Goal: Task Accomplishment & Management: Use online tool/utility

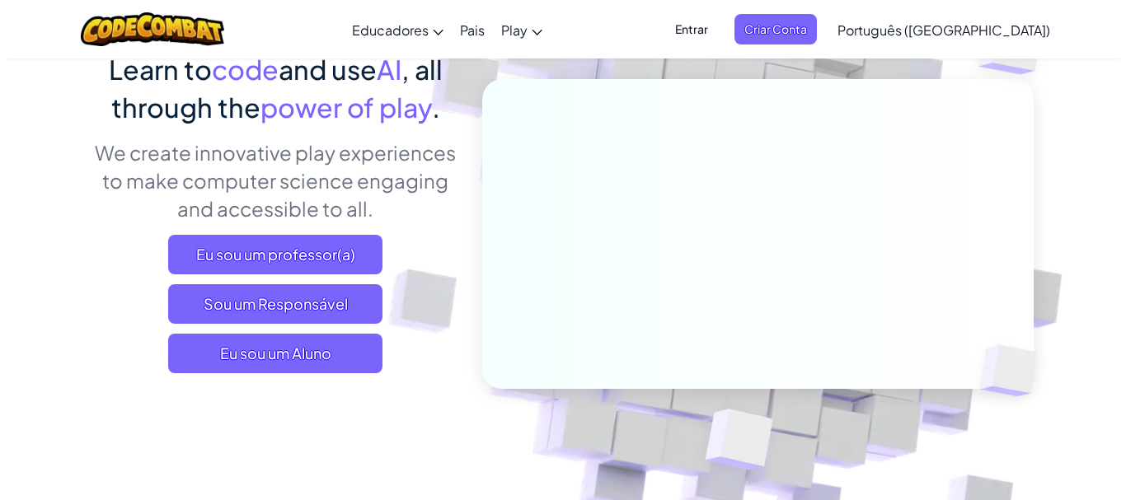
scroll to position [165, 0]
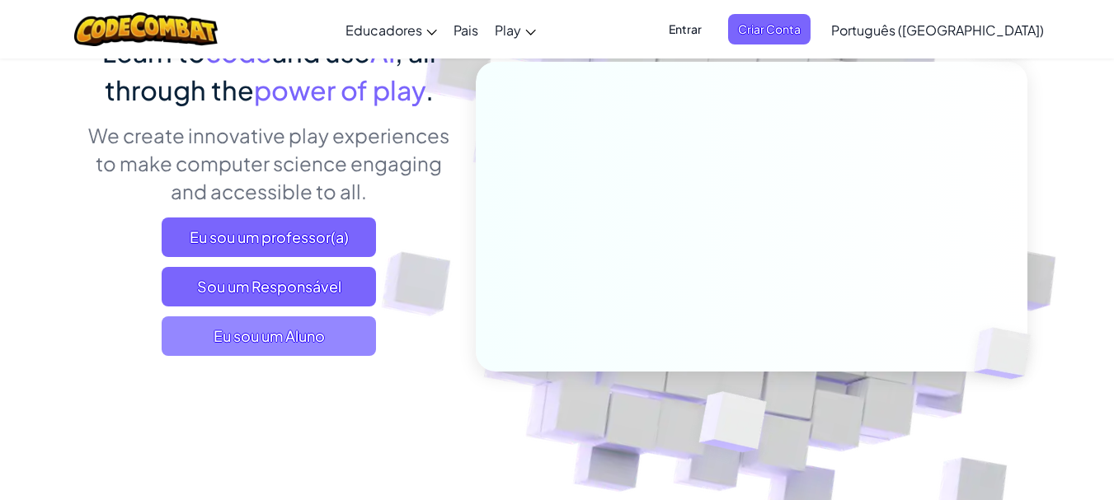
click at [260, 348] on span "Eu sou um Aluno" at bounding box center [269, 337] width 214 height 40
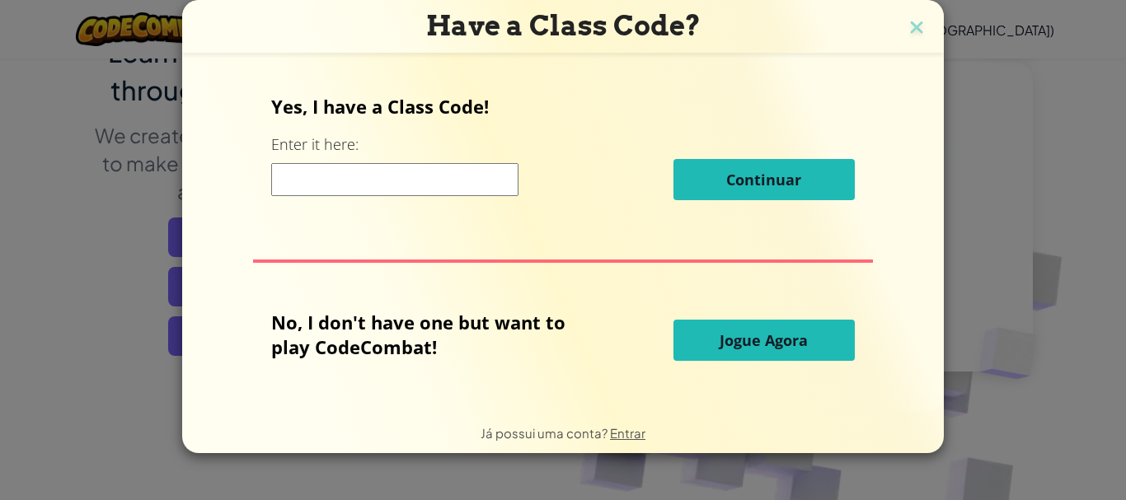
click at [374, 177] on input at bounding box center [394, 179] width 247 height 33
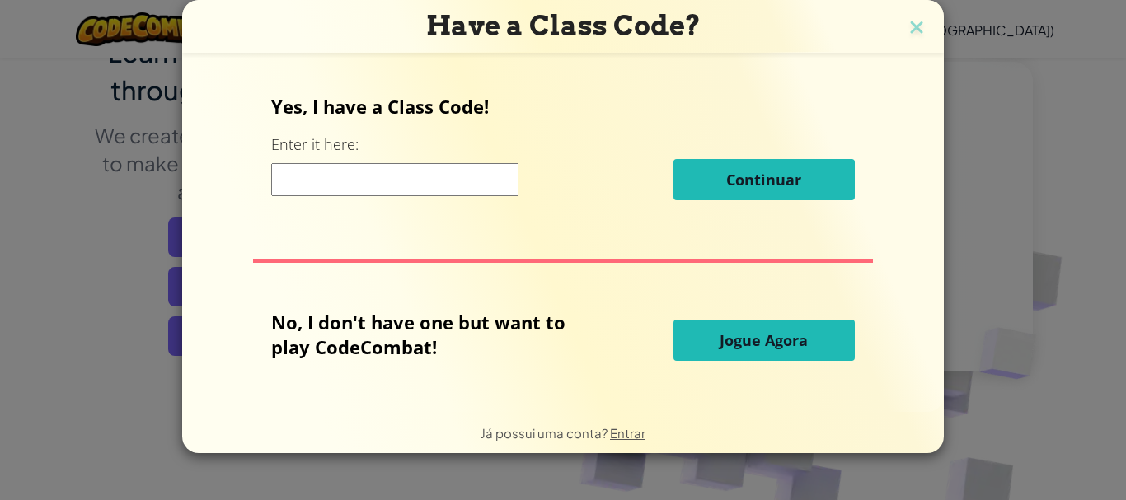
click at [374, 177] on input at bounding box center [394, 179] width 247 height 33
click at [358, 190] on input at bounding box center [394, 179] width 247 height 33
click at [348, 174] on input at bounding box center [394, 179] width 247 height 33
click at [339, 176] on input at bounding box center [394, 179] width 247 height 33
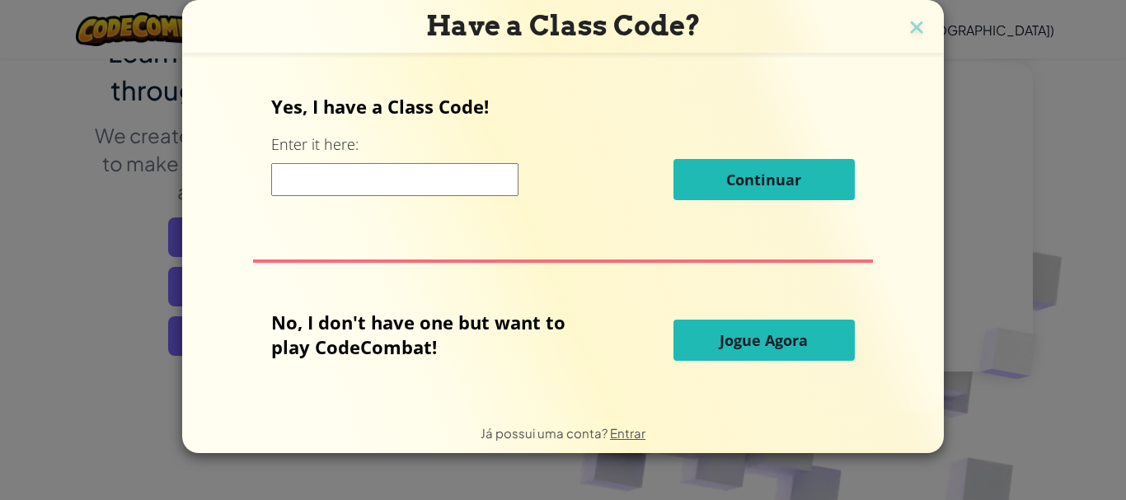
click at [339, 176] on input at bounding box center [394, 179] width 247 height 33
drag, startPoint x: 571, startPoint y: 159, endPoint x: 592, endPoint y: 179, distance: 28.6
click at [571, 159] on div "Continuar" at bounding box center [562, 179] width 583 height 41
click at [711, 331] on button "Jogue Agora" at bounding box center [763, 340] width 181 height 41
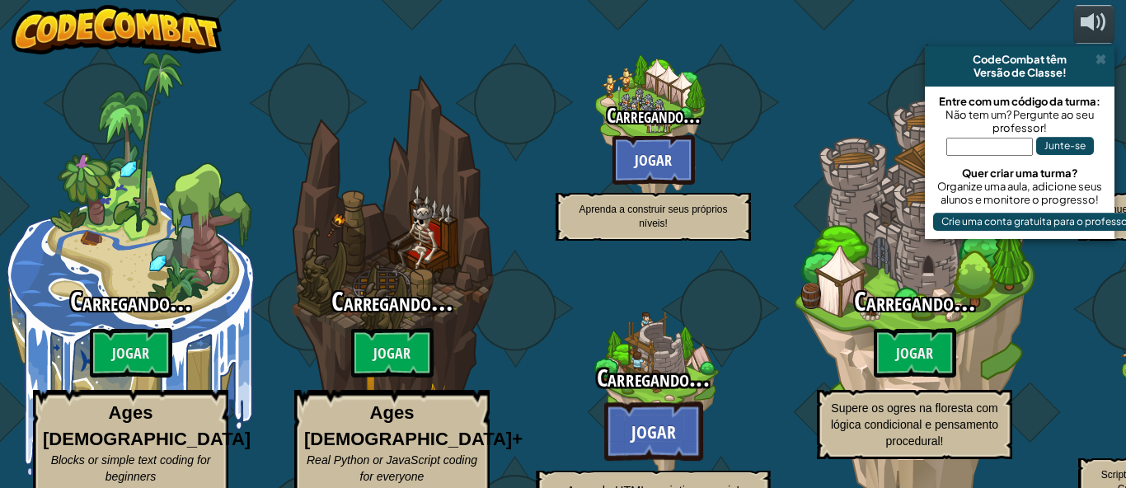
select select "pt-BR"
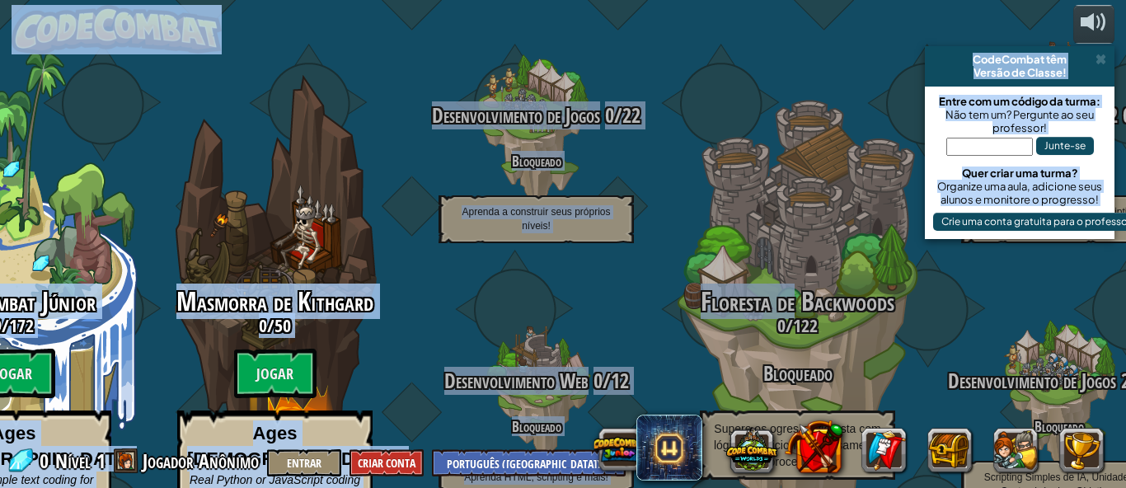
drag, startPoint x: 959, startPoint y: 260, endPoint x: 153, endPoint y: 533, distance: 850.1
click at [153, 0] on html "powered by CodeCombat têm Versão de Classe! Entre com um código da turma: Não t…" at bounding box center [563, 0] width 1126 height 0
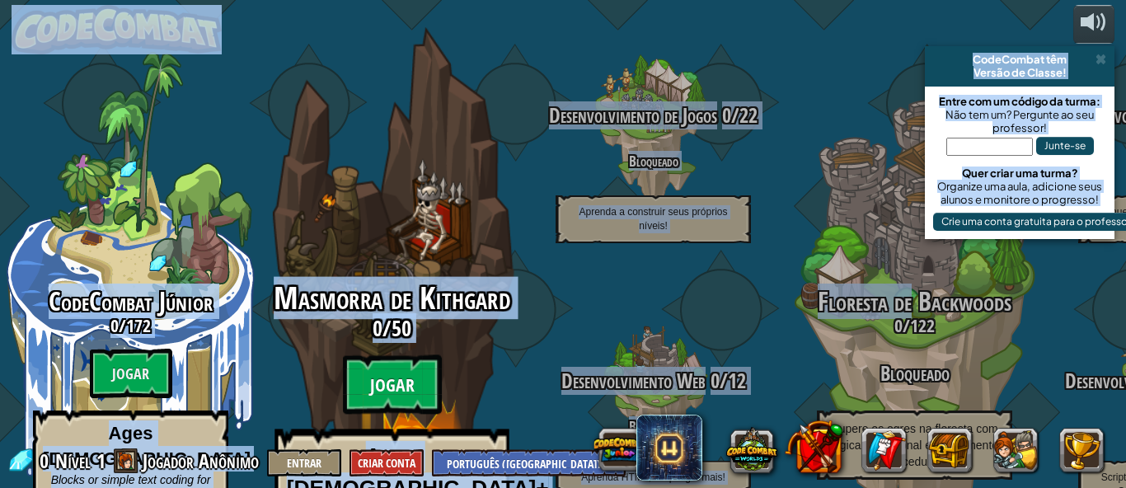
click at [400, 355] on btn "Jogar" at bounding box center [392, 384] width 99 height 59
select select "pt-BR"
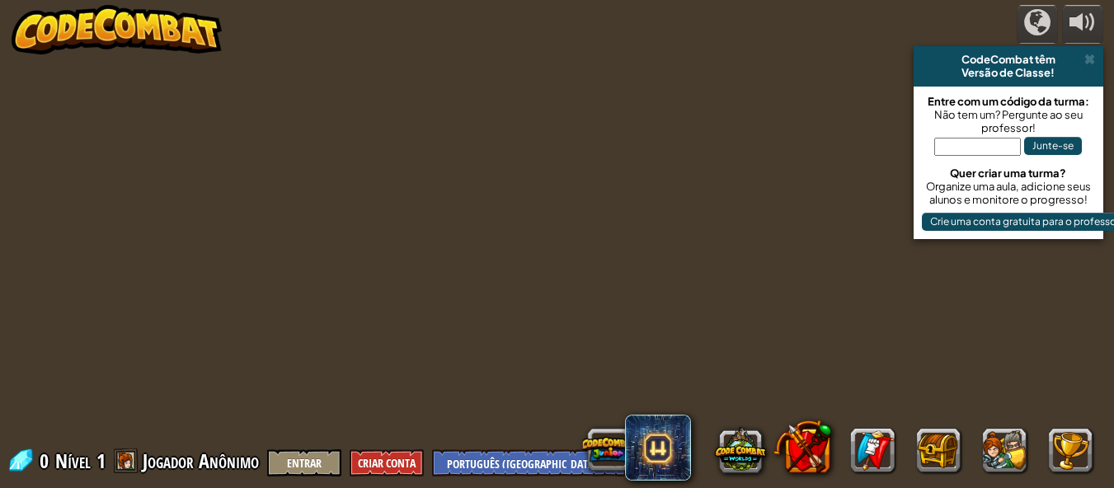
select select "pt-BR"
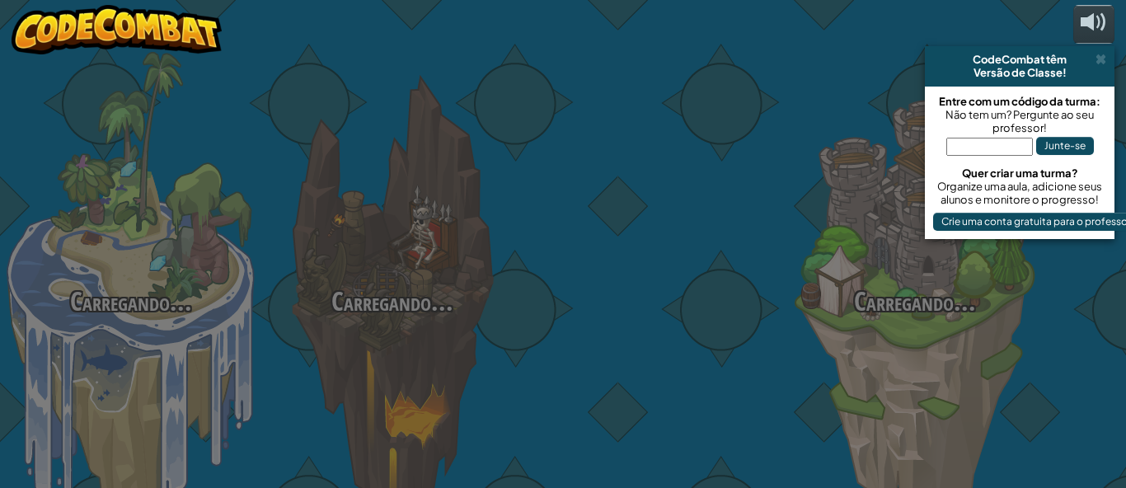
select select "pt-BR"
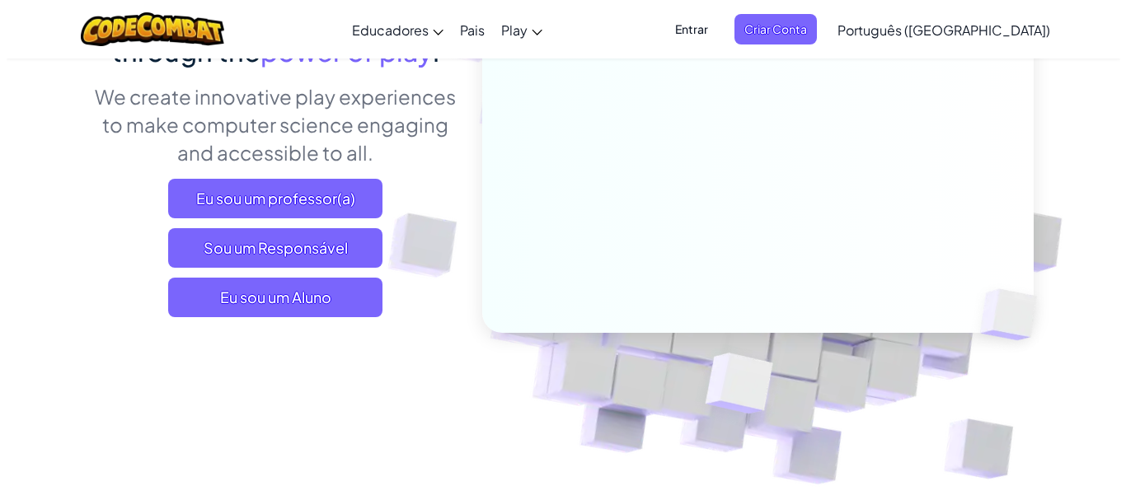
scroll to position [231, 0]
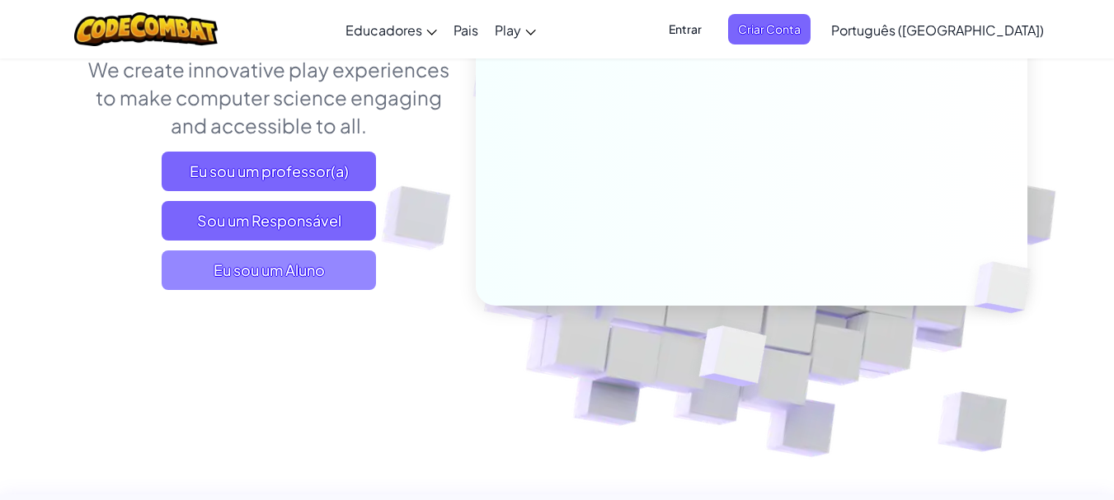
click at [362, 260] on span "Eu sou um Aluno" at bounding box center [269, 271] width 214 height 40
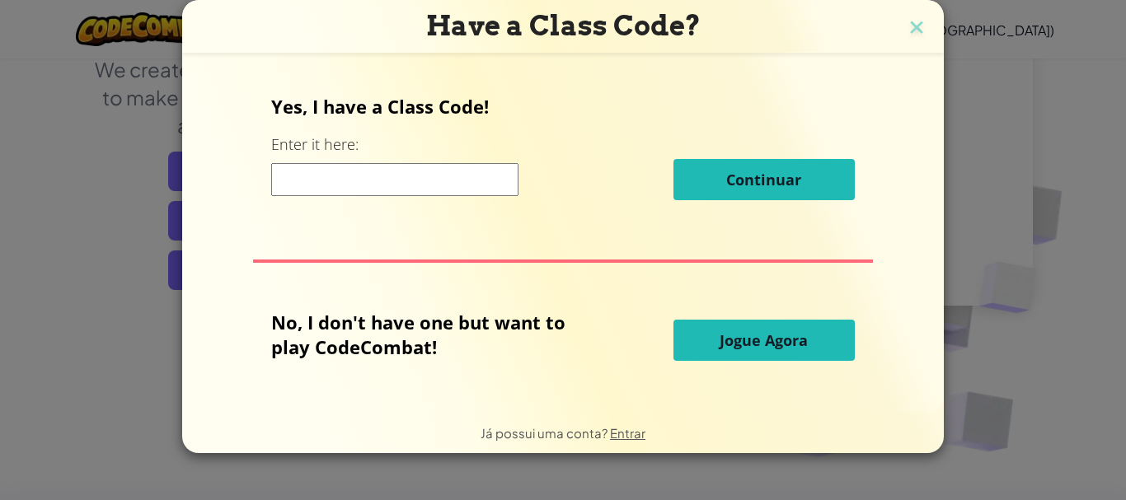
click at [402, 192] on input at bounding box center [394, 179] width 247 height 33
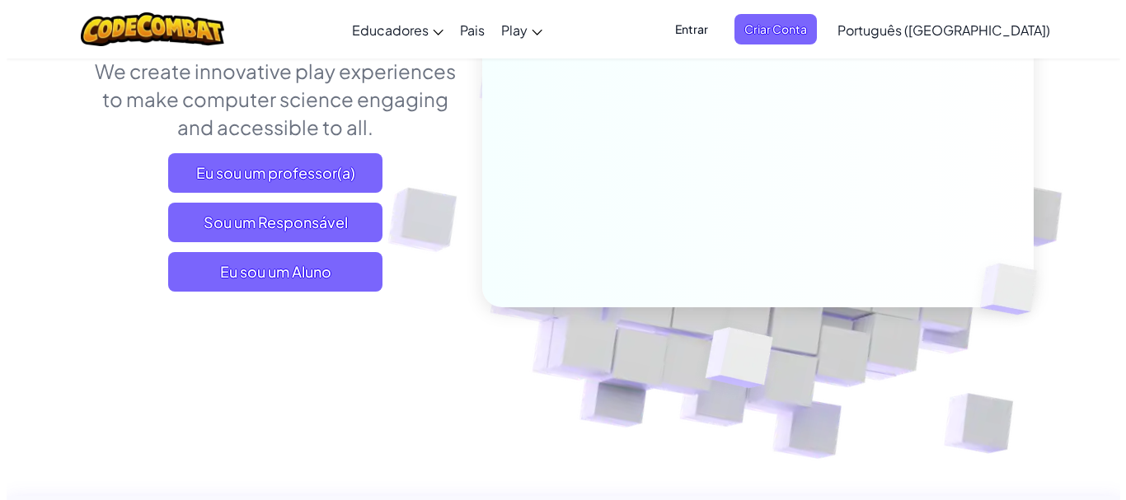
scroll to position [231, 0]
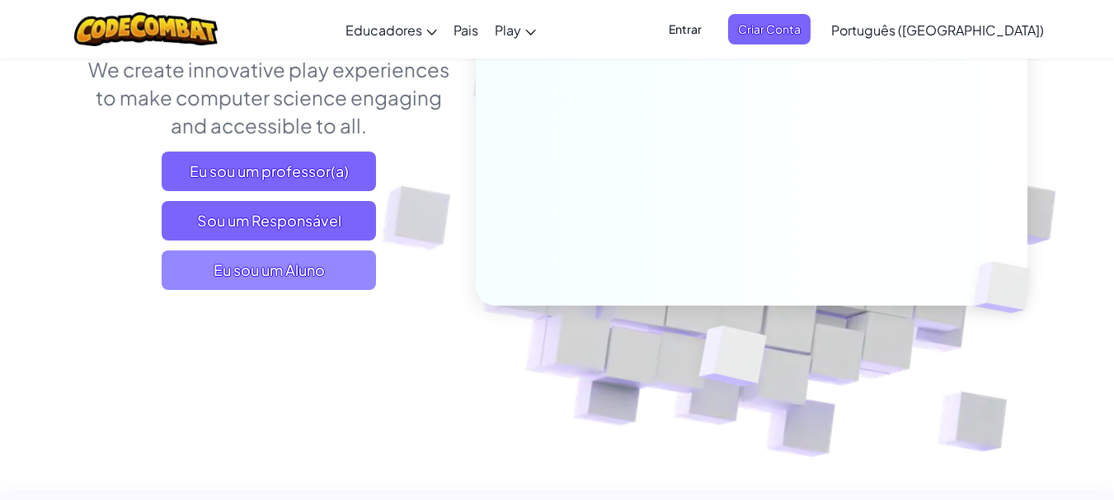
click at [234, 266] on span "Eu sou um Aluno" at bounding box center [269, 271] width 214 height 40
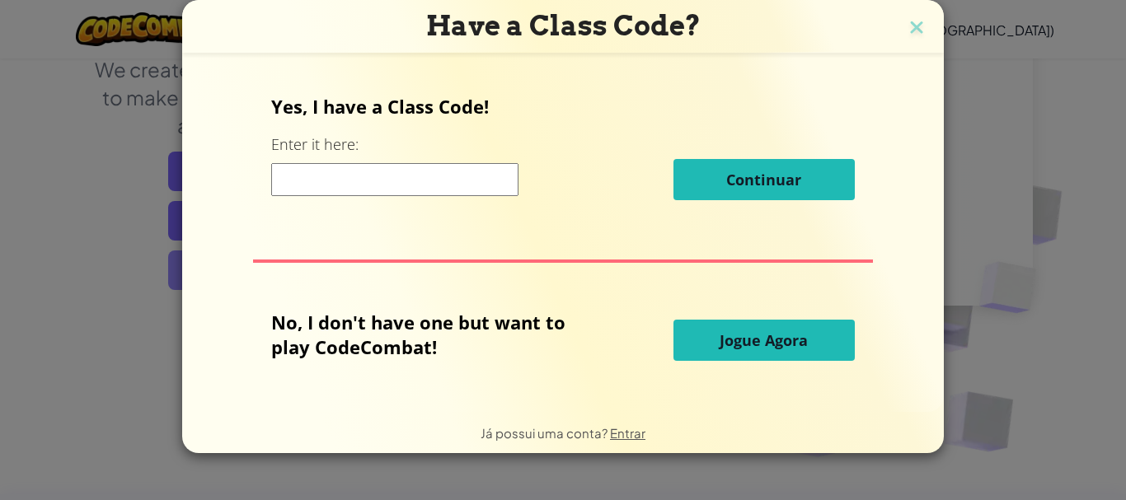
click at [234, 266] on div "Yes, I have a Class Code! Enter it here: Continuar No, I don't have one but wan…" at bounding box center [563, 232] width 729 height 323
click at [292, 177] on input at bounding box center [394, 179] width 247 height 33
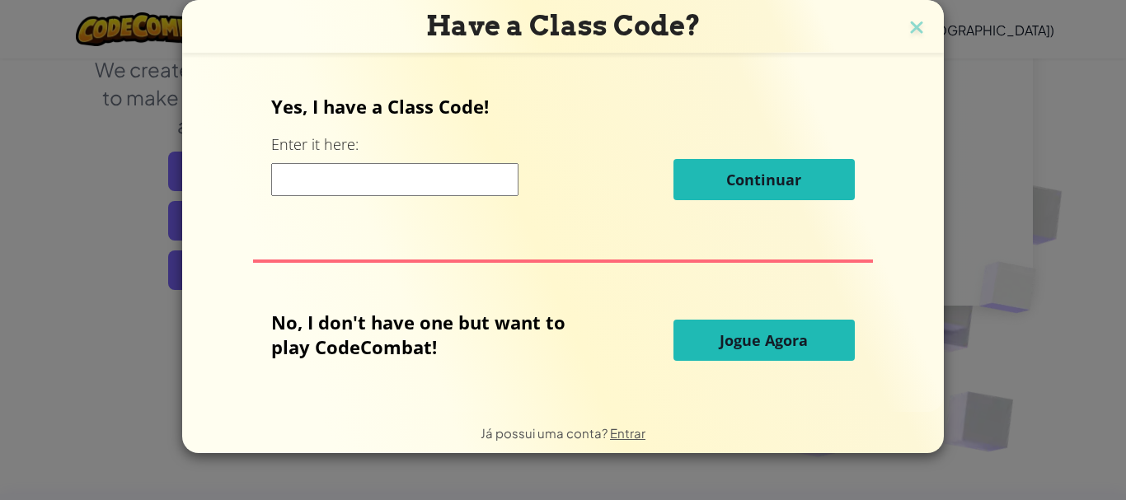
drag, startPoint x: 292, startPoint y: 177, endPoint x: 462, endPoint y: 208, distance: 172.5
click at [462, 208] on div "Yes, I have a Class Code! Enter it here: Continuar" at bounding box center [562, 153] width 583 height 119
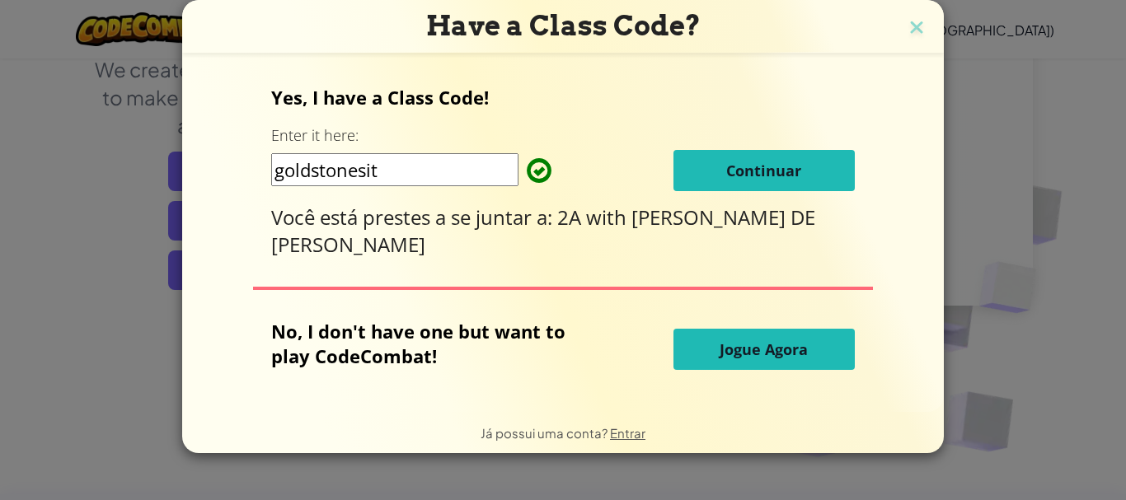
type input "goldstonesit"
click at [717, 154] on button "Continuar" at bounding box center [763, 170] width 181 height 41
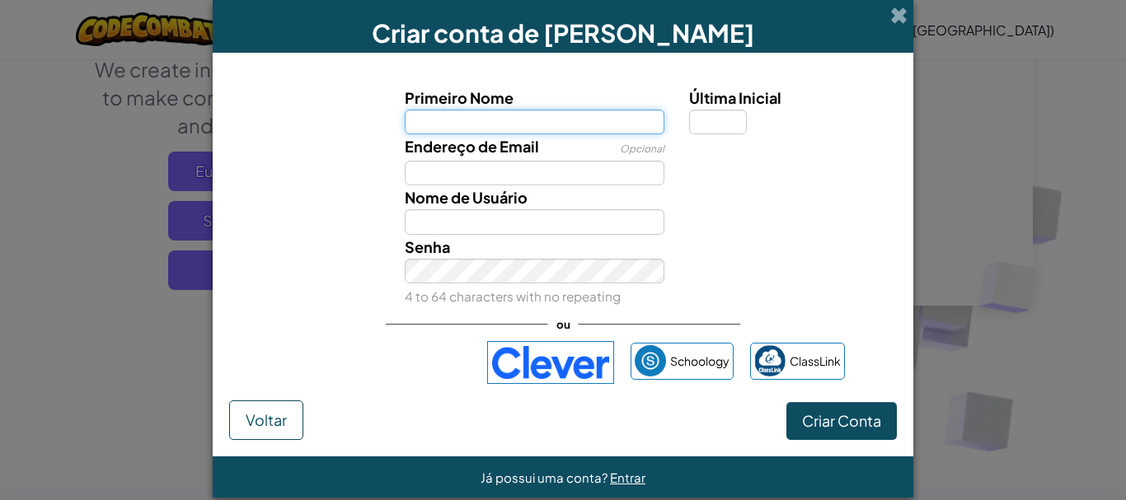
click at [526, 121] on input "Primeiro Nome" at bounding box center [535, 122] width 260 height 25
type input "mylena"
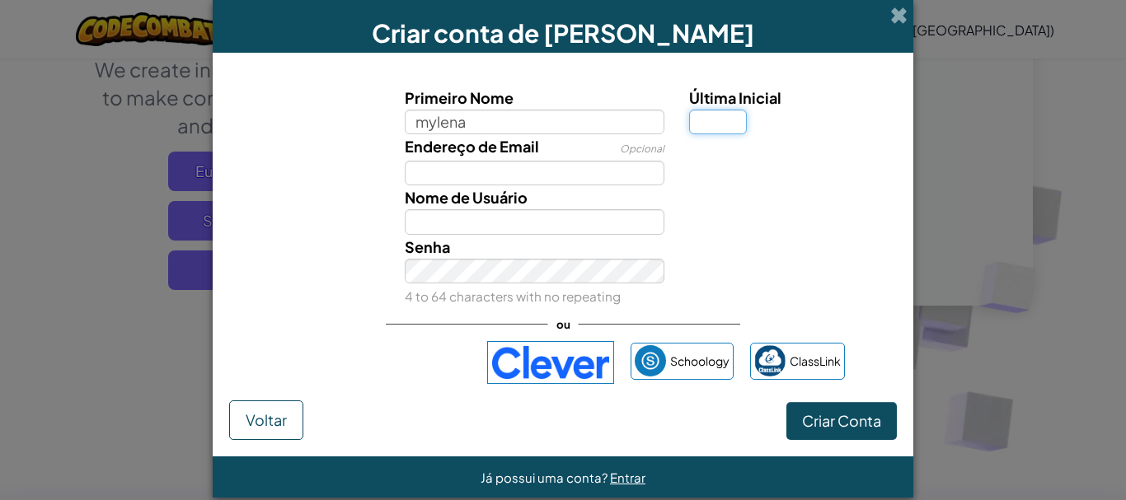
type input "Mylena"
click at [711, 129] on input "Última Inicial" at bounding box center [718, 122] width 58 height 25
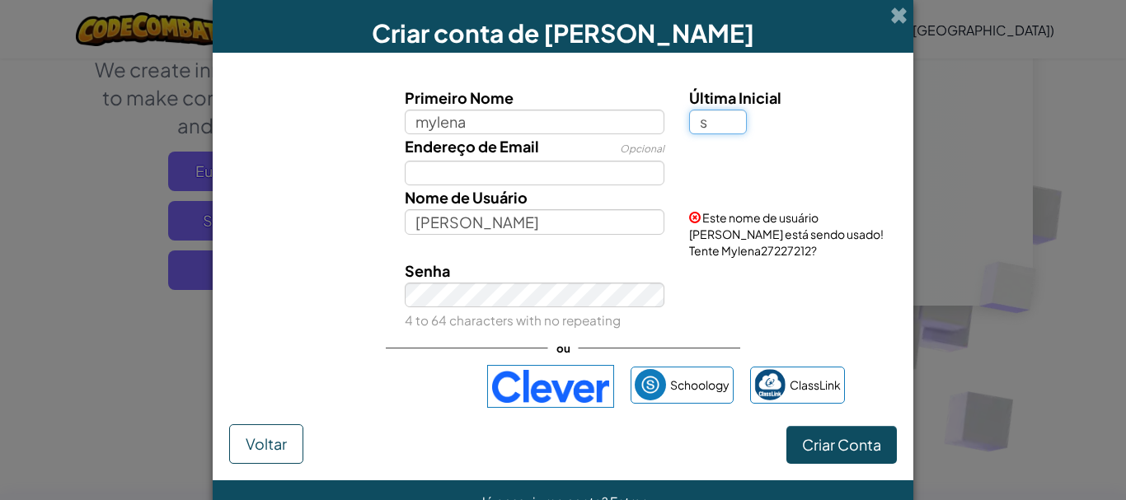
type input "s"
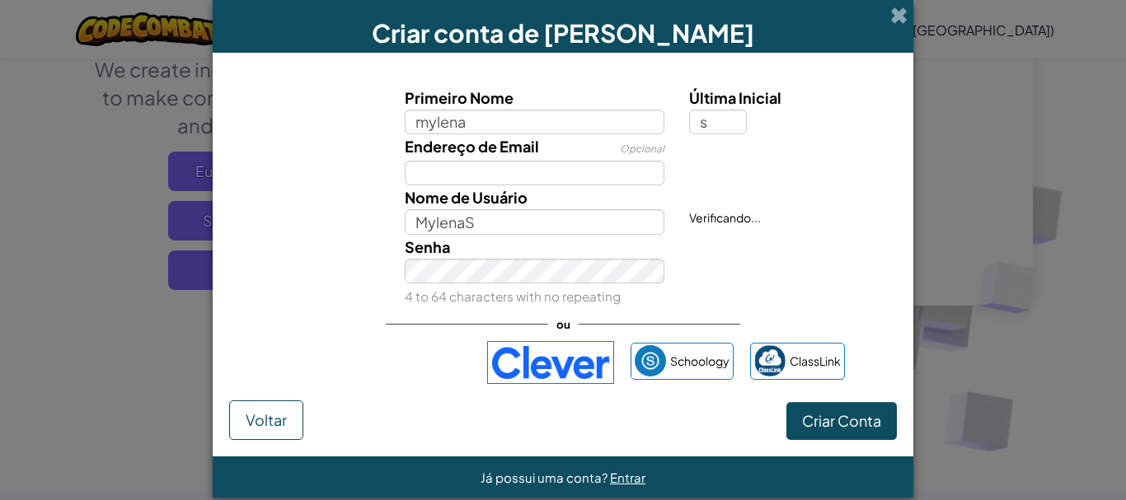
click at [540, 209] on div "Nome de Usuário MylenaS" at bounding box center [534, 209] width 285 height 49
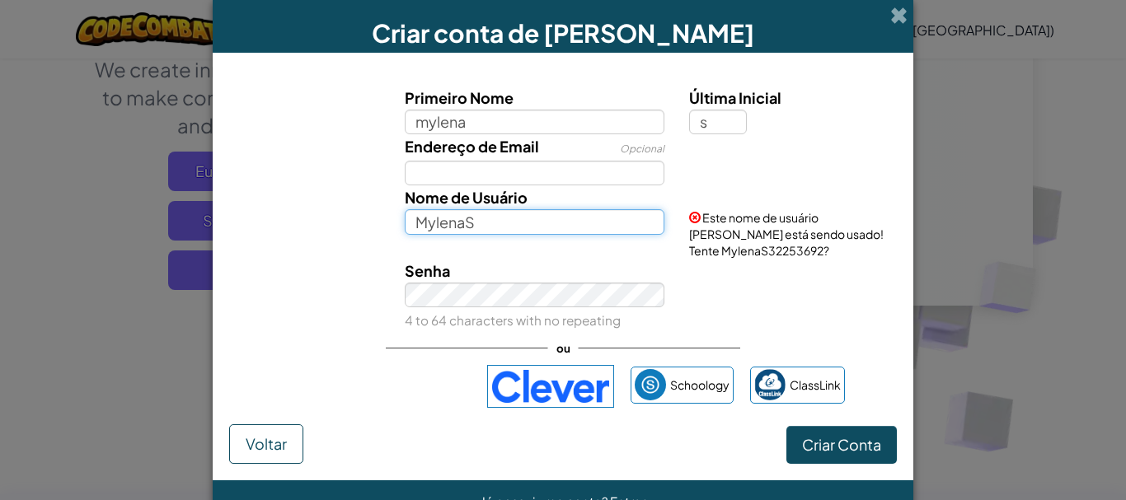
click at [523, 228] on input "MylenaS" at bounding box center [535, 221] width 260 height 25
type input "MylenaSantos"
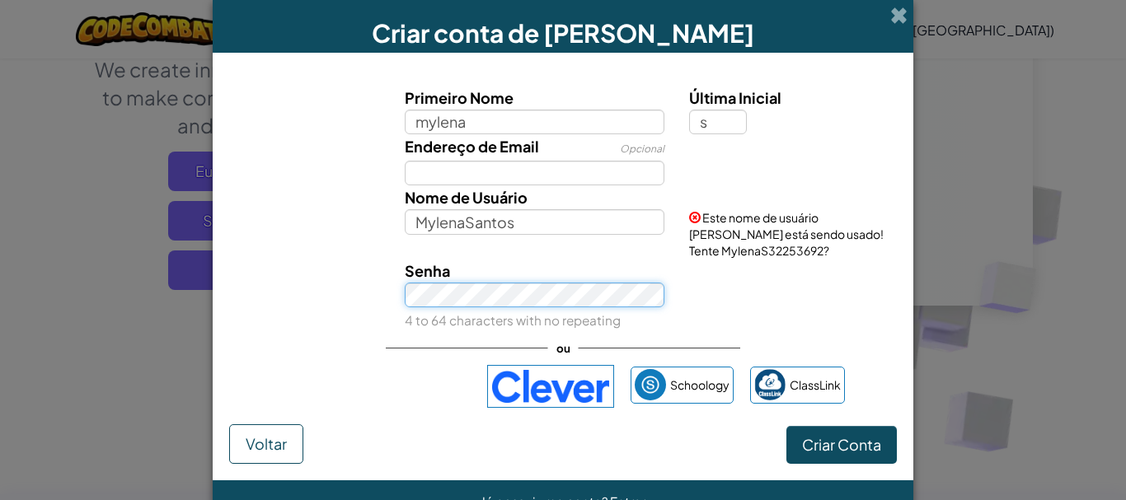
click at [562, 298] on div "Senha 4 to 64 characters with no repeating" at bounding box center [534, 295] width 285 height 73
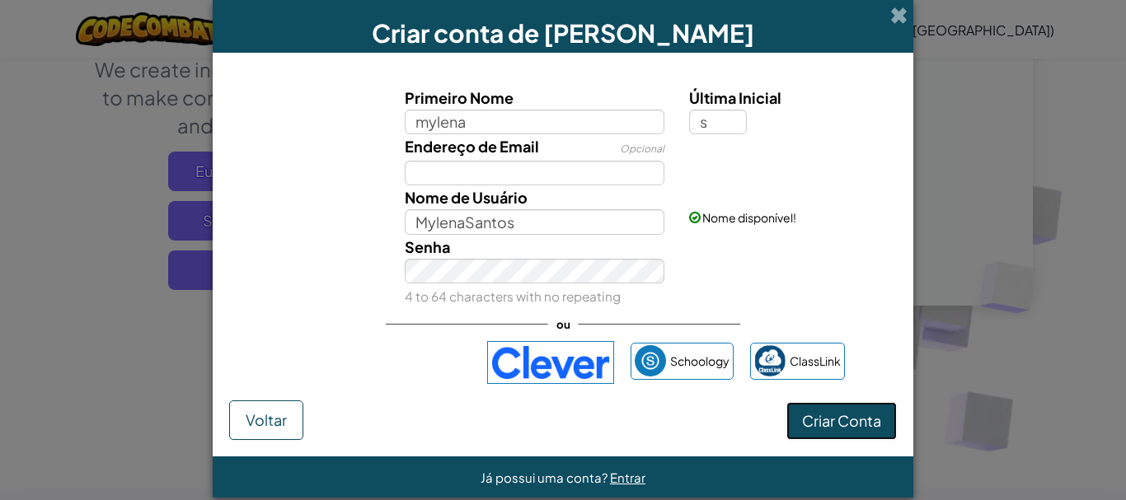
click at [815, 415] on span "Criar Conta" at bounding box center [841, 420] width 79 height 19
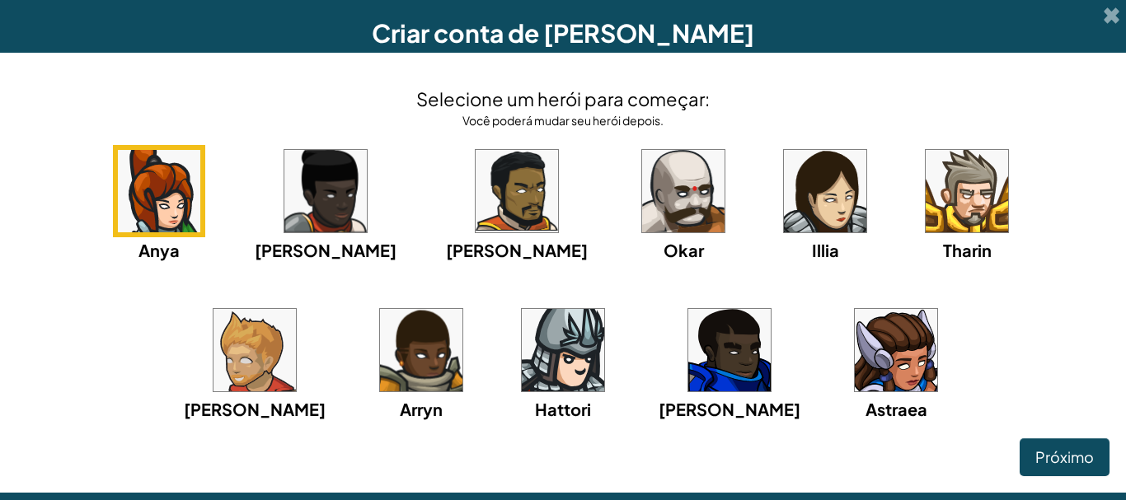
click at [784, 158] on img at bounding box center [825, 191] width 82 height 82
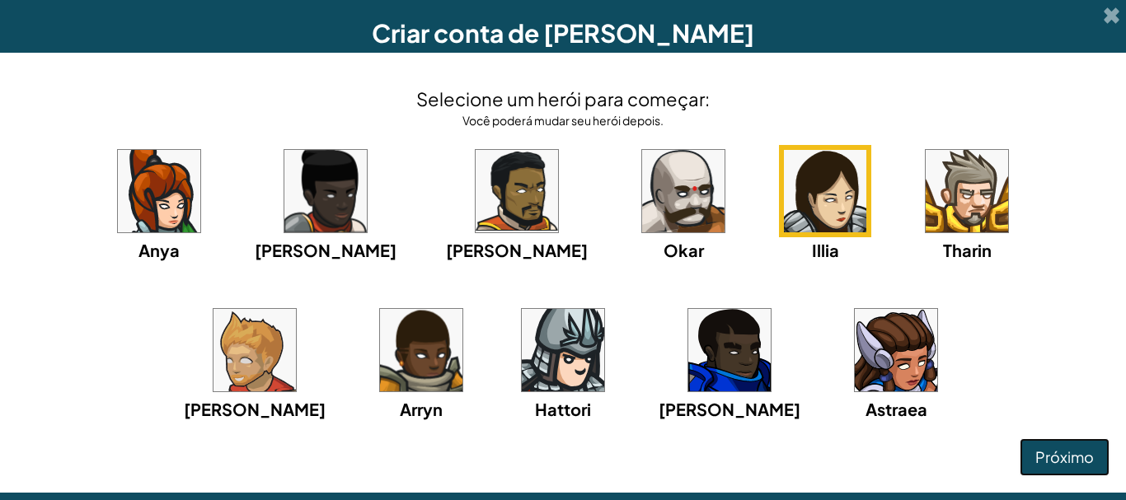
click at [1052, 451] on span "Próximo" at bounding box center [1064, 457] width 59 height 19
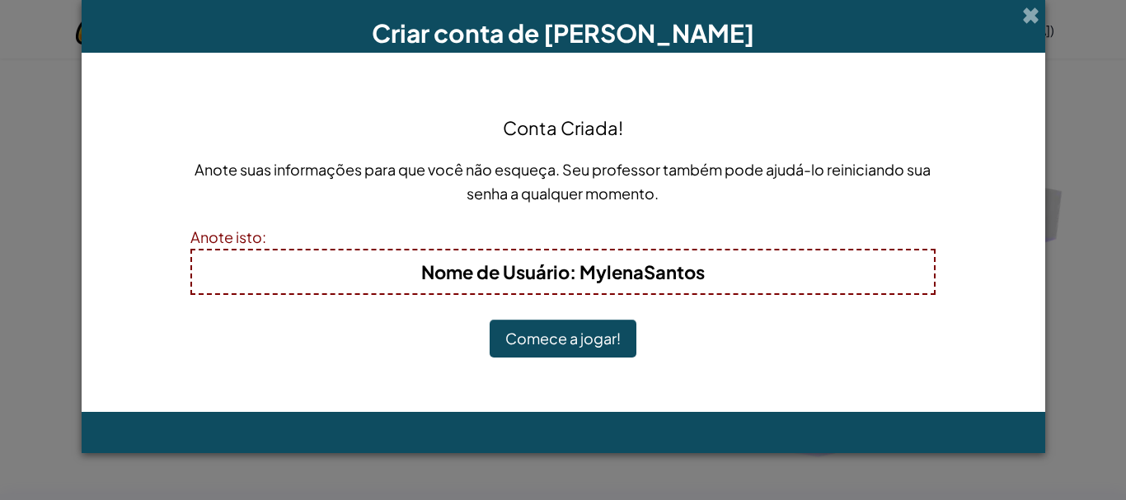
click at [586, 328] on button "Comece a jogar!" at bounding box center [563, 339] width 147 height 38
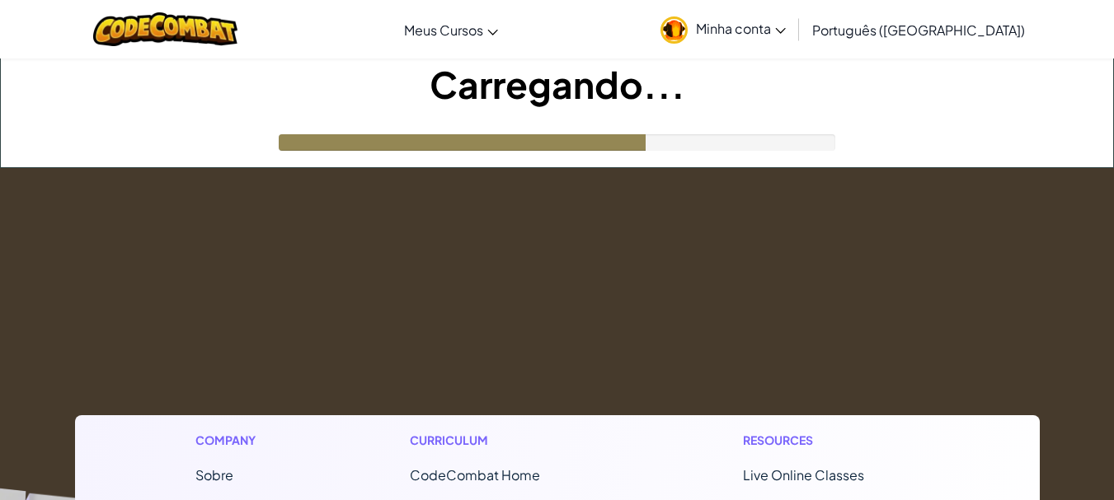
scroll to position [231, 0]
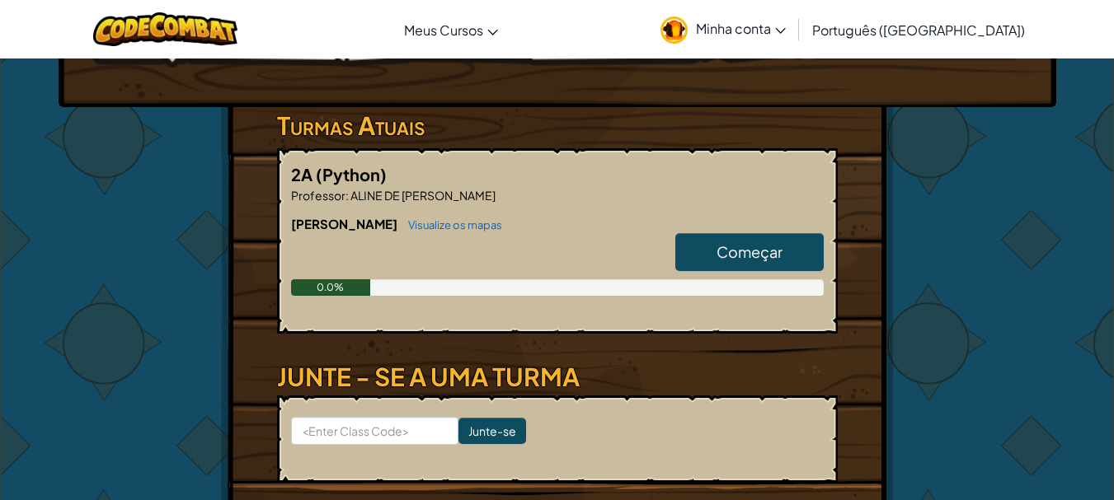
drag, startPoint x: 794, startPoint y: 245, endPoint x: 791, endPoint y: 223, distance: 21.6
click at [791, 230] on div "Júnior Visualize os mapas Começar 0.0%" at bounding box center [557, 268] width 533 height 106
click at [749, 241] on link "Começar" at bounding box center [749, 252] width 148 height 38
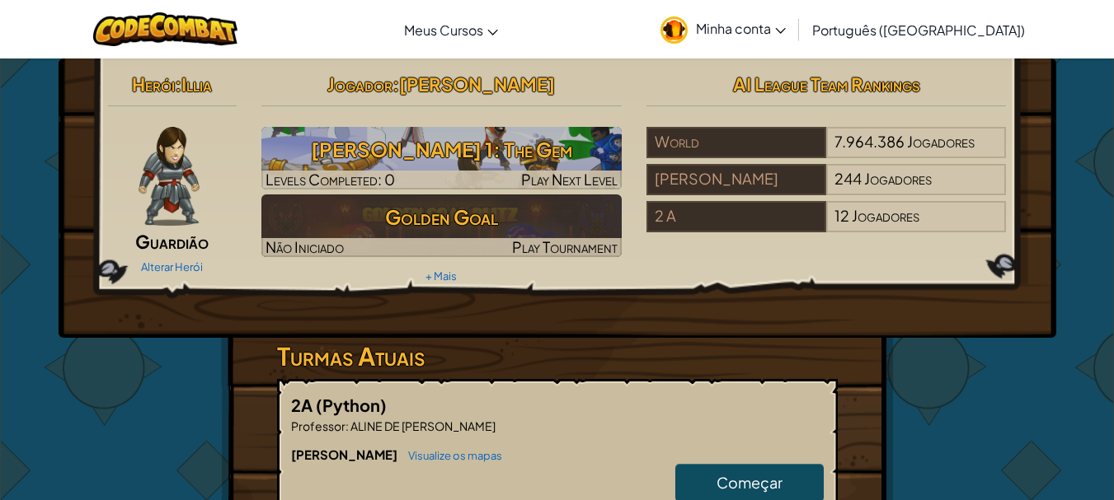
select select "pt-BR"
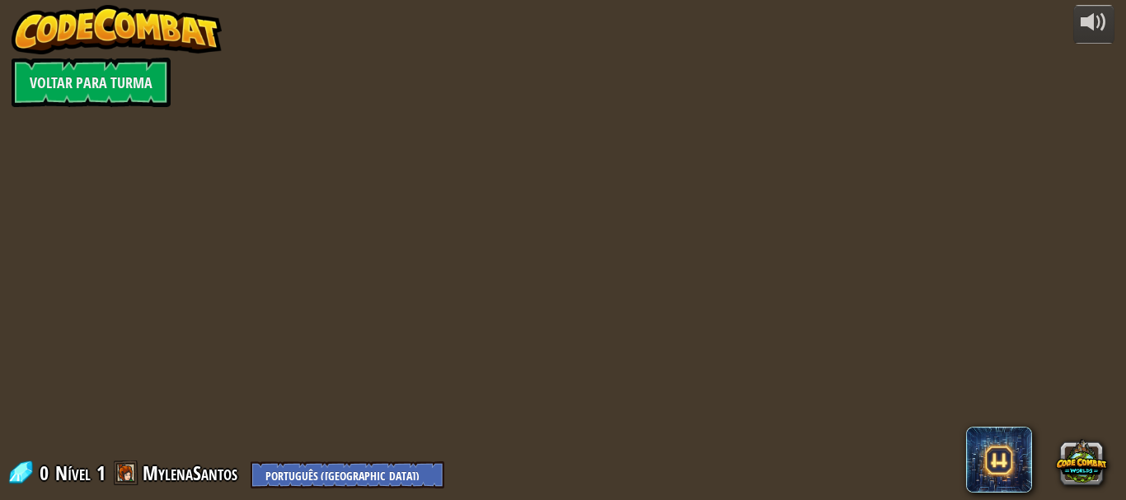
select select "pt-BR"
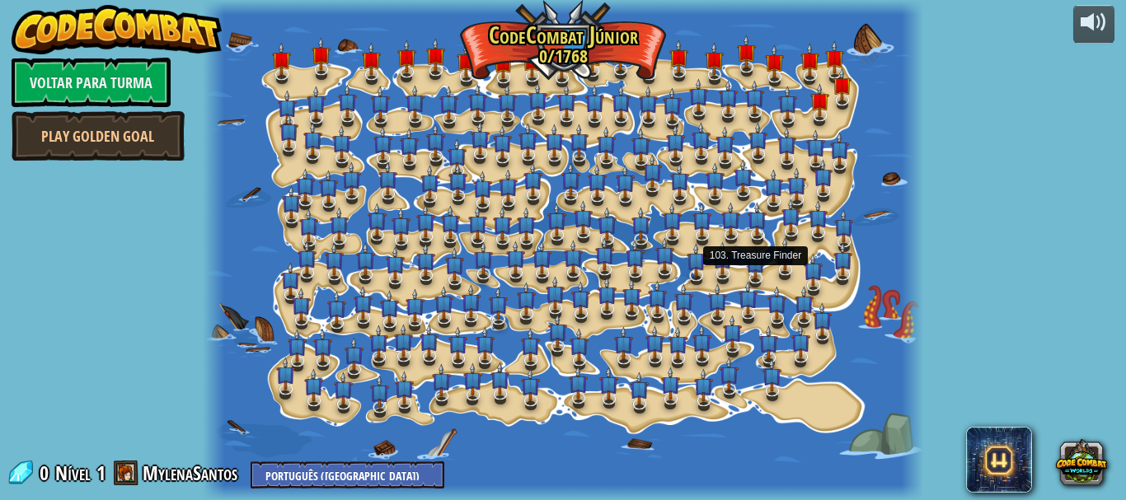
select select "pt-BR"
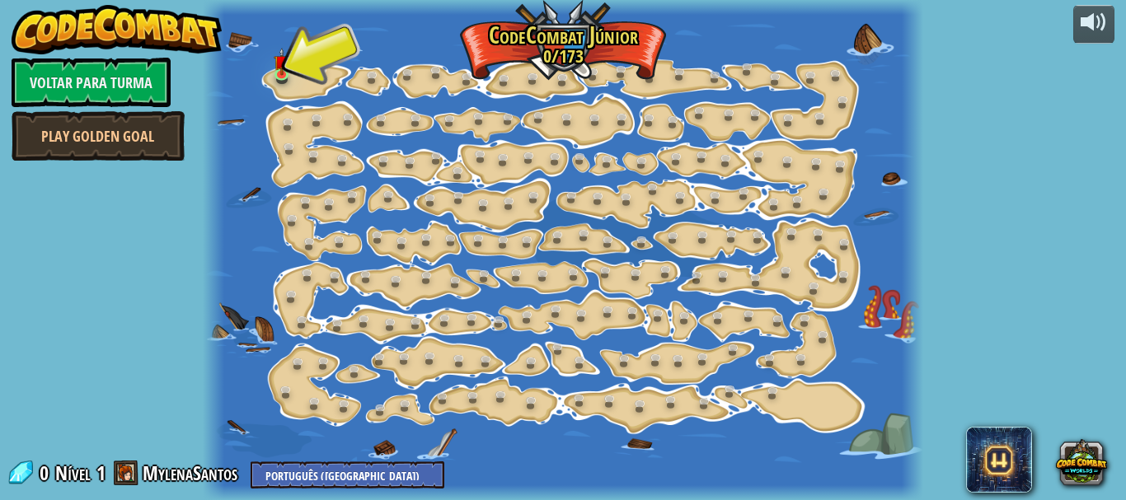
click at [298, 63] on div at bounding box center [563, 250] width 721 height 500
click at [281, 68] on img at bounding box center [282, 53] width 16 height 37
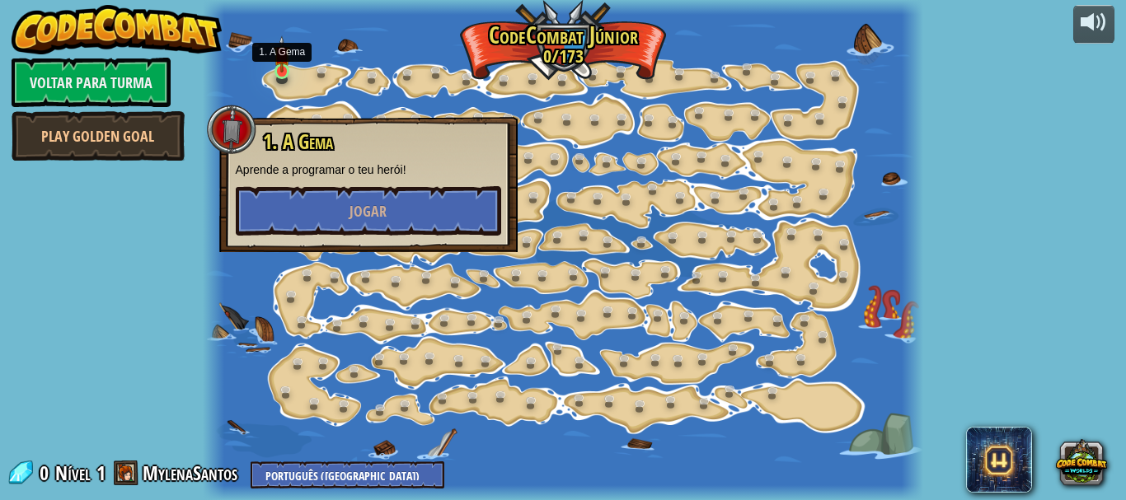
click at [281, 68] on img at bounding box center [282, 53] width 16 height 37
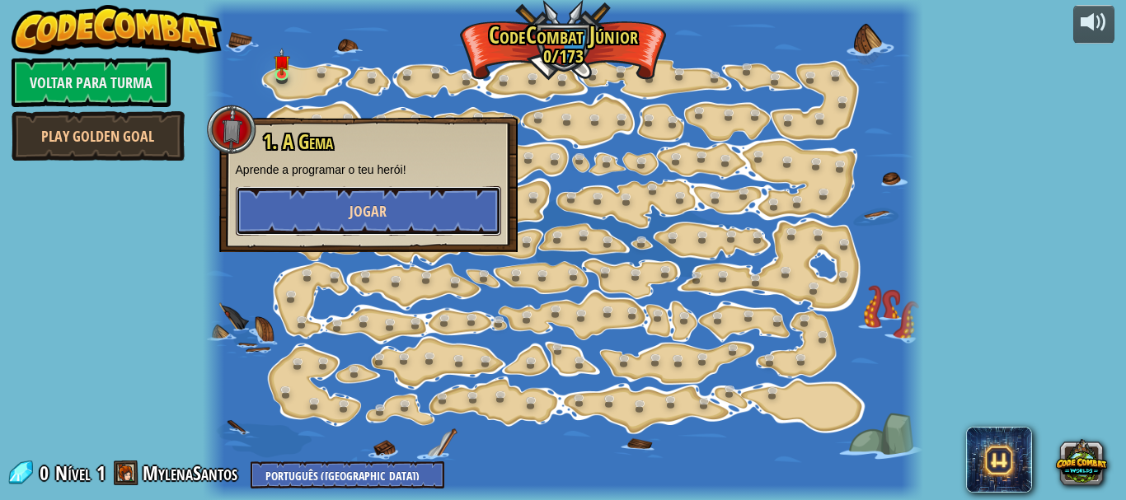
click at [414, 207] on button "Jogar" at bounding box center [368, 210] width 265 height 49
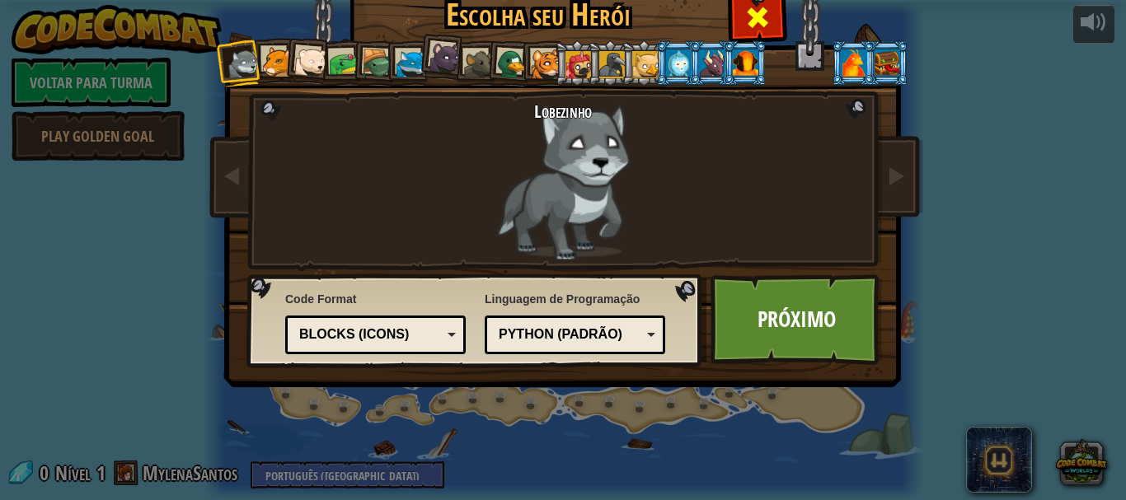
click at [733, 61] on div at bounding box center [746, 62] width 26 height 26
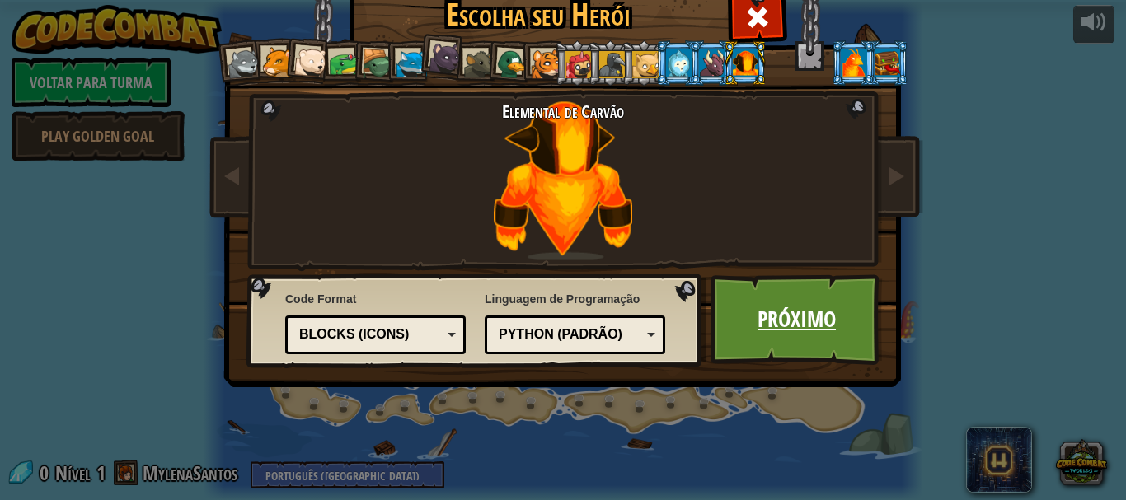
click at [818, 323] on link "Próximo" at bounding box center [797, 320] width 172 height 91
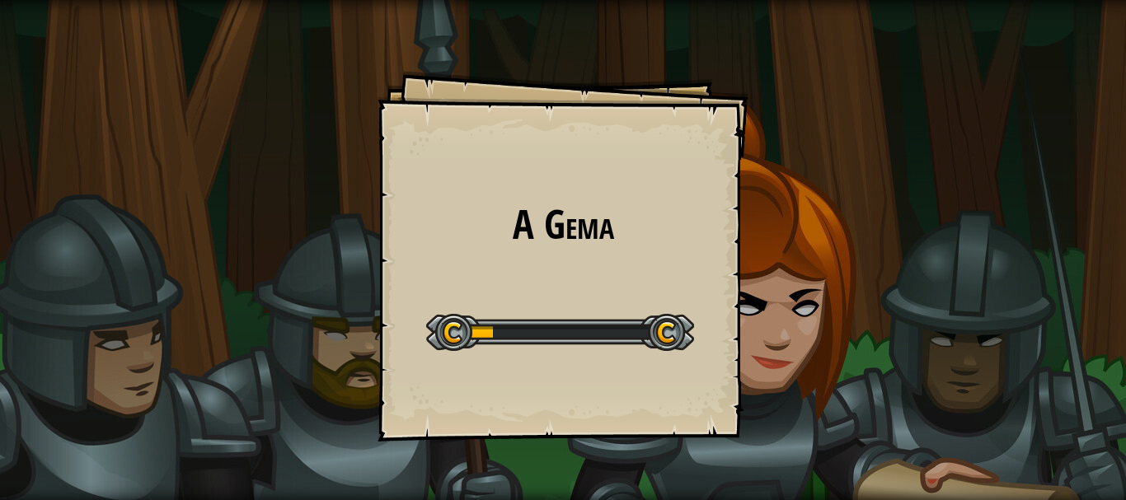
click at [818, 323] on div "A Gema Goals Start Level Erro ao carregar do servidor Você precisa de uma assin…" at bounding box center [563, 250] width 1126 height 500
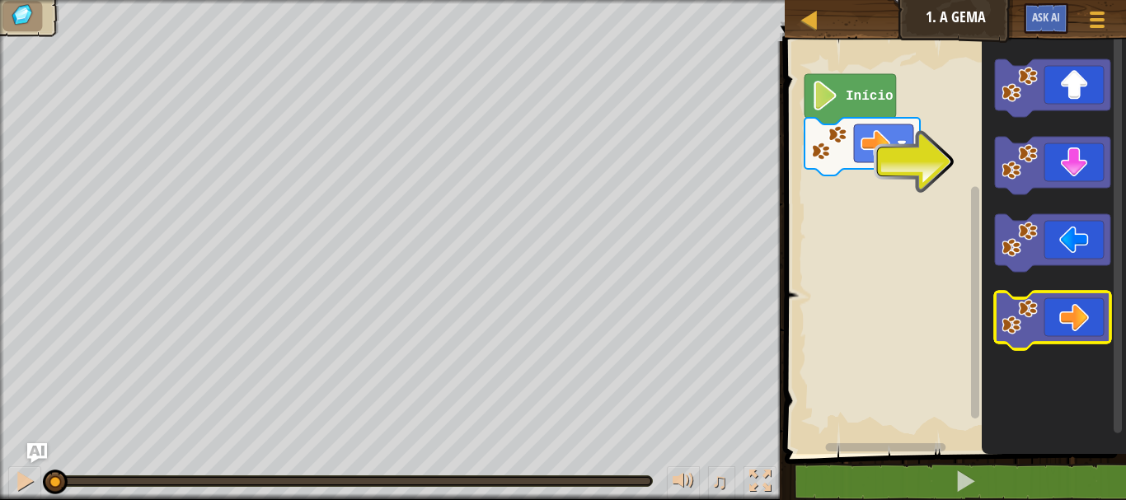
click at [1017, 315] on image "Espaço de trabalho do Blockly" at bounding box center [1020, 317] width 36 height 36
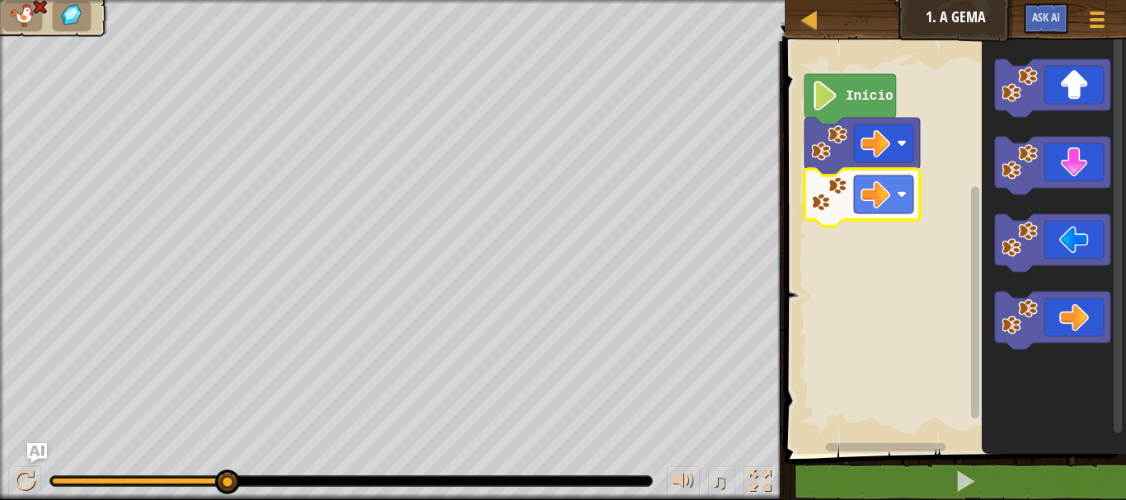
click at [847, 190] on image "Espaço de trabalho do Blockly" at bounding box center [829, 194] width 36 height 36
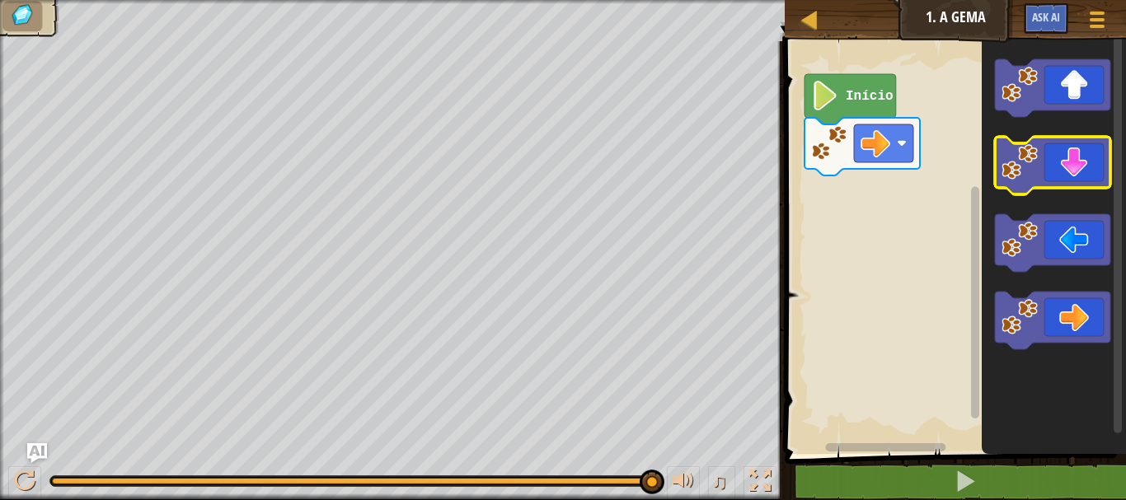
click at [1036, 173] on image "Espaço de trabalho do Blockly" at bounding box center [1020, 162] width 36 height 36
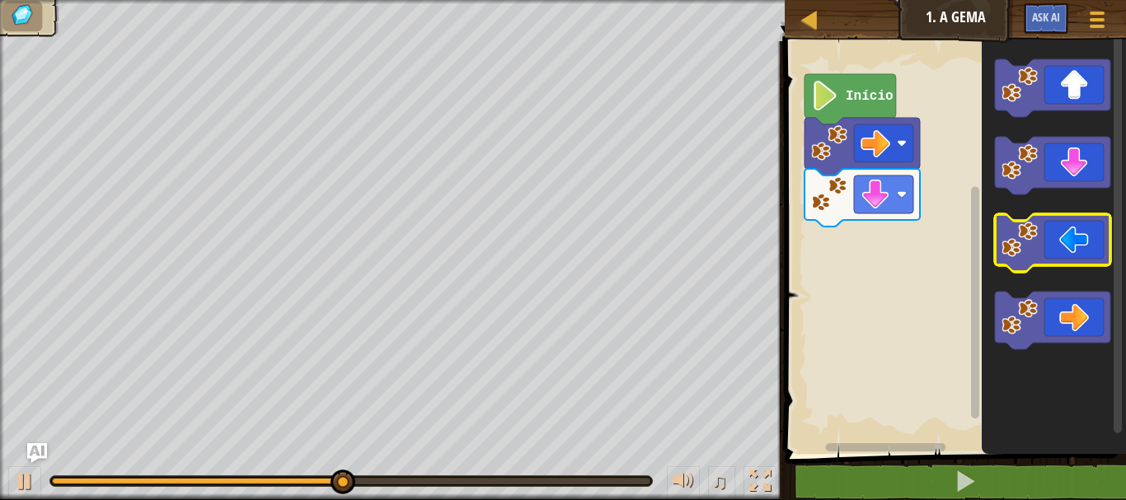
click at [1056, 259] on icon "Espaço de trabalho do Blockly" at bounding box center [1052, 243] width 115 height 58
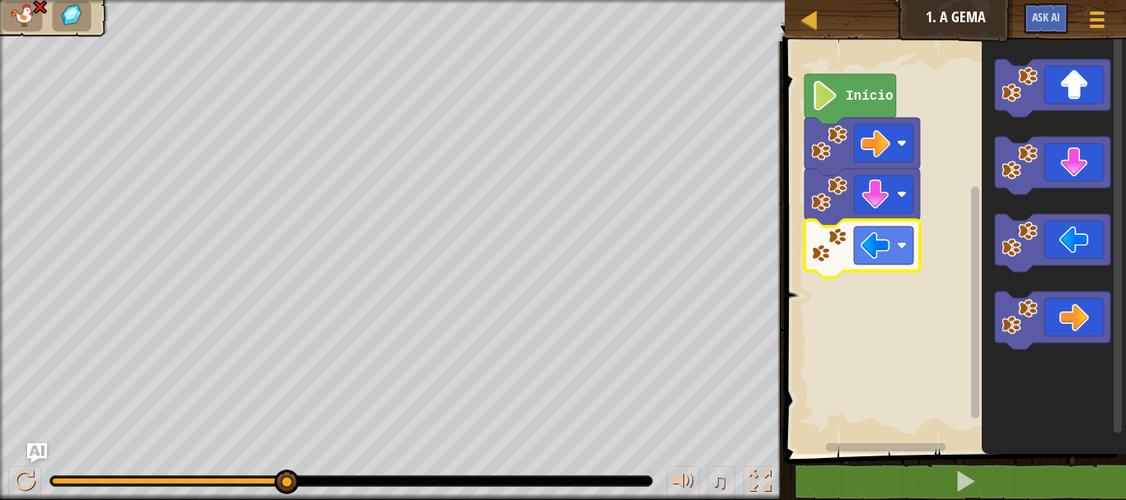
click at [831, 246] on image "Espaço de trabalho do Blockly" at bounding box center [829, 246] width 36 height 36
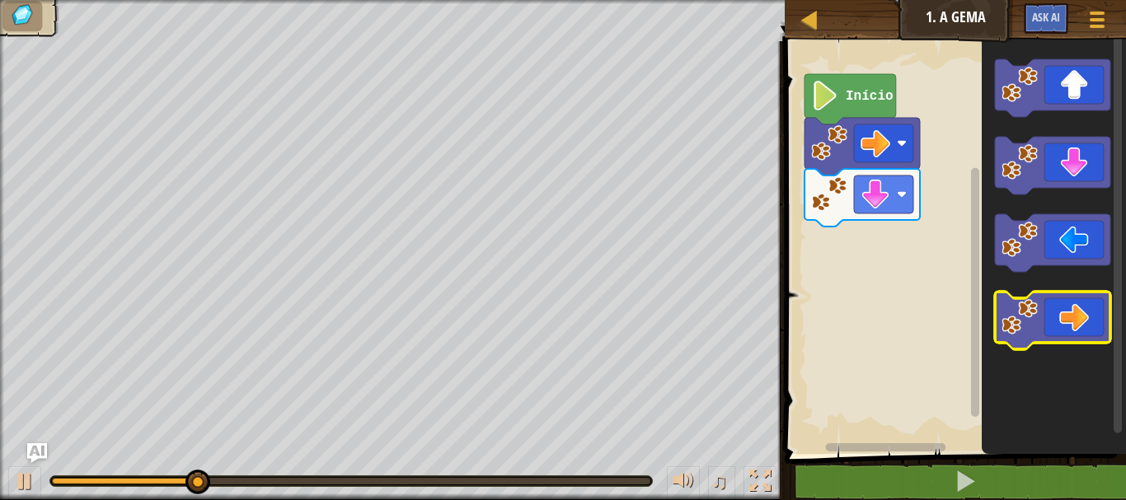
click at [1040, 336] on icon "Espaço de trabalho do Blockly" at bounding box center [1052, 321] width 115 height 58
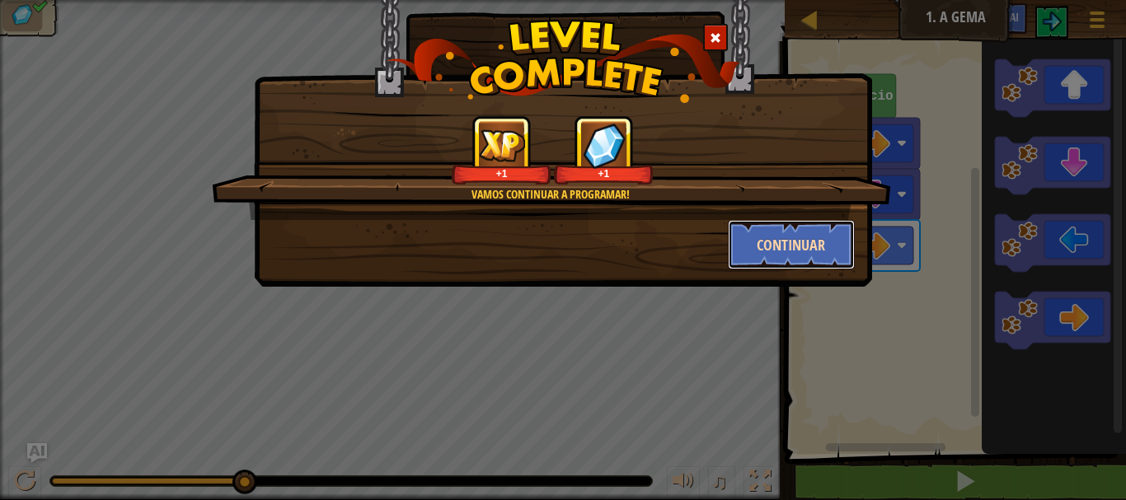
click at [805, 235] on button "Continuar" at bounding box center [792, 244] width 128 height 49
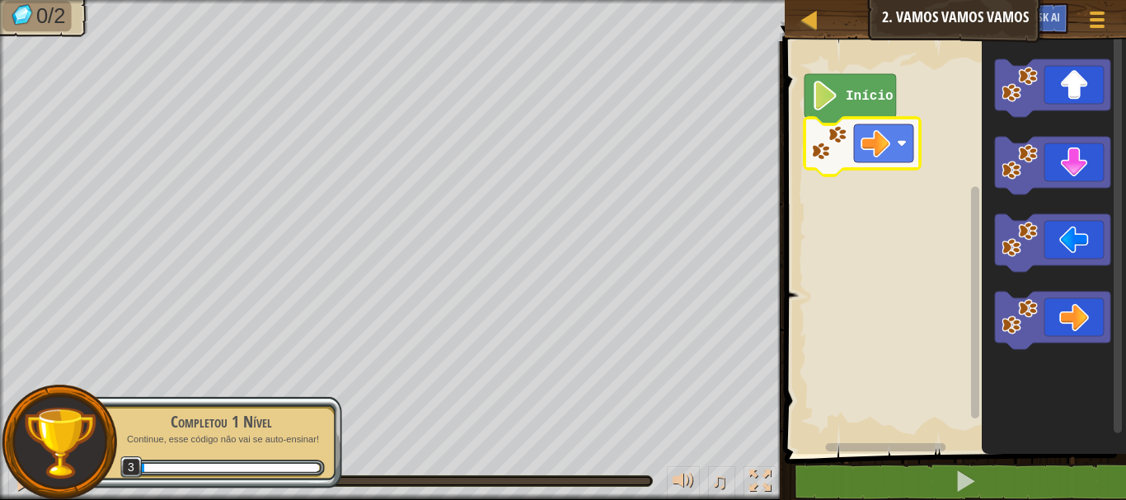
click at [829, 154] on image "Espaço de trabalho do Blockly" at bounding box center [829, 143] width 36 height 36
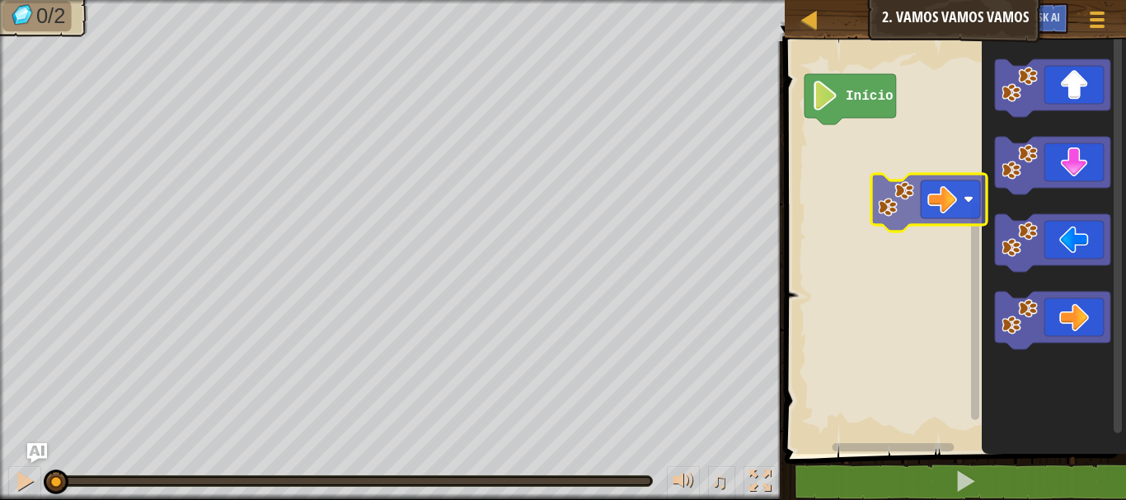
click at [869, 195] on div "Início" at bounding box center [953, 243] width 346 height 421
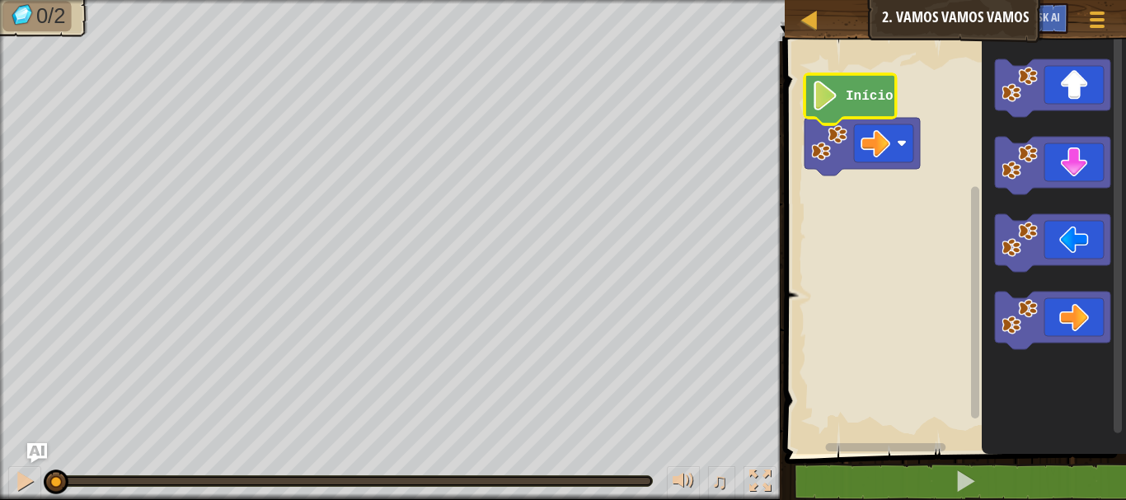
click at [861, 110] on icon "Espaço de trabalho do Blockly" at bounding box center [851, 99] width 92 height 50
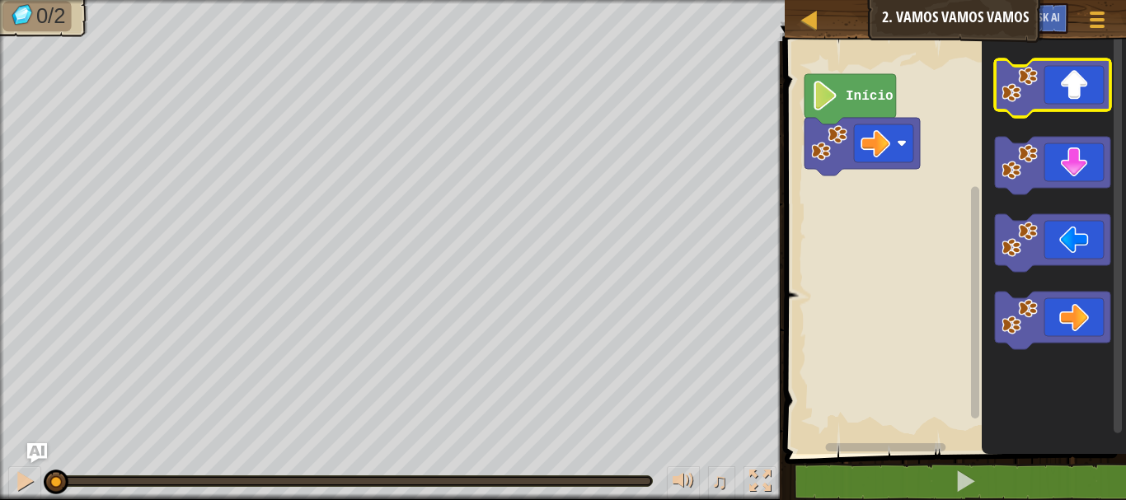
click at [1014, 90] on image "Espaço de trabalho do Blockly" at bounding box center [1020, 85] width 36 height 36
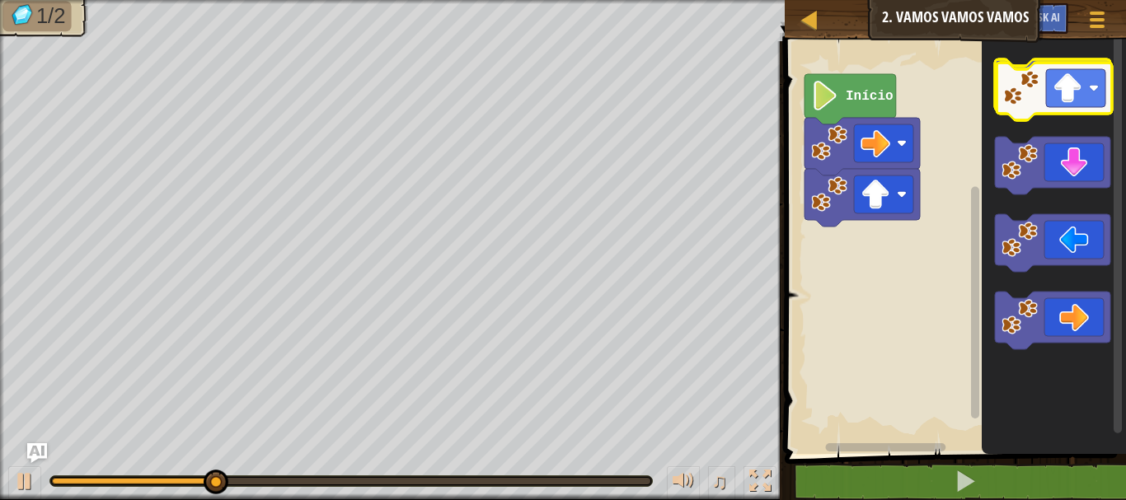
click at [1016, 93] on image "Espaço de trabalho do Blockly" at bounding box center [1020, 85] width 36 height 36
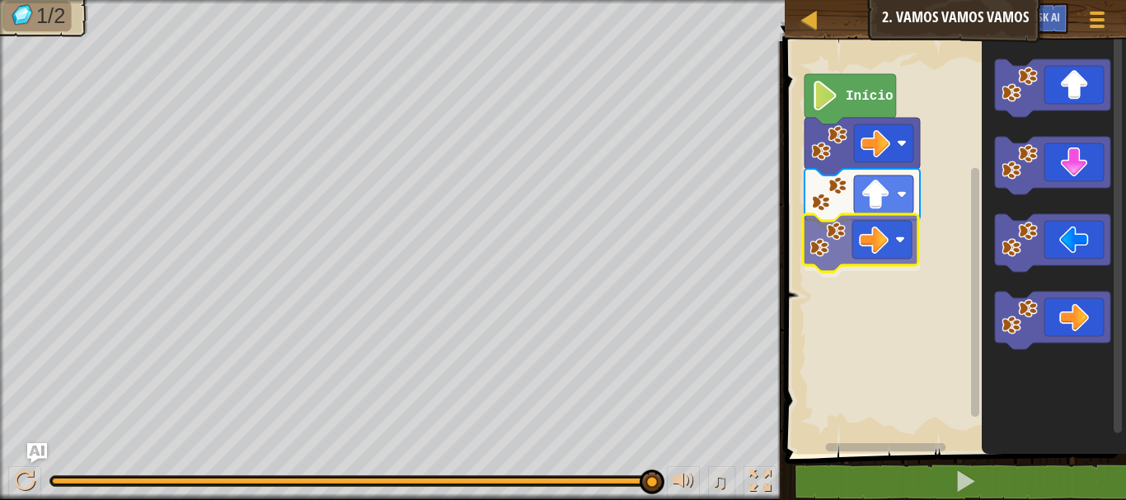
click at [858, 242] on div "Início" at bounding box center [953, 243] width 346 height 421
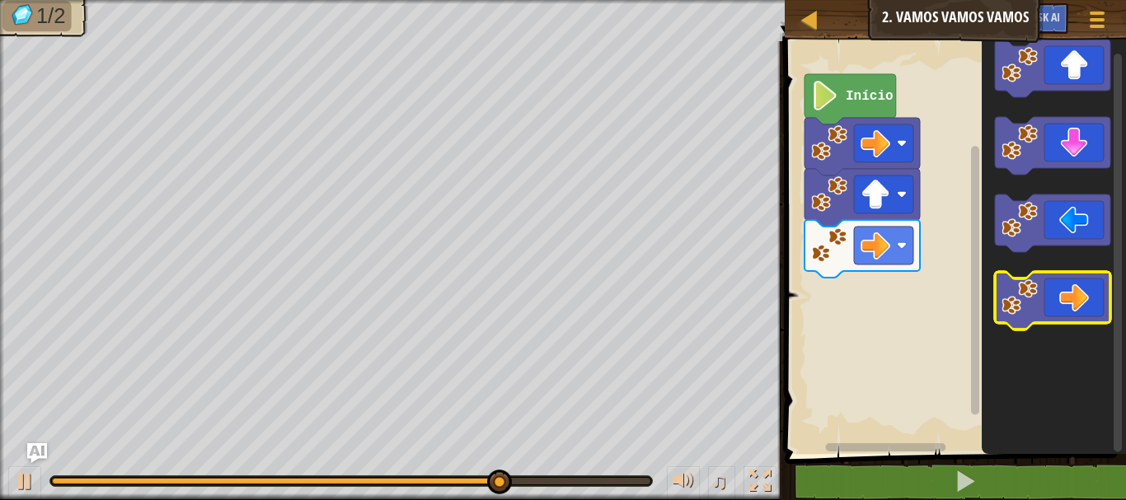
click at [1015, 293] on image "Espaço de trabalho do Blockly" at bounding box center [1020, 297] width 36 height 36
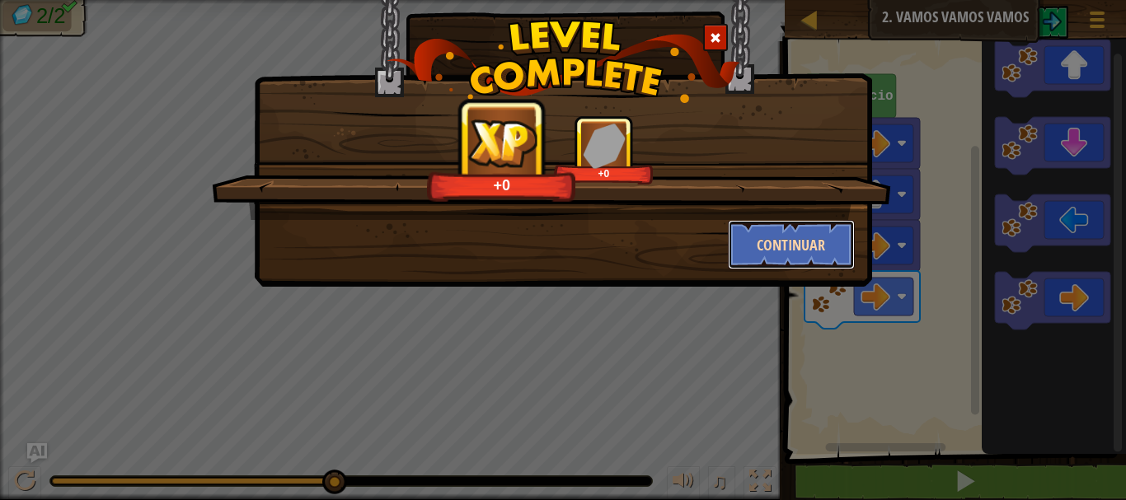
click at [818, 241] on button "Continuar" at bounding box center [792, 244] width 128 height 49
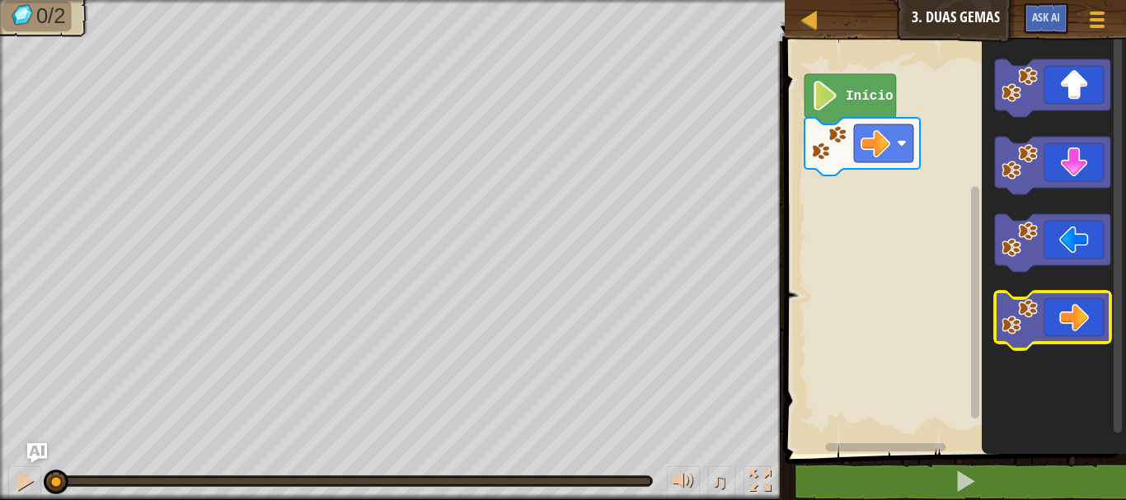
click at [1004, 326] on image "Espaço de trabalho do Blockly" at bounding box center [1020, 317] width 36 height 36
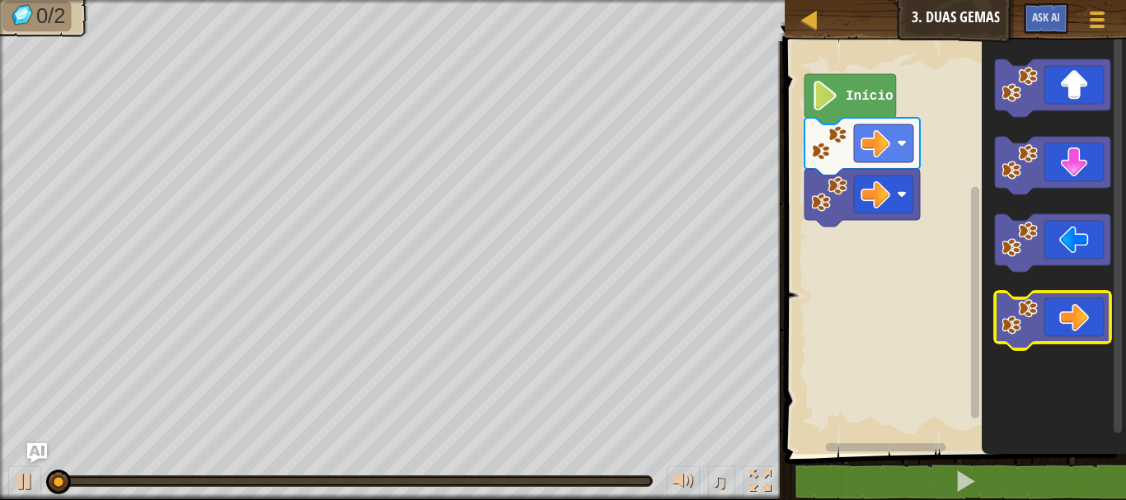
click at [1004, 326] on image "Espaço de trabalho do Blockly" at bounding box center [1020, 317] width 36 height 36
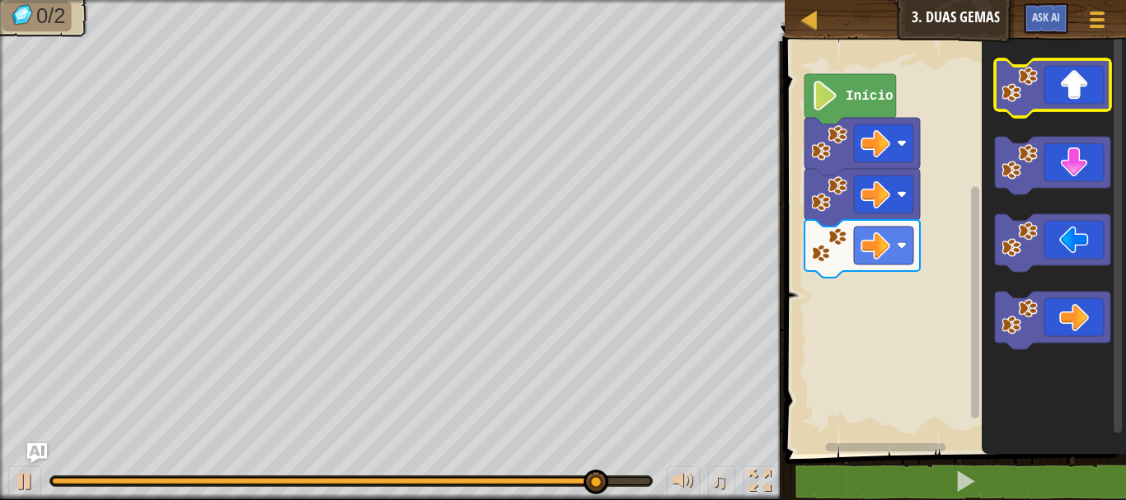
click at [1017, 92] on image "Espaço de trabalho do Blockly" at bounding box center [1020, 85] width 36 height 36
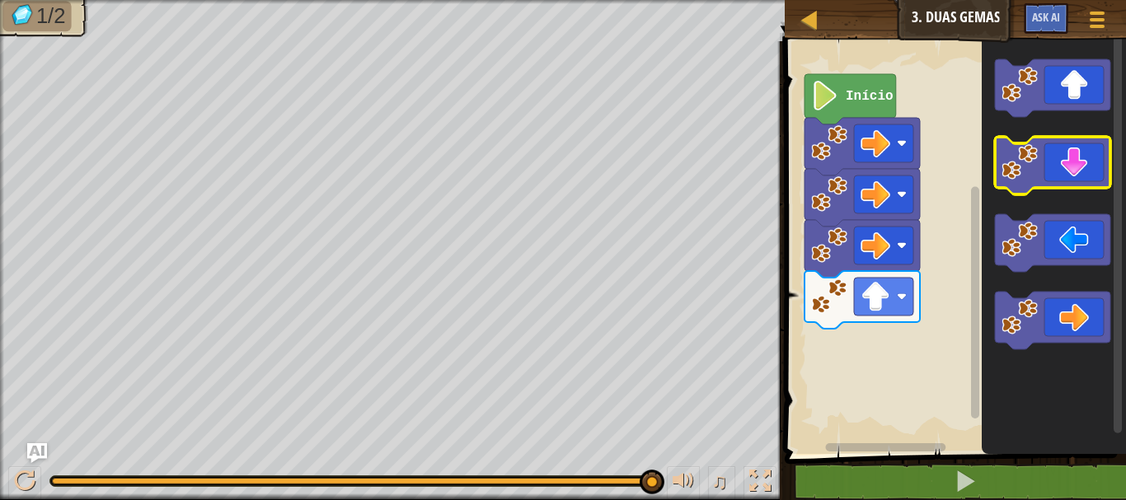
click at [1038, 153] on image "Espaço de trabalho do Blockly" at bounding box center [1020, 162] width 36 height 36
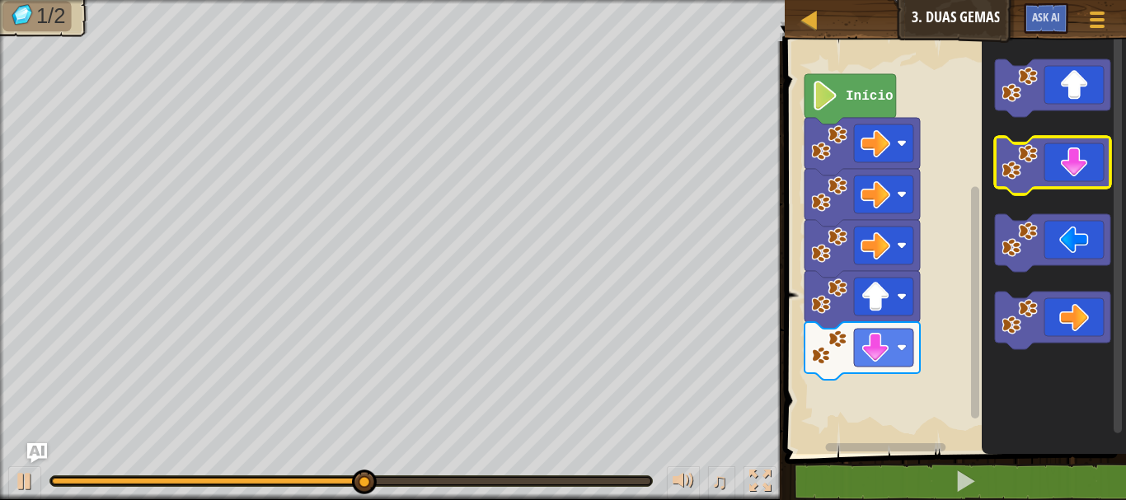
click at [1038, 153] on image "Espaço de trabalho do Blockly" at bounding box center [1020, 162] width 36 height 36
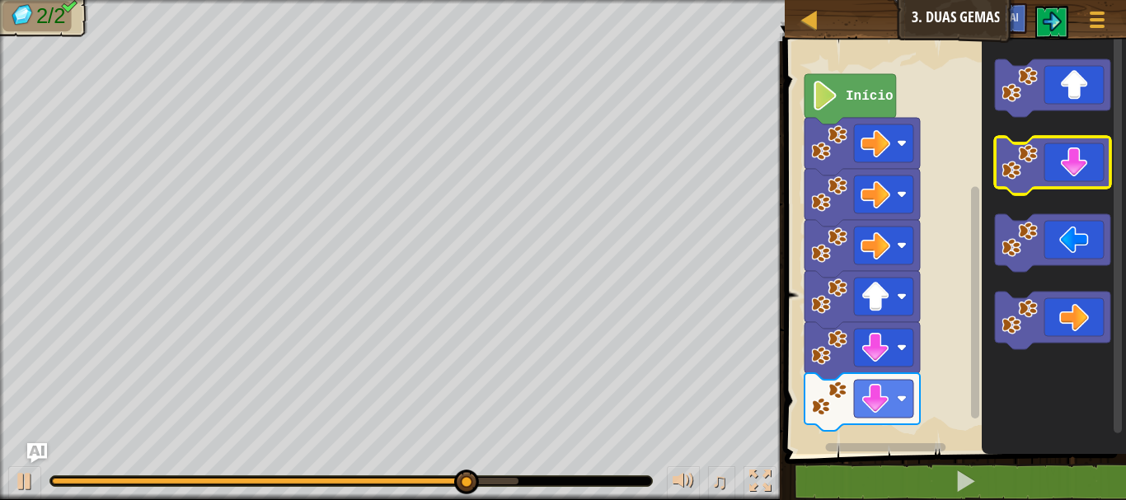
click at [1038, 153] on image "Espaço de trabalho do Blockly" at bounding box center [1020, 162] width 36 height 36
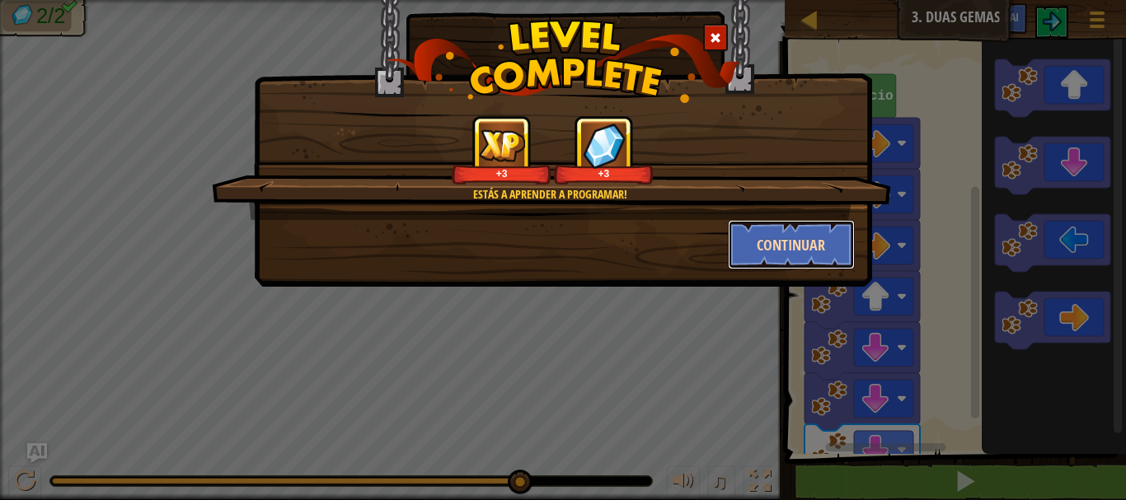
click at [799, 228] on button "Continuar" at bounding box center [792, 244] width 128 height 49
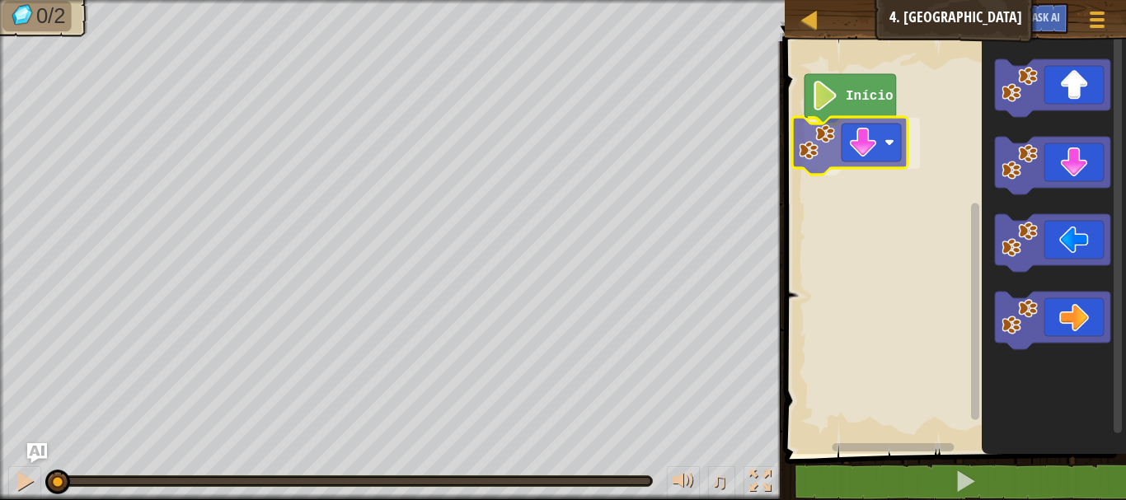
click at [817, 137] on div "Início" at bounding box center [953, 243] width 346 height 421
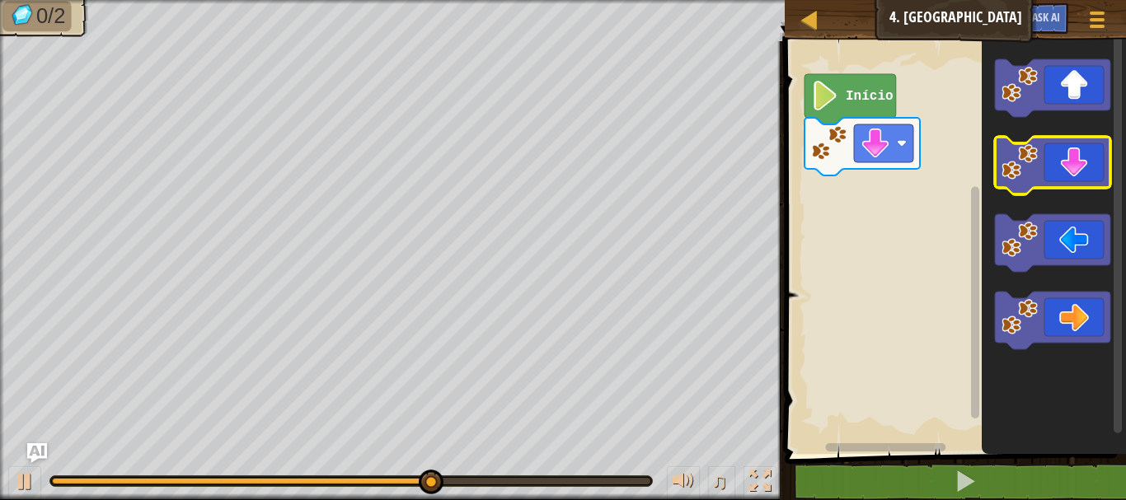
click at [1025, 171] on image "Espaço de trabalho do Blockly" at bounding box center [1020, 162] width 36 height 36
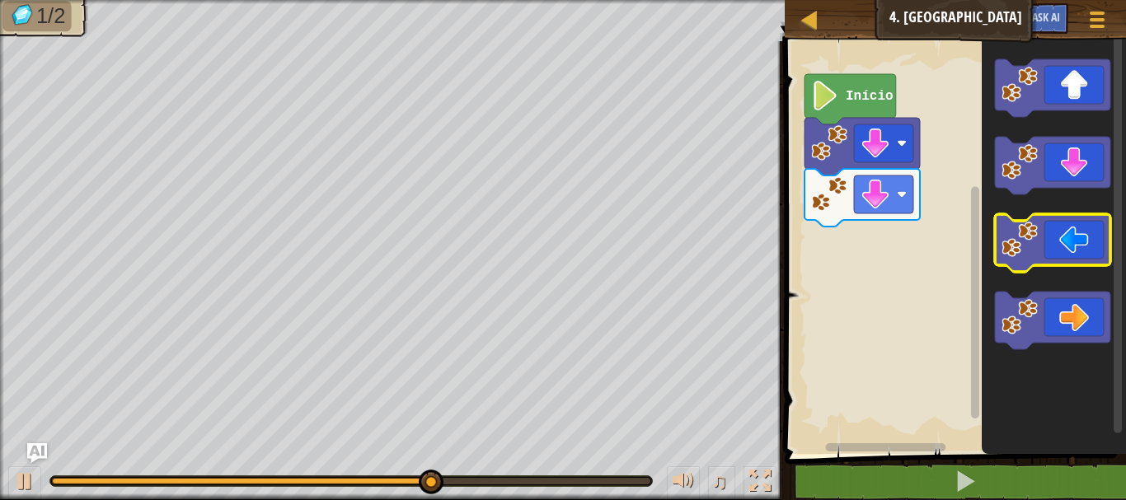
click at [1033, 245] on image "Espaço de trabalho do Blockly" at bounding box center [1020, 240] width 36 height 36
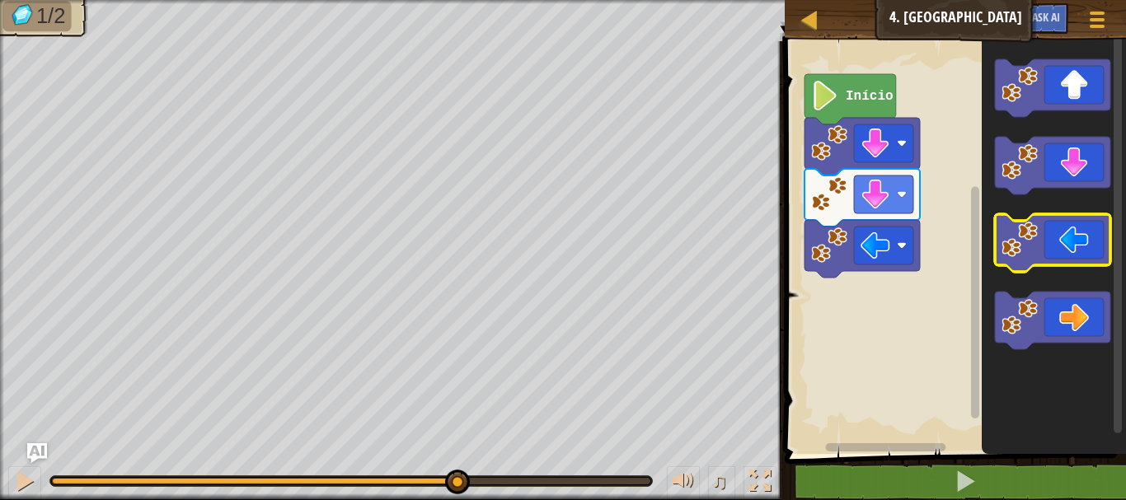
click at [1033, 245] on image "Espaço de trabalho do Blockly" at bounding box center [1020, 240] width 36 height 36
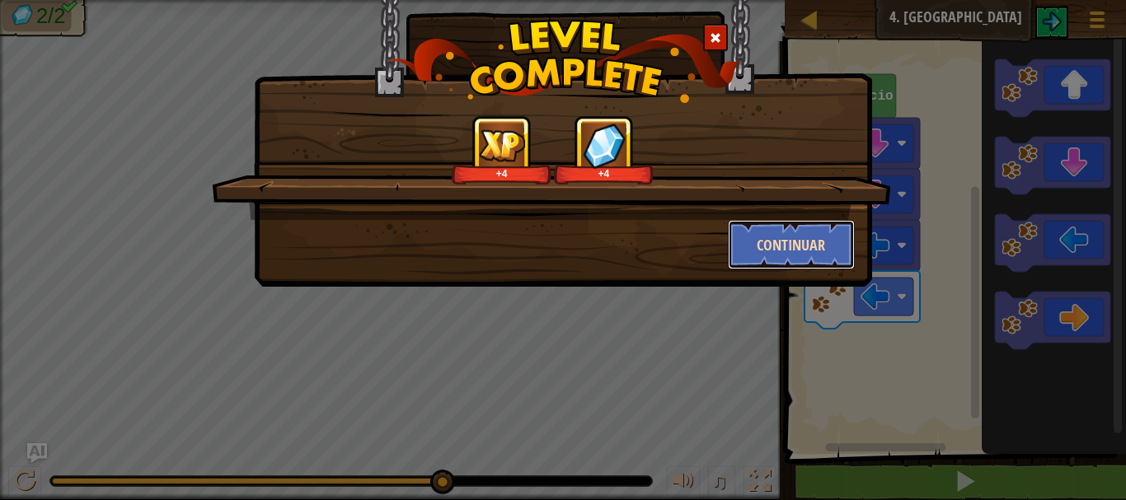
click at [811, 237] on button "Continuar" at bounding box center [792, 244] width 128 height 49
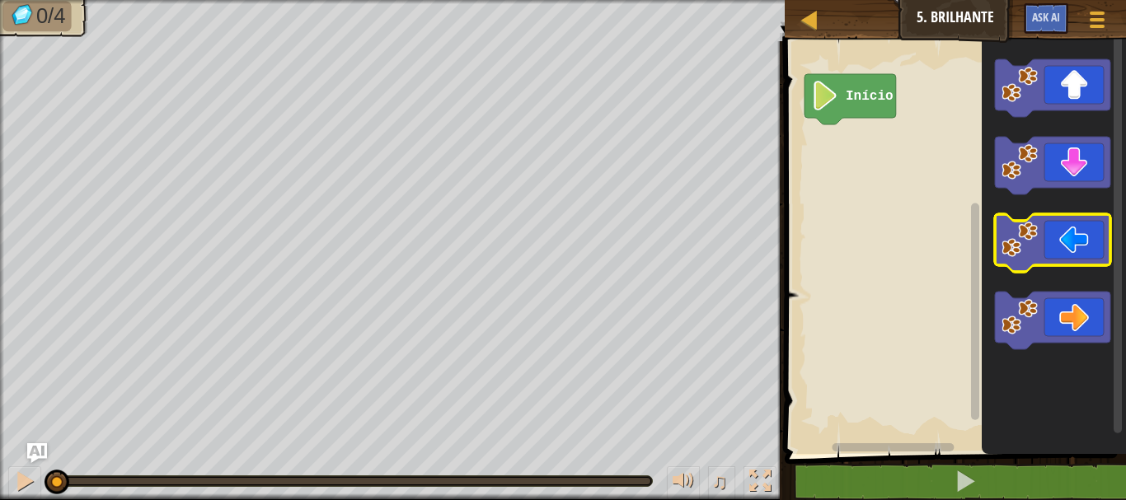
click at [1029, 246] on image "Espaço de trabalho do Blockly" at bounding box center [1020, 240] width 36 height 36
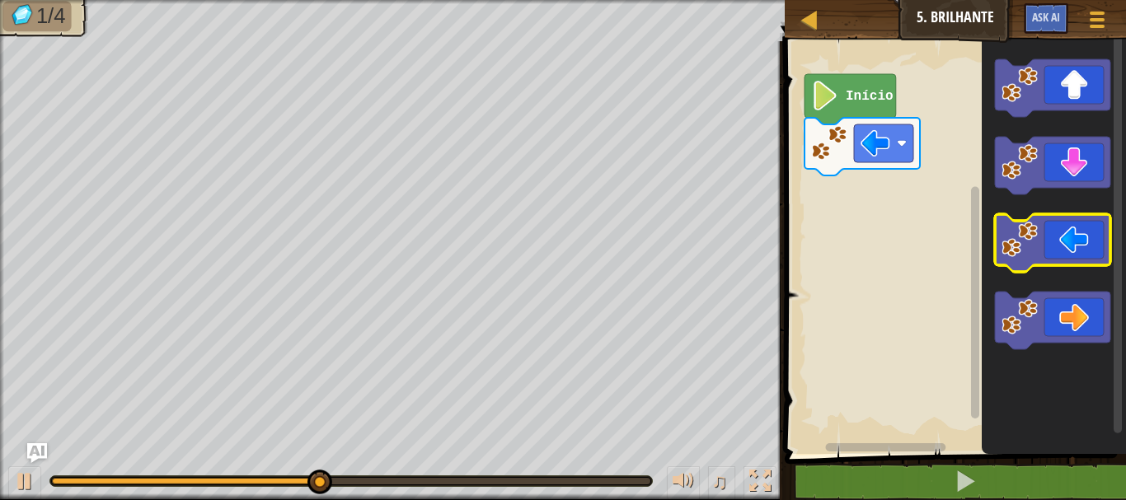
click at [1018, 256] on image "Espaço de trabalho do Blockly" at bounding box center [1020, 240] width 36 height 36
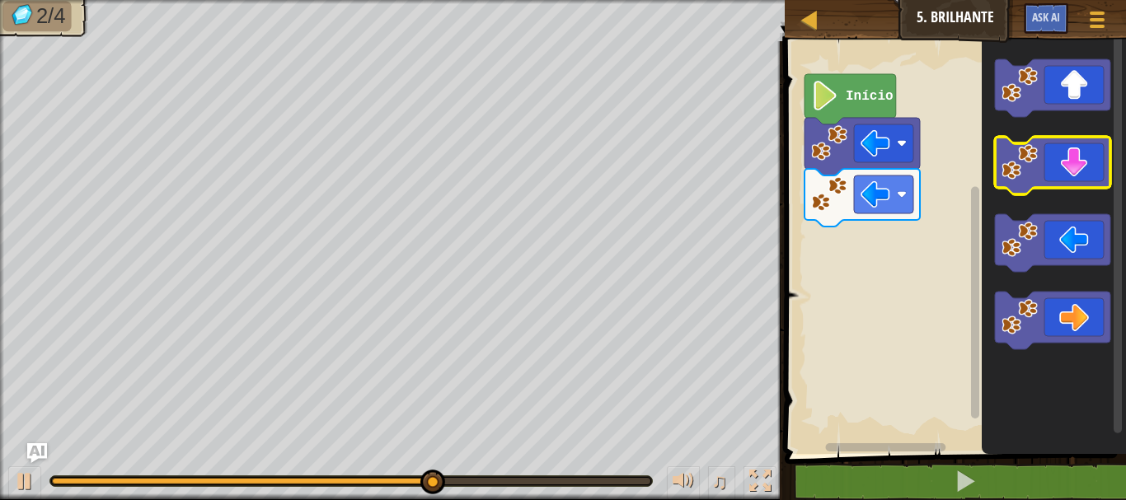
click at [1029, 174] on image "Espaço de trabalho do Blockly" at bounding box center [1020, 162] width 36 height 36
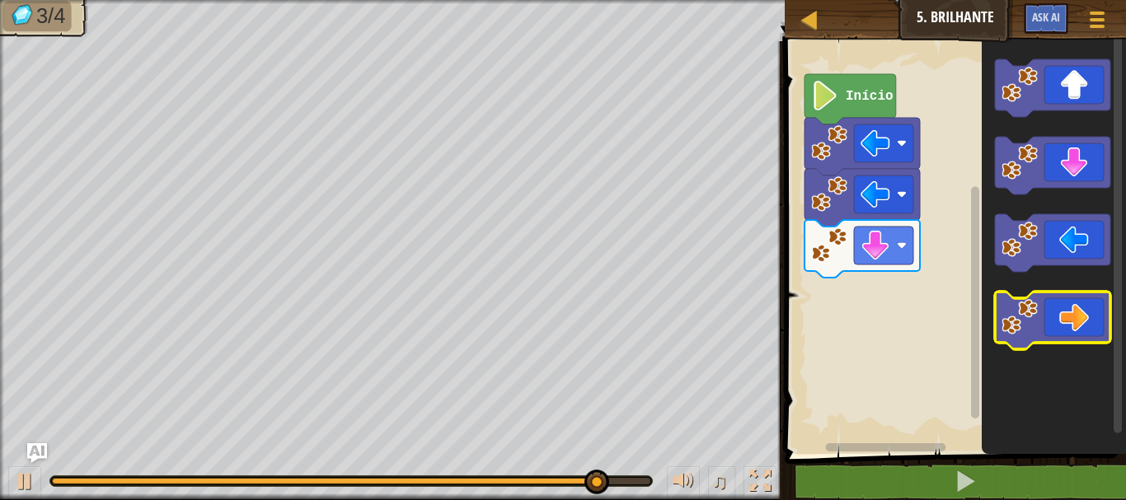
click at [1030, 307] on image "Espaço de trabalho do Blockly" at bounding box center [1020, 317] width 36 height 36
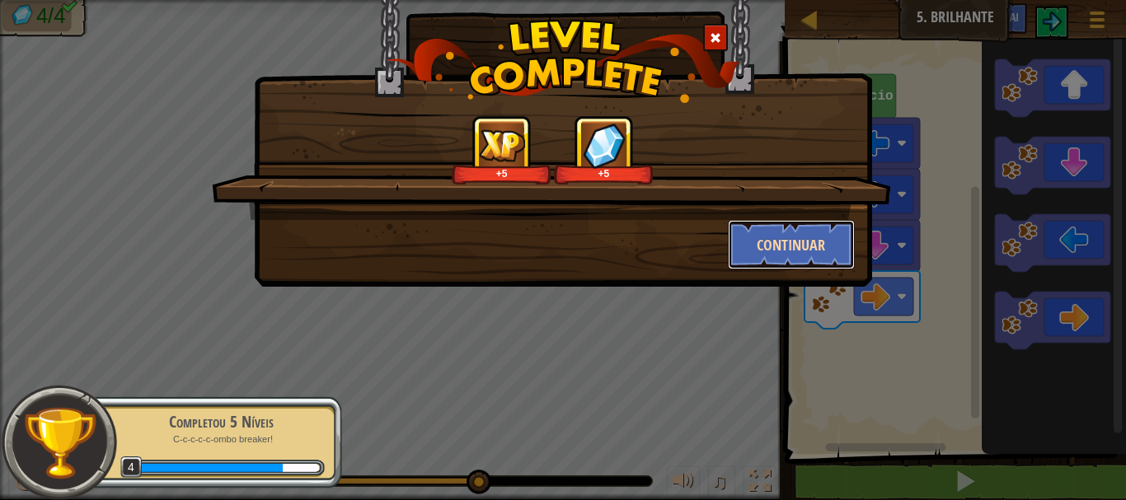
click at [811, 247] on button "Continuar" at bounding box center [792, 244] width 128 height 49
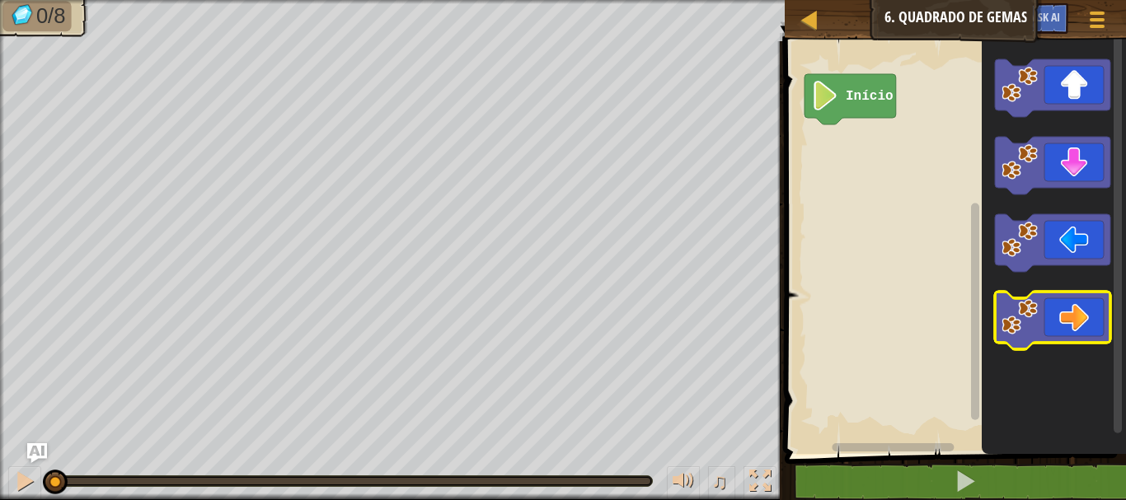
click at [1025, 316] on image "Espaço de trabalho do Blockly" at bounding box center [1020, 317] width 36 height 36
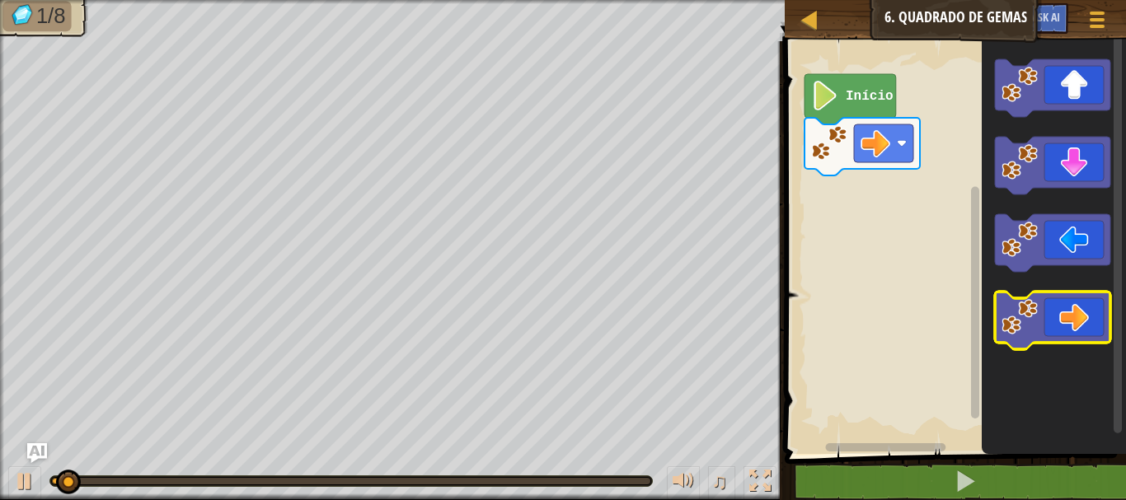
click at [1025, 316] on image "Espaço de trabalho do Blockly" at bounding box center [1020, 317] width 36 height 36
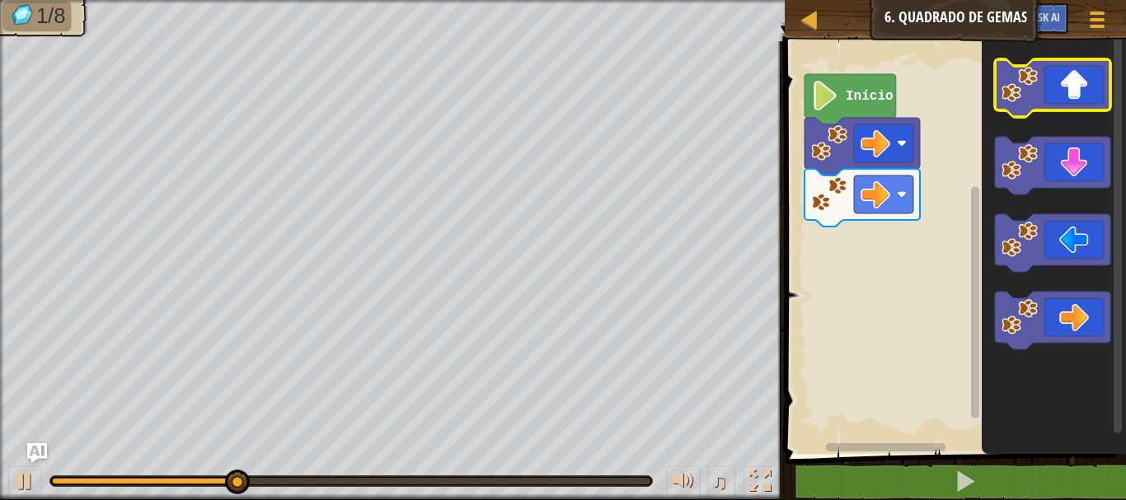
click at [1014, 97] on image "Espaço de trabalho do Blockly" at bounding box center [1020, 85] width 36 height 36
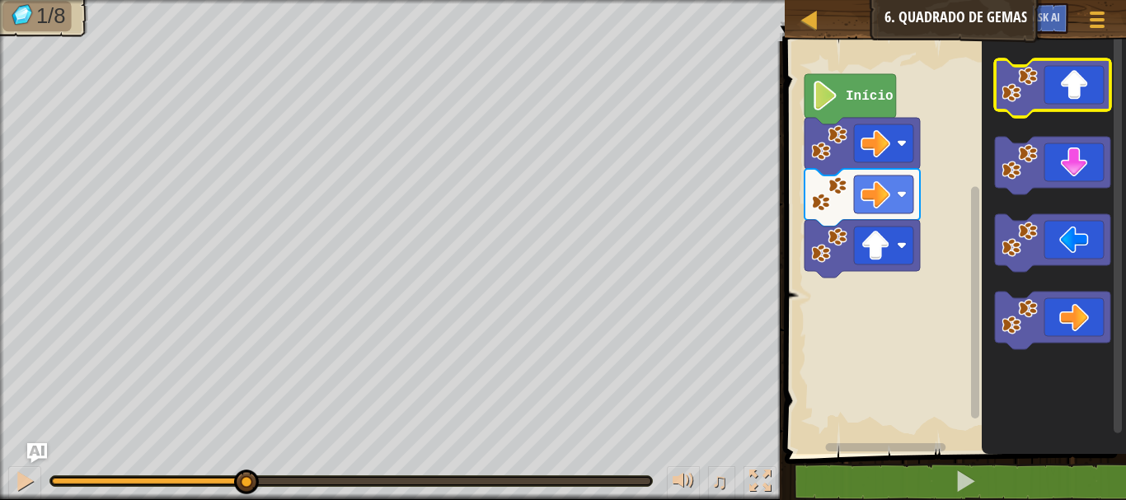
click at [1014, 97] on image "Espaço de trabalho do Blockly" at bounding box center [1020, 85] width 36 height 36
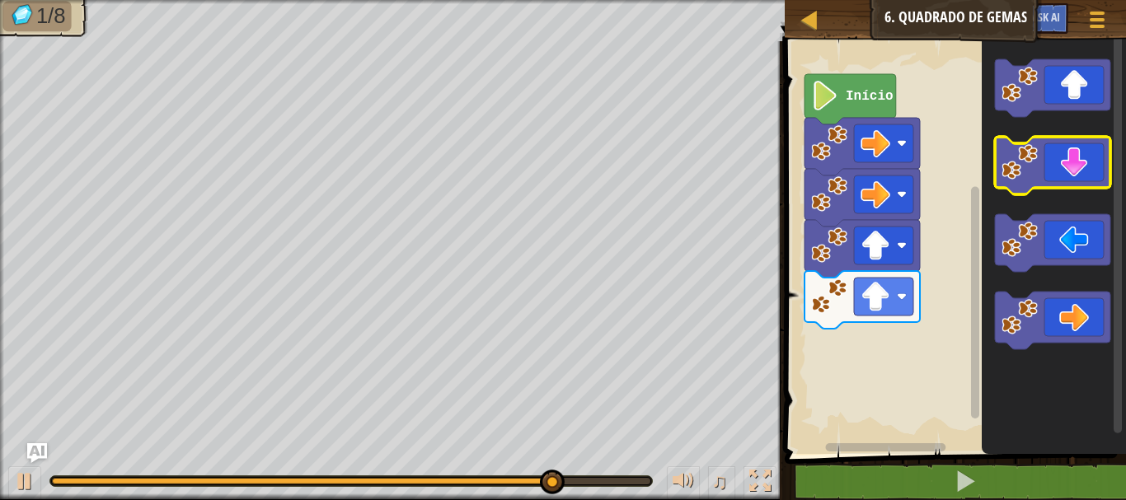
click at [1011, 158] on image "Espaço de trabalho do Blockly" at bounding box center [1020, 162] width 36 height 36
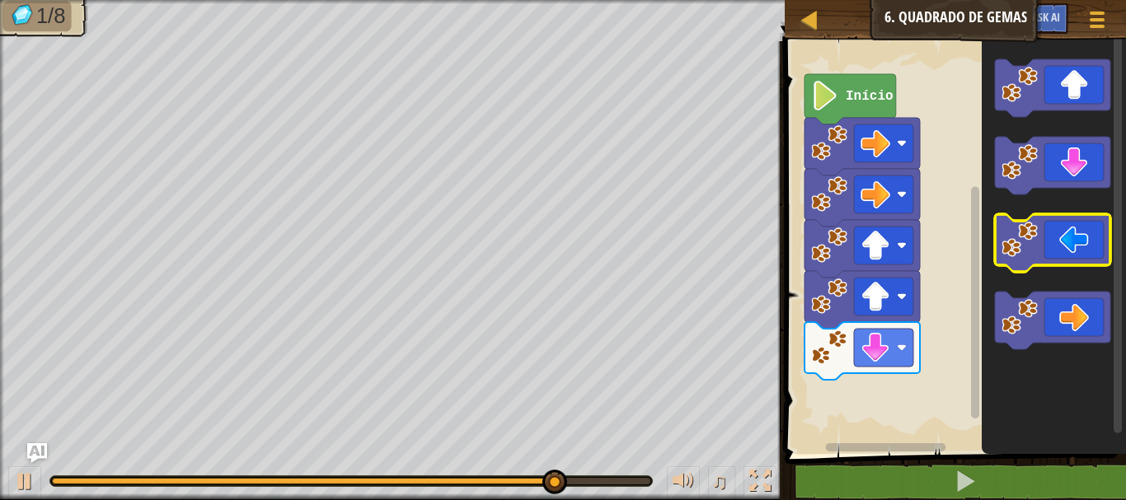
click at [1013, 221] on icon "Espaço de trabalho do Blockly" at bounding box center [1052, 243] width 115 height 58
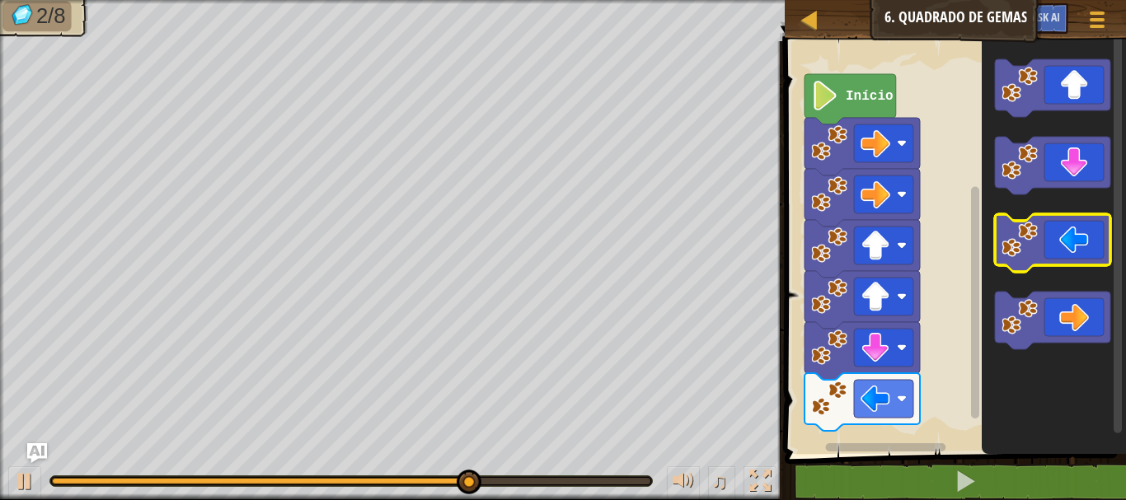
click at [1013, 228] on image "Espaço de trabalho do Blockly" at bounding box center [1020, 240] width 36 height 36
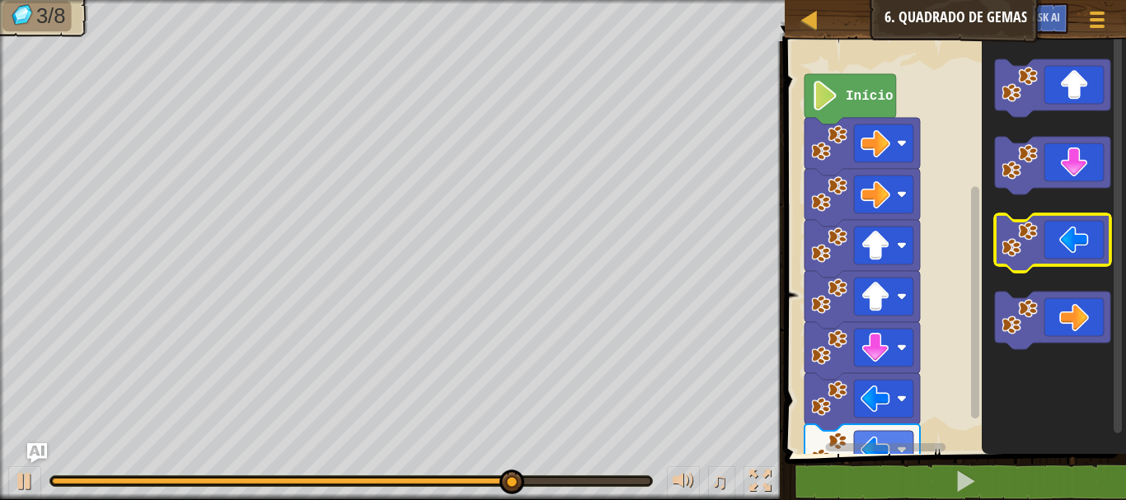
click at [1013, 228] on image "Espaço de trabalho do Blockly" at bounding box center [1020, 240] width 36 height 36
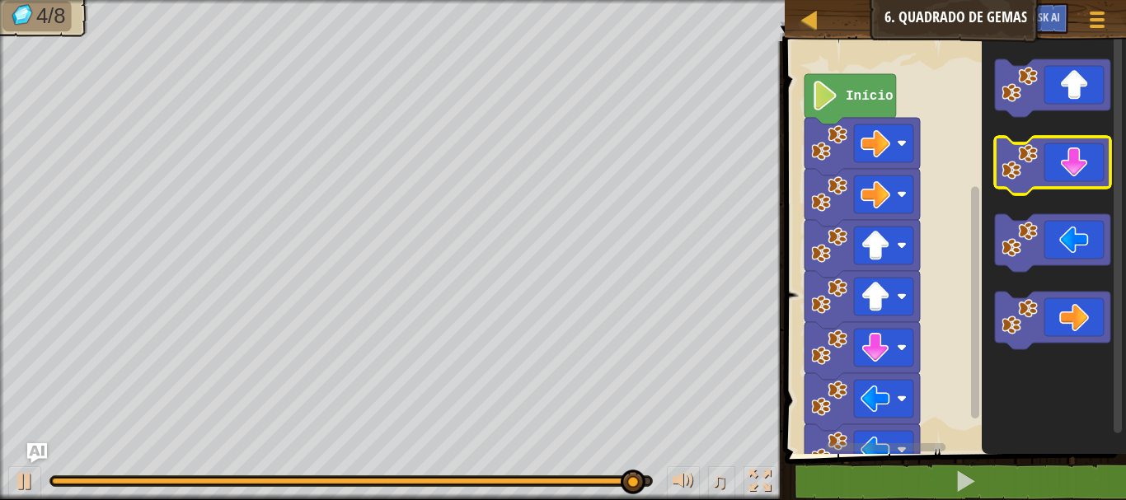
click at [1045, 154] on icon "Espaço de trabalho do Blockly" at bounding box center [1052, 166] width 115 height 58
click at [1014, 184] on icon "Espaço de trabalho do Blockly" at bounding box center [1052, 166] width 115 height 58
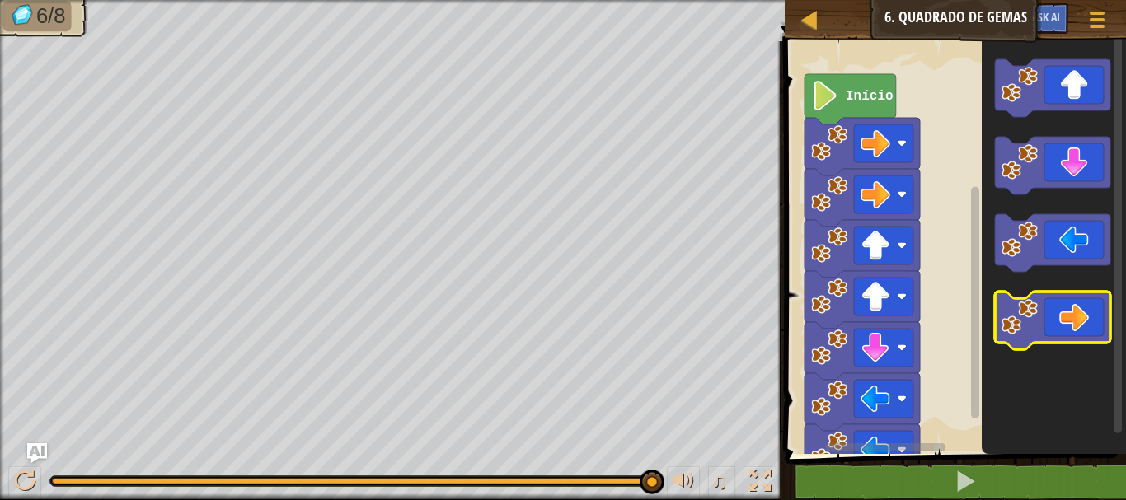
click at [1021, 312] on image "Espaço de trabalho do Blockly" at bounding box center [1020, 317] width 36 height 36
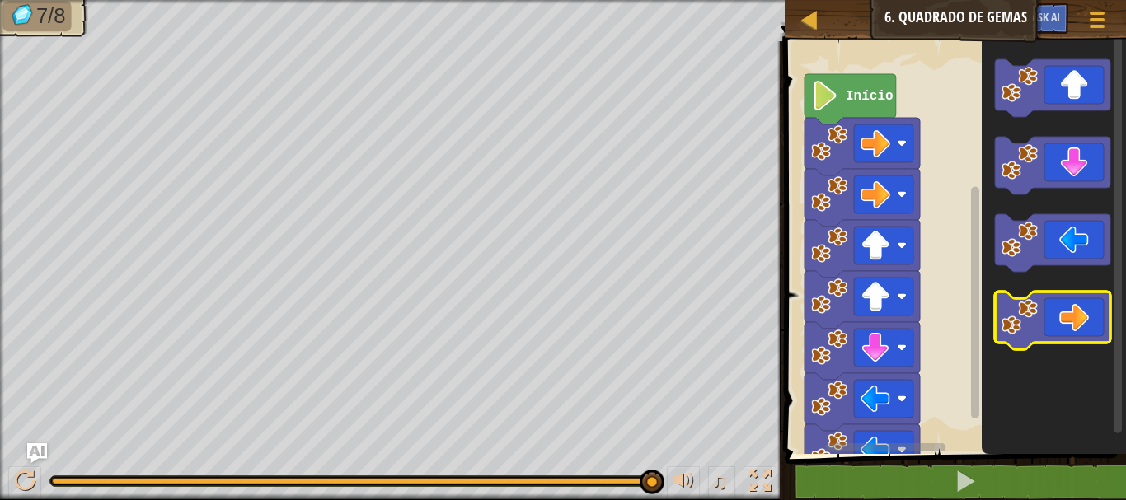
click at [1021, 312] on image "Espaço de trabalho do Blockly" at bounding box center [1020, 317] width 36 height 36
click at [1005, 319] on image "Espaço de trabalho do Blockly" at bounding box center [1020, 317] width 36 height 36
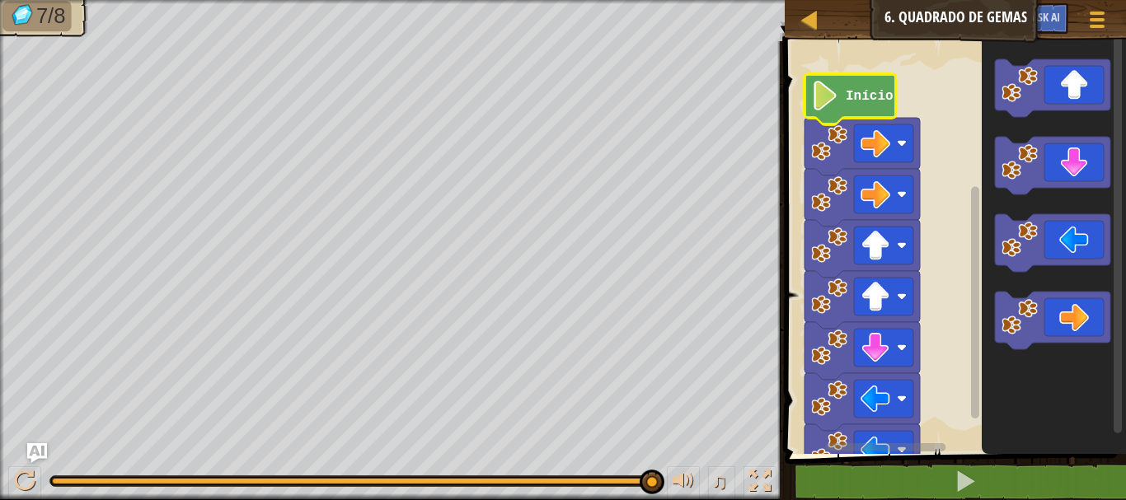
click at [871, 94] on text "Início" at bounding box center [870, 96] width 48 height 15
click at [815, 90] on image "Espaço de trabalho do Blockly" at bounding box center [825, 96] width 28 height 30
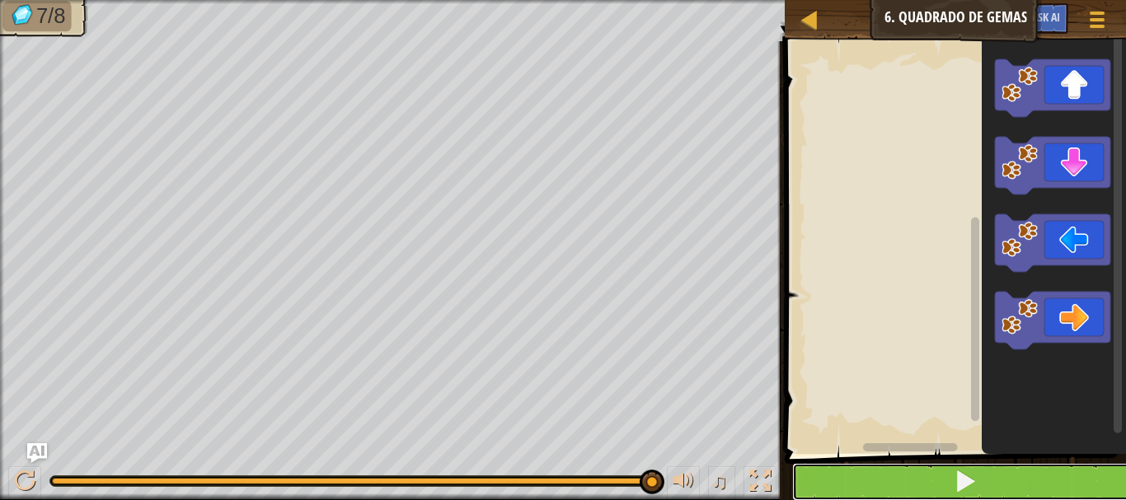
click at [925, 477] on button at bounding box center [965, 482] width 346 height 38
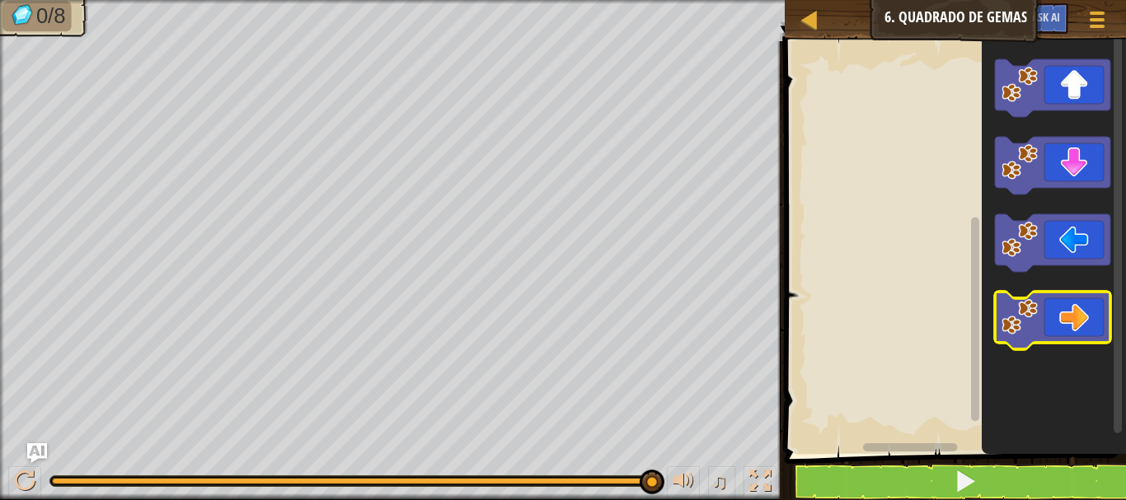
click at [1052, 309] on icon "Espaço de trabalho do Blockly" at bounding box center [1052, 321] width 115 height 58
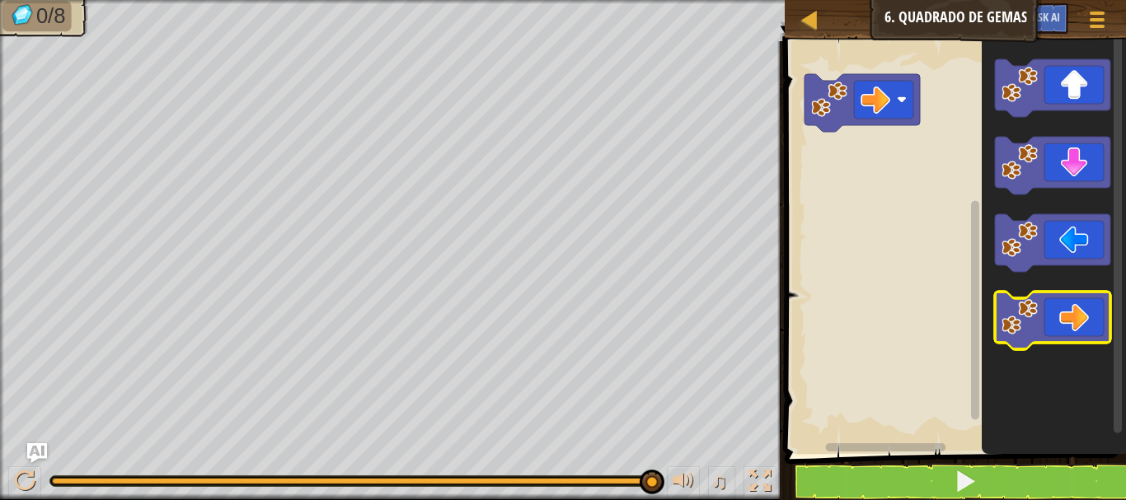
click at [1050, 310] on icon "Espaço de trabalho do Blockly" at bounding box center [1052, 321] width 115 height 58
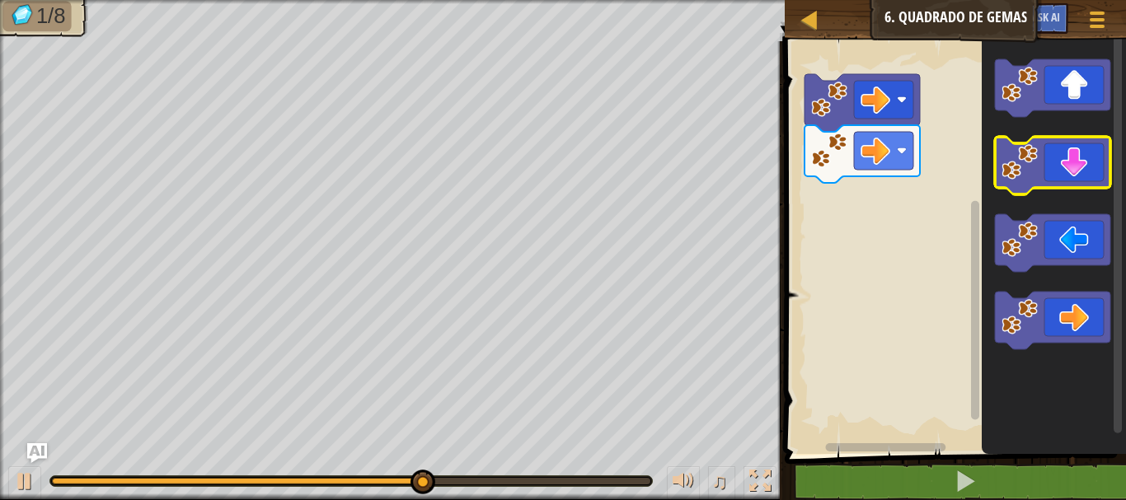
click at [1070, 172] on icon "Espaço de trabalho do Blockly" at bounding box center [1052, 166] width 115 height 58
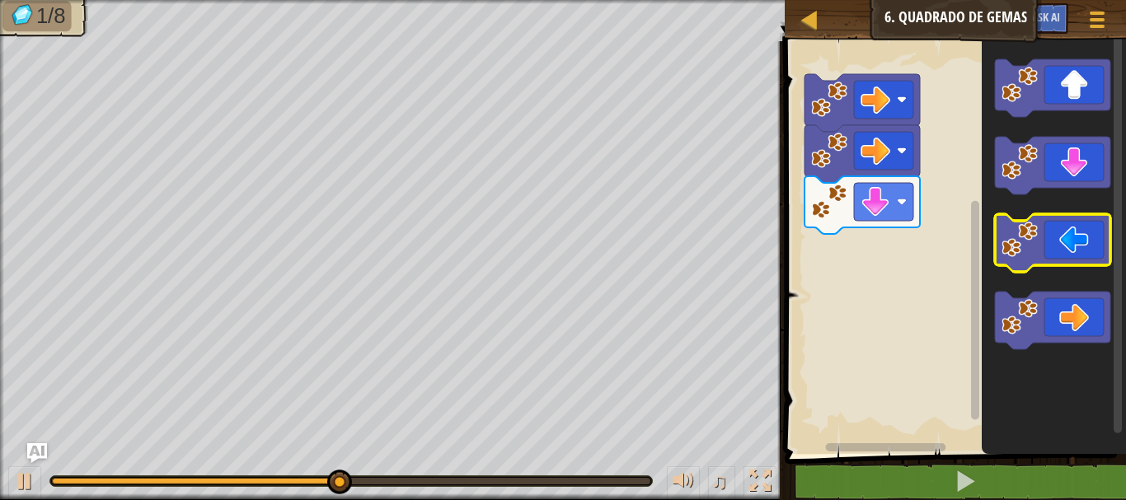
click at [1021, 219] on rect "Espaço de trabalho do Blockly" at bounding box center [1052, 243] width 115 height 58
click at [1027, 238] on image "Espaço de trabalho do Blockly" at bounding box center [1020, 240] width 36 height 36
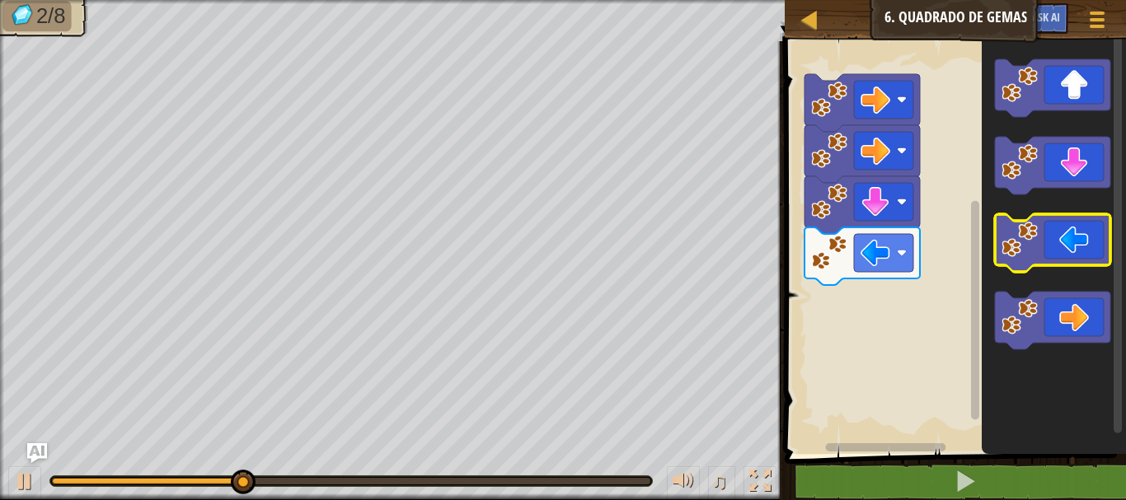
click at [1027, 238] on image "Espaço de trabalho do Blockly" at bounding box center [1020, 240] width 36 height 36
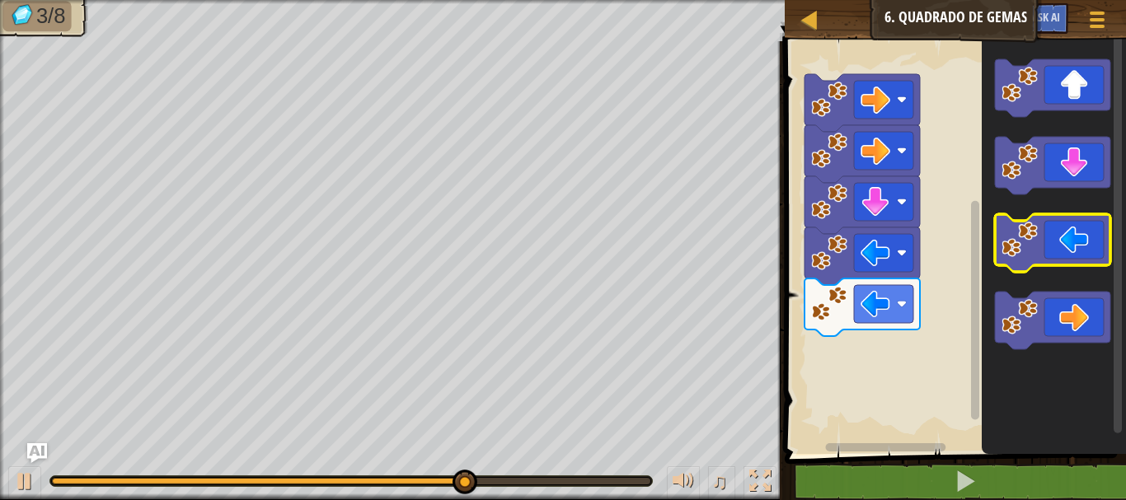
click at [1036, 223] on image "Espaço de trabalho do Blockly" at bounding box center [1020, 240] width 36 height 36
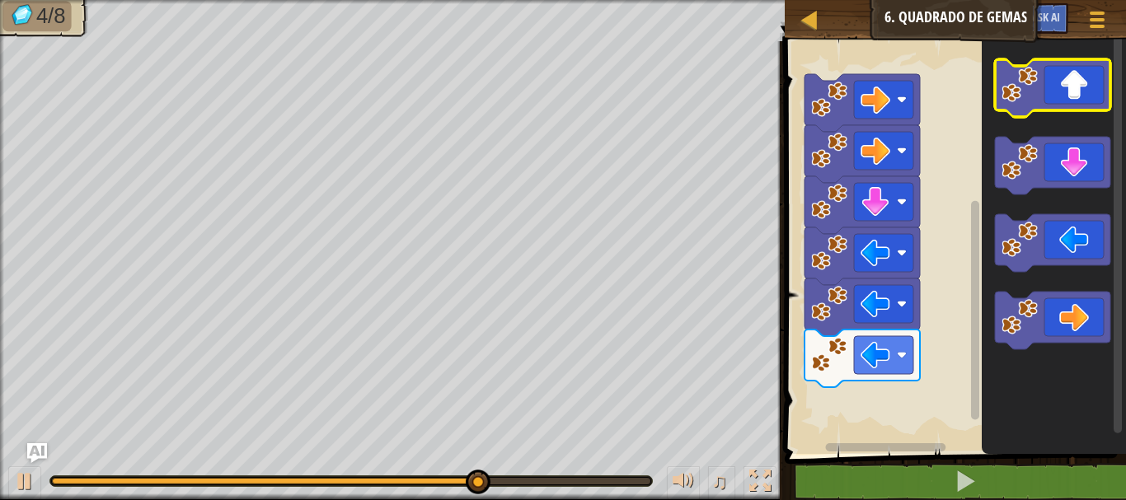
click at [1090, 82] on icon "Espaço de trabalho do Blockly" at bounding box center [1052, 88] width 115 height 58
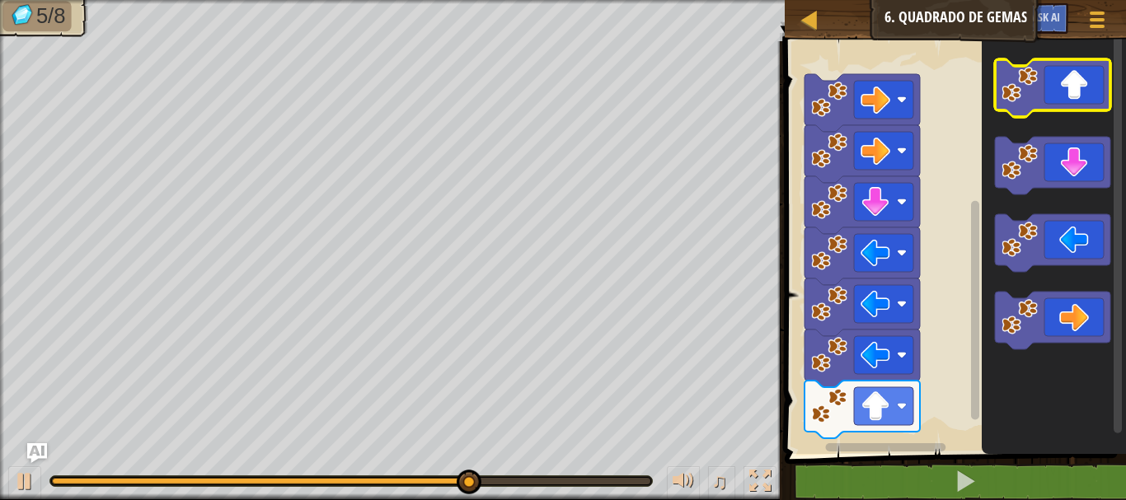
click at [1090, 82] on icon "Espaço de trabalho do Blockly" at bounding box center [1052, 88] width 115 height 58
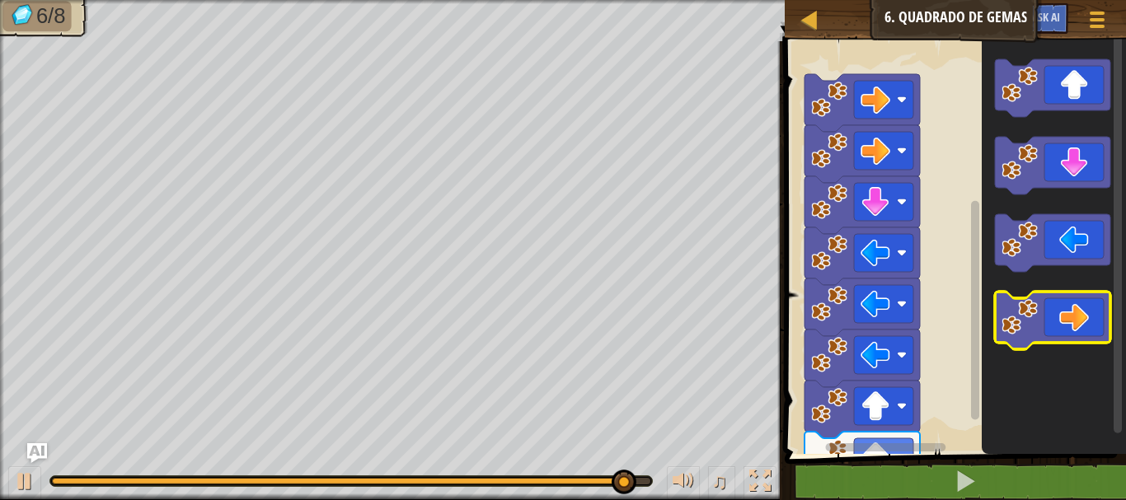
click at [1063, 304] on icon "Espaço de trabalho do Blockly" at bounding box center [1052, 321] width 115 height 58
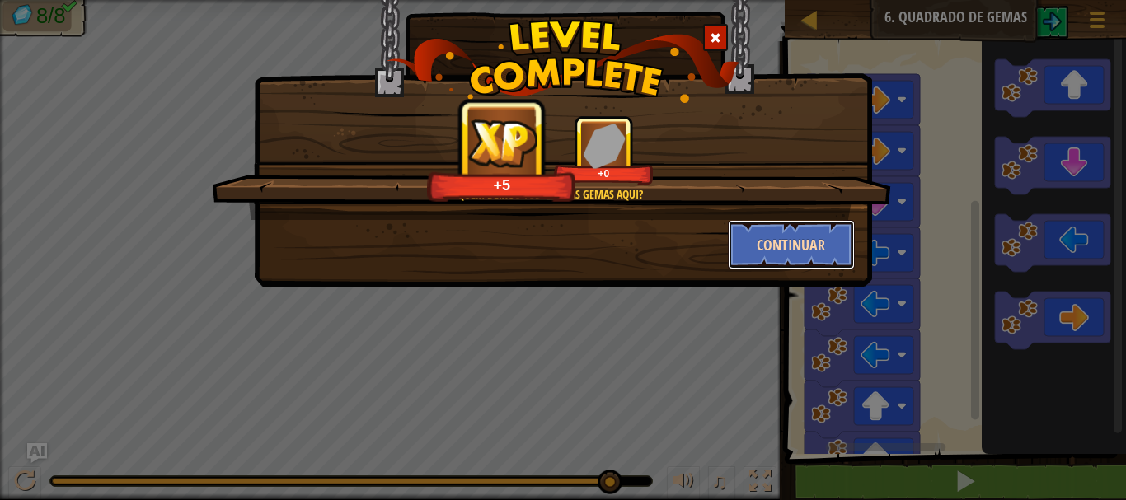
click at [814, 248] on button "Continuar" at bounding box center [792, 244] width 128 height 49
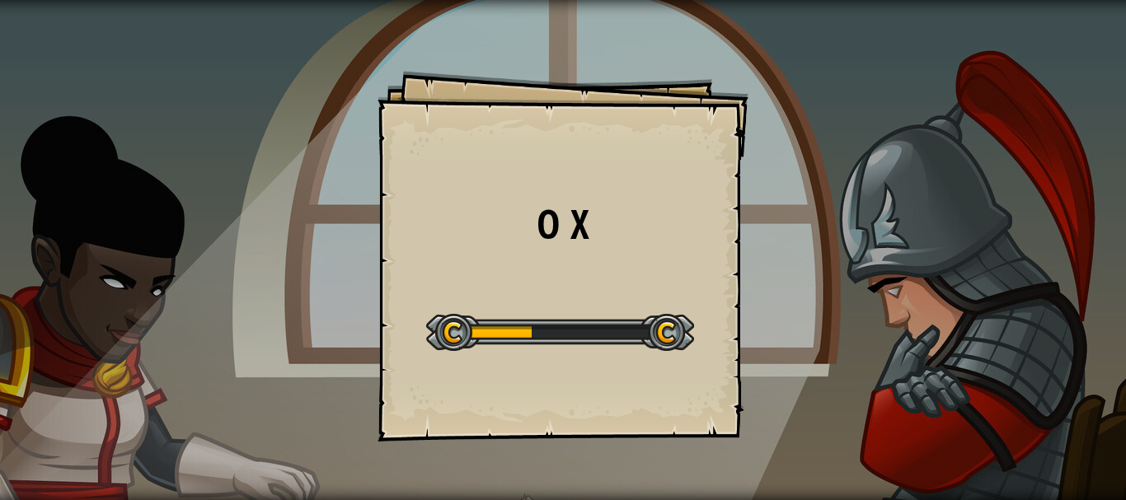
click at [834, 244] on div "O X Goals Start Level Erro ao carregar do servidor Você precisa de uma assinatu…" at bounding box center [563, 250] width 1126 height 500
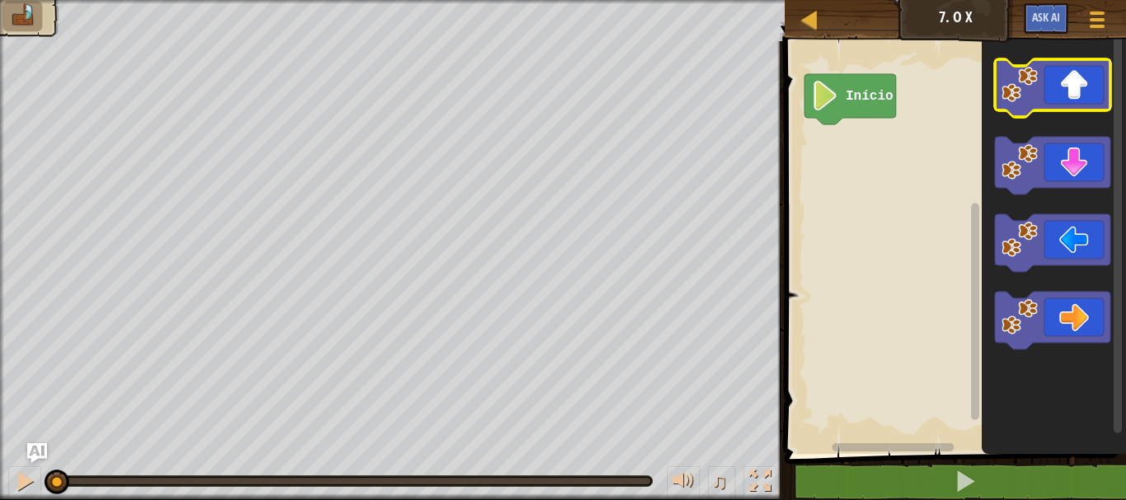
click at [1025, 89] on image "Espaço de trabalho do Blockly" at bounding box center [1020, 85] width 36 height 36
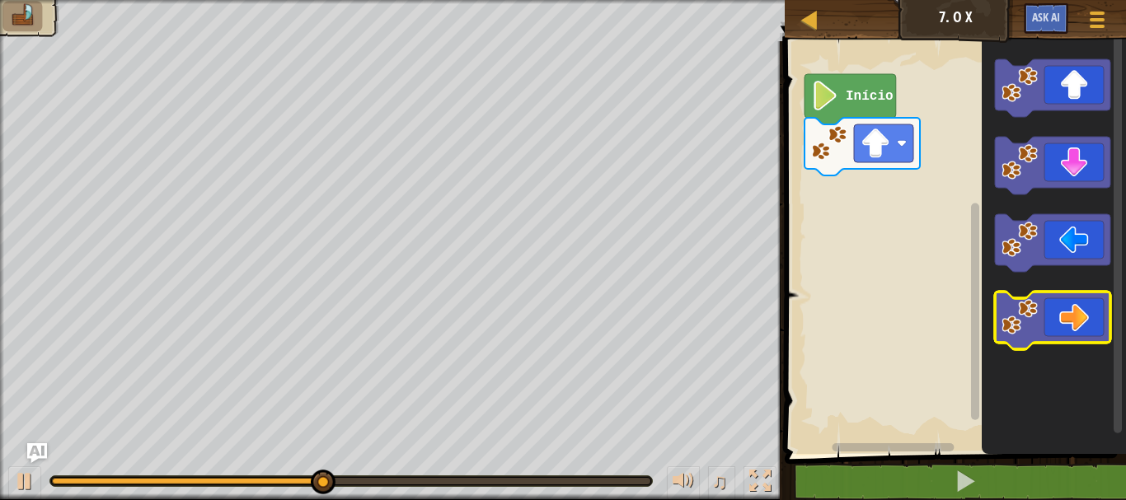
click at [1005, 314] on image "Espaço de trabalho do Blockly" at bounding box center [1020, 317] width 36 height 36
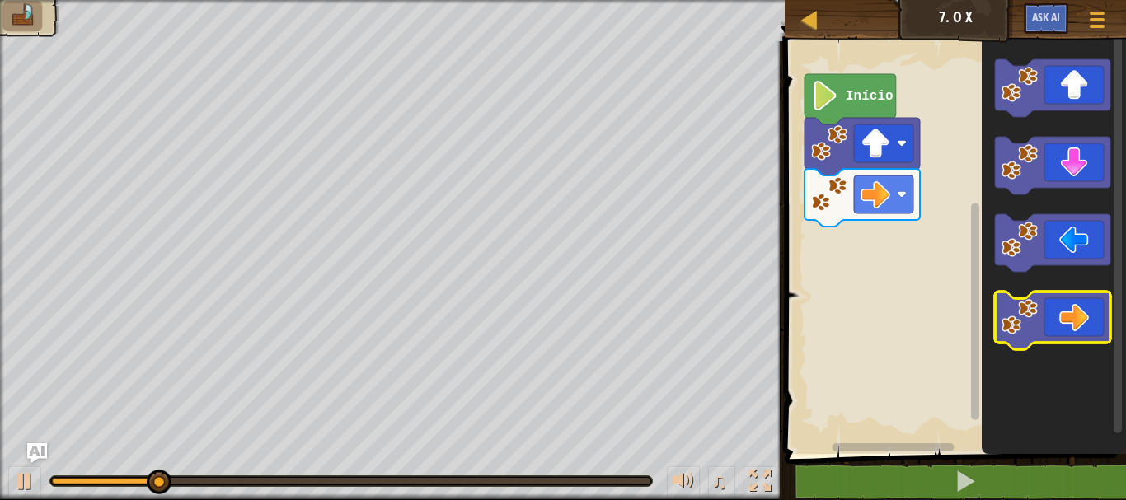
click at [1005, 314] on image "Espaço de trabalho do Blockly" at bounding box center [1020, 317] width 36 height 36
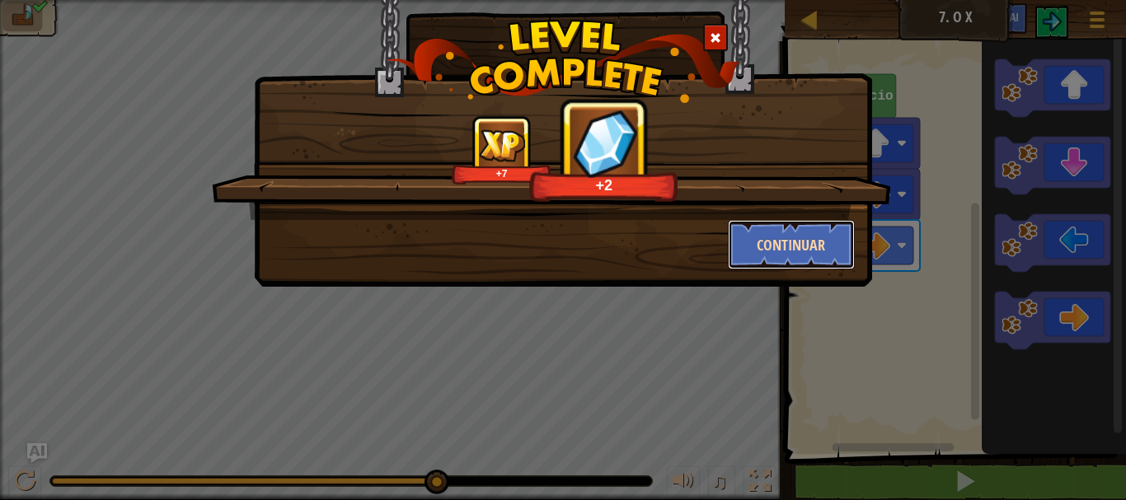
click at [833, 231] on button "Continuar" at bounding box center [792, 244] width 128 height 49
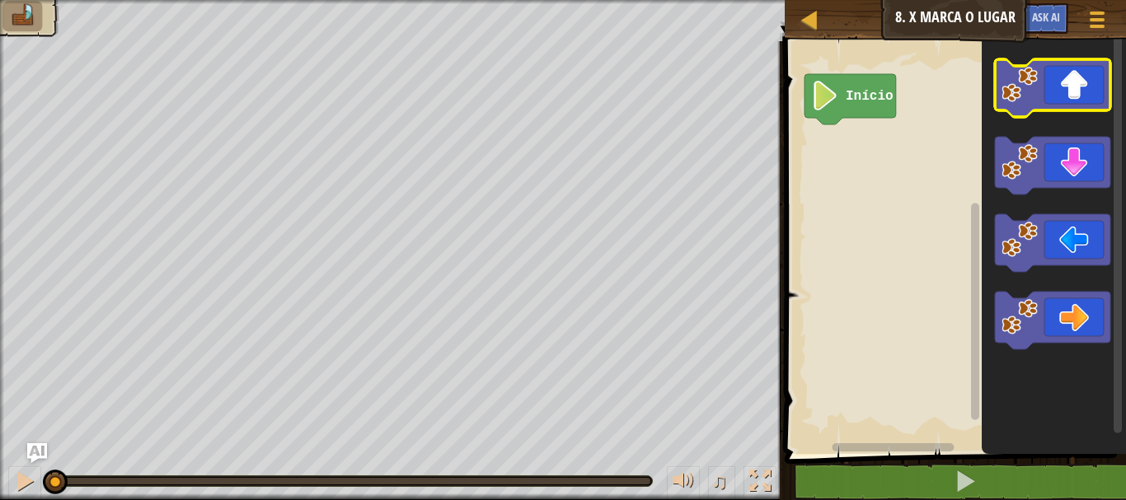
click at [1022, 85] on image "Espaço de trabalho do Blockly" at bounding box center [1020, 85] width 36 height 36
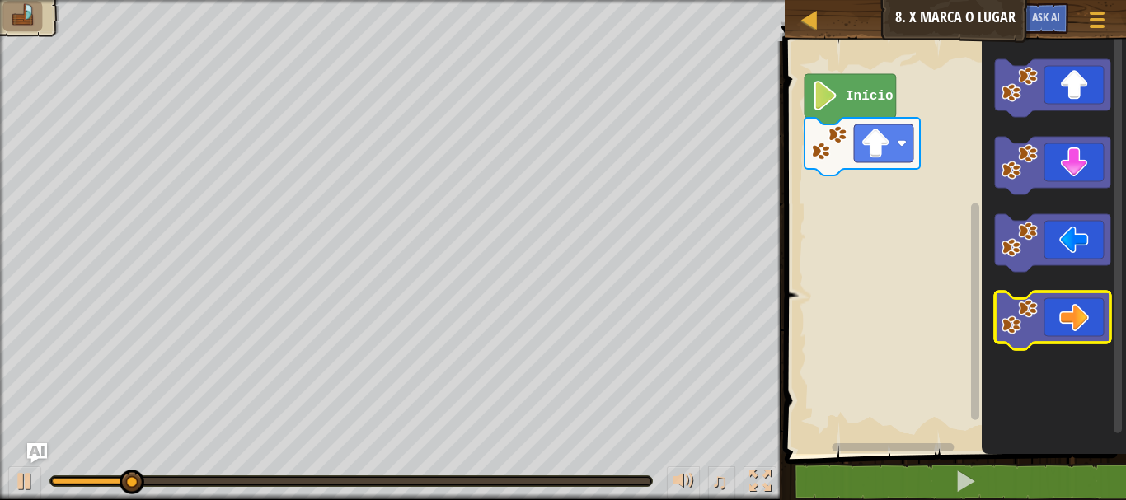
click at [1005, 317] on image "Espaço de trabalho do Blockly" at bounding box center [1020, 317] width 36 height 36
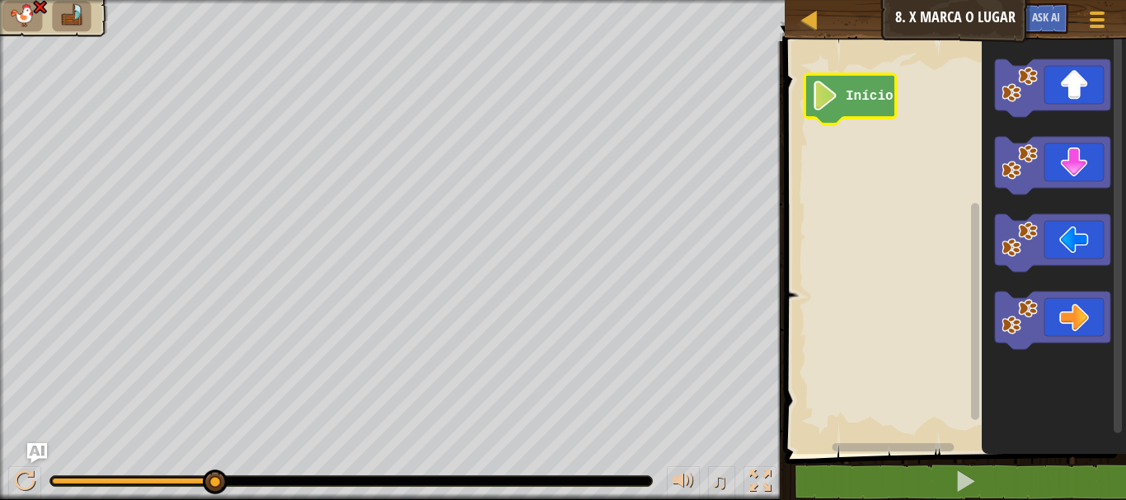
click at [817, 78] on icon "Espaço de trabalho do Blockly" at bounding box center [851, 99] width 92 height 50
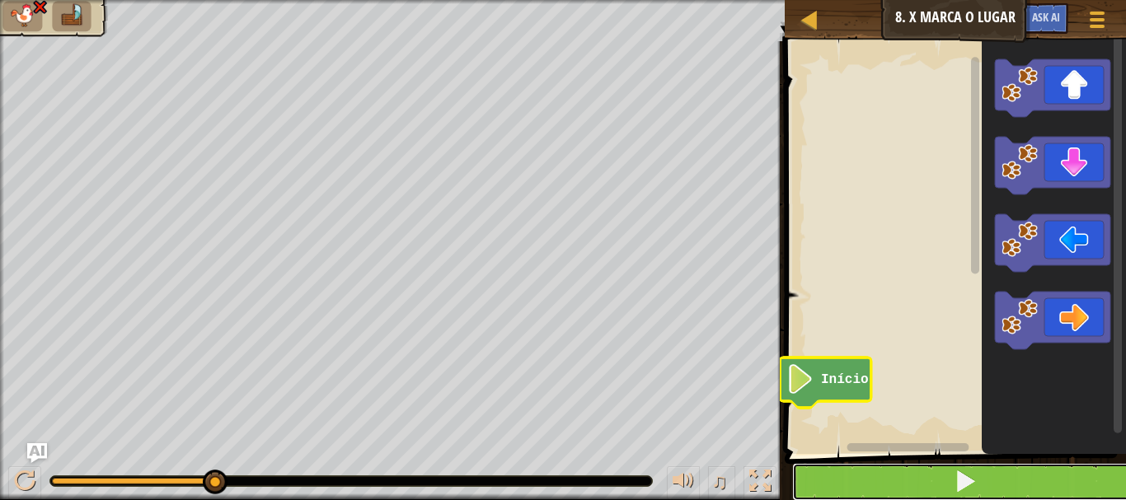
click at [867, 469] on button at bounding box center [965, 482] width 346 height 38
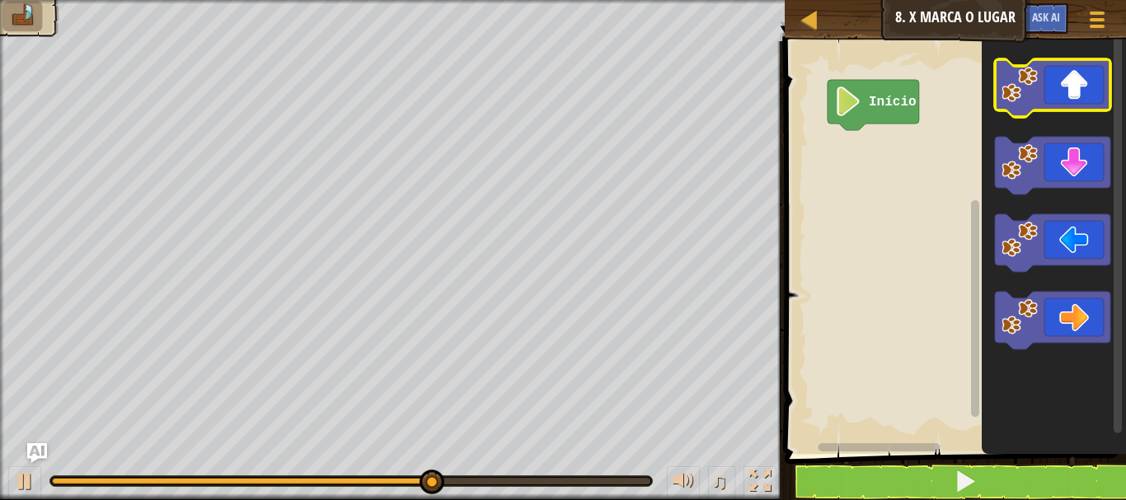
click at [1018, 98] on image "Espaço de trabalho do Blockly" at bounding box center [1020, 85] width 36 height 36
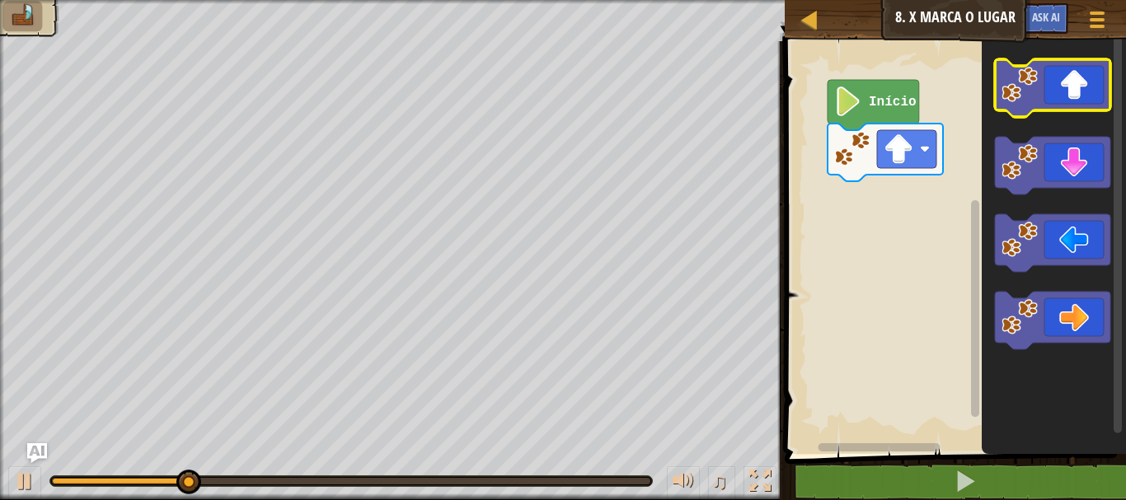
click at [1027, 89] on image "Espaço de trabalho do Blockly" at bounding box center [1020, 85] width 36 height 36
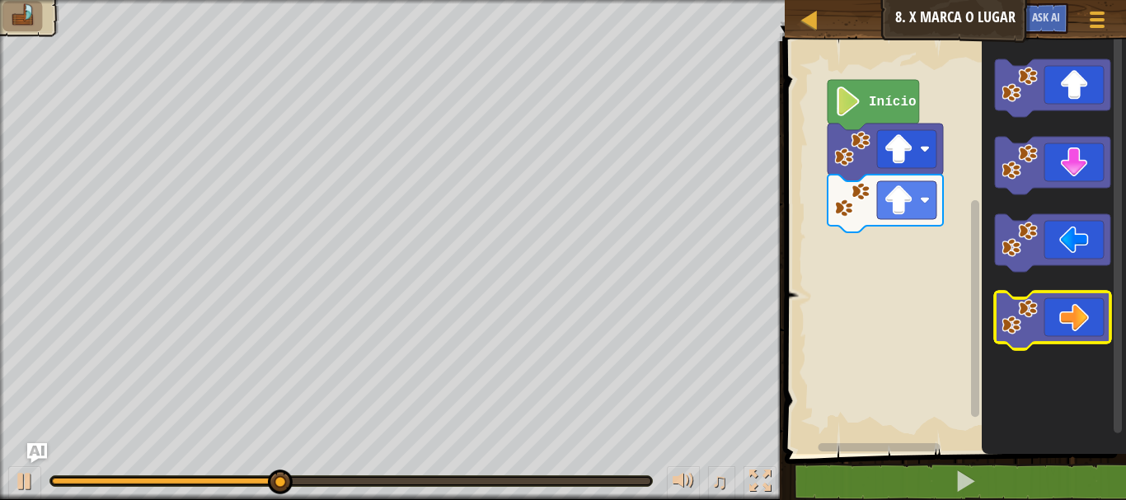
click at [1001, 307] on icon "Espaço de trabalho do Blockly" at bounding box center [1052, 321] width 115 height 58
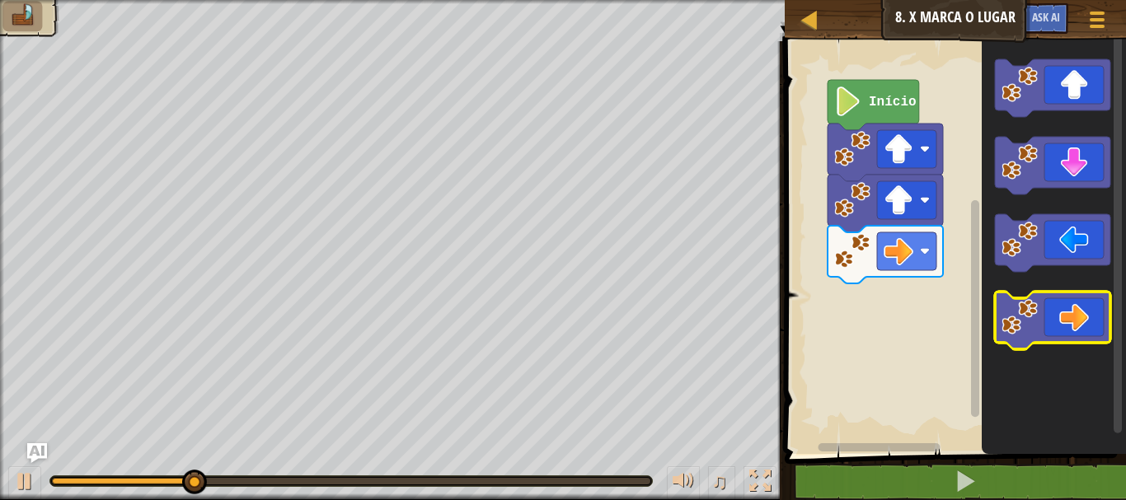
click at [1001, 307] on icon "Espaço de trabalho do Blockly" at bounding box center [1052, 321] width 115 height 58
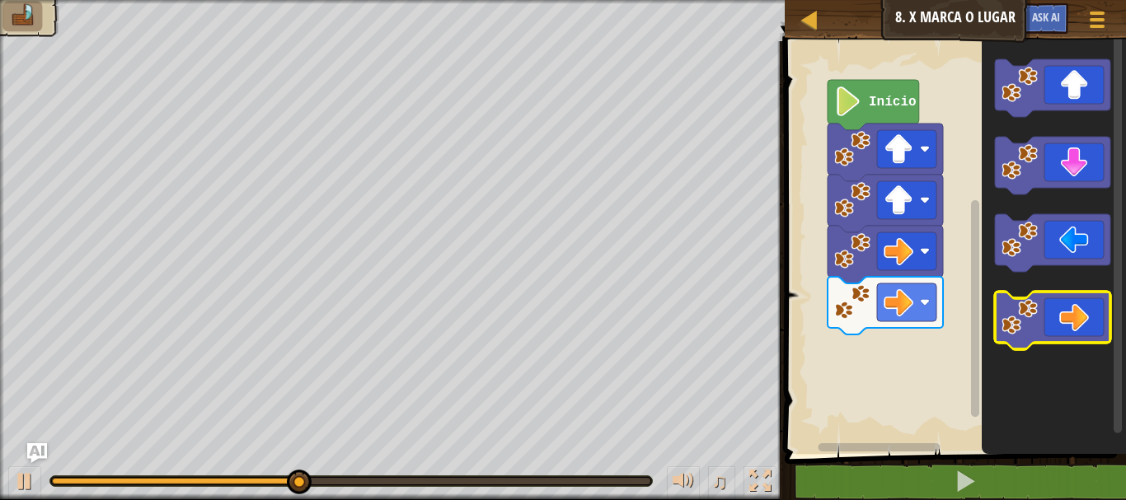
click at [1001, 307] on icon "Espaço de trabalho do Blockly" at bounding box center [1052, 321] width 115 height 58
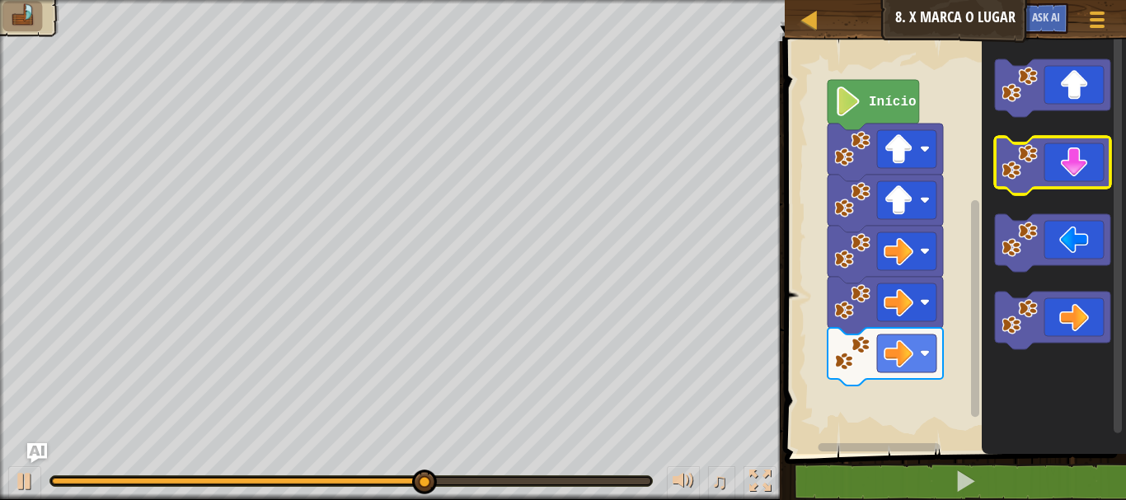
click at [1021, 151] on image "Espaço de trabalho do Blockly" at bounding box center [1020, 162] width 36 height 36
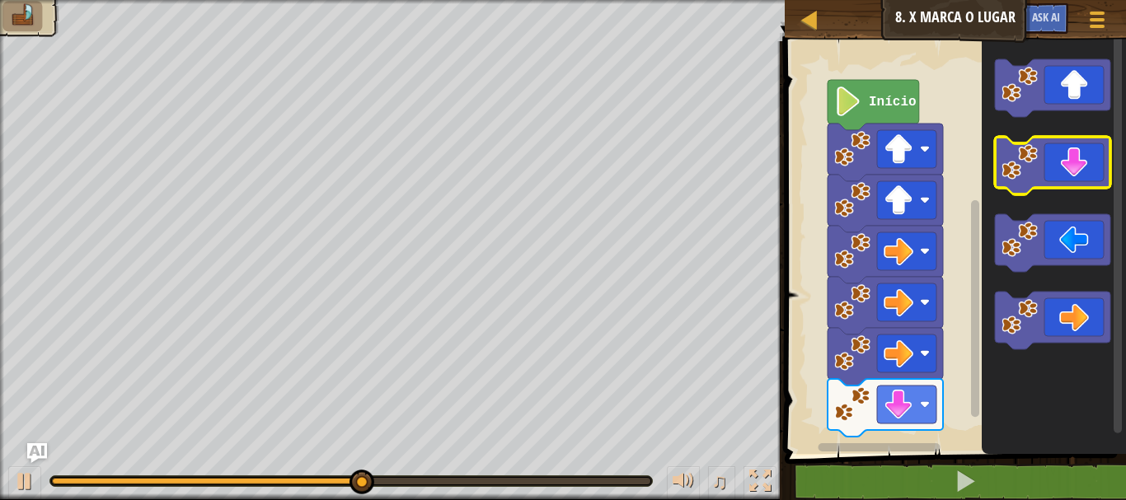
click at [1021, 151] on image "Espaço de trabalho do Blockly" at bounding box center [1020, 162] width 36 height 36
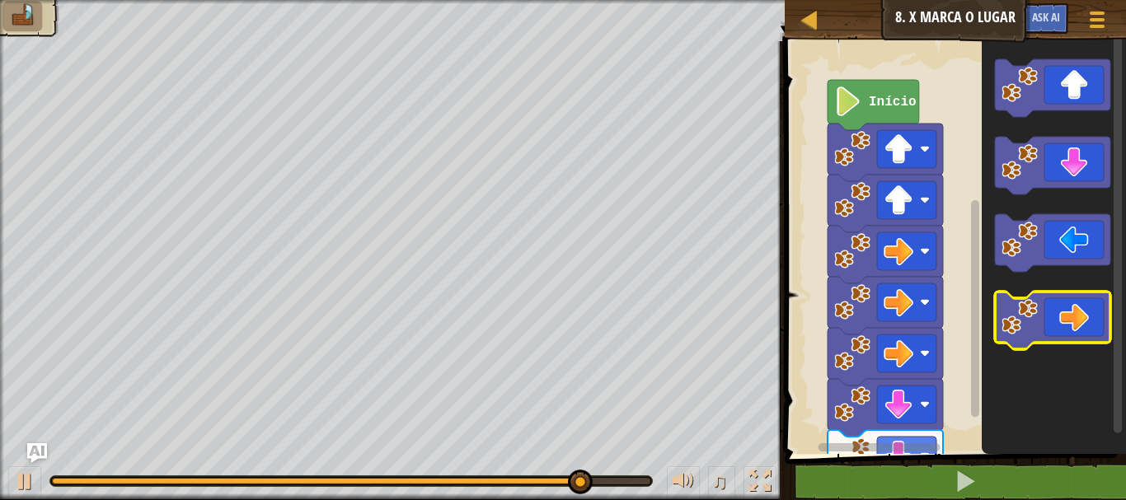
click at [996, 306] on icon "Espaço de trabalho do Blockly" at bounding box center [1052, 321] width 115 height 58
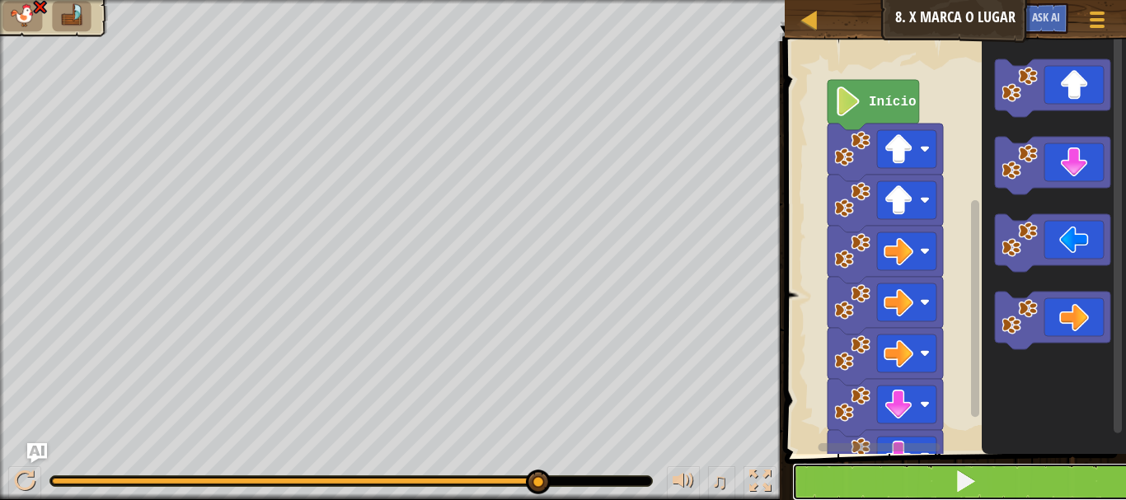
click at [901, 472] on button at bounding box center [965, 482] width 346 height 38
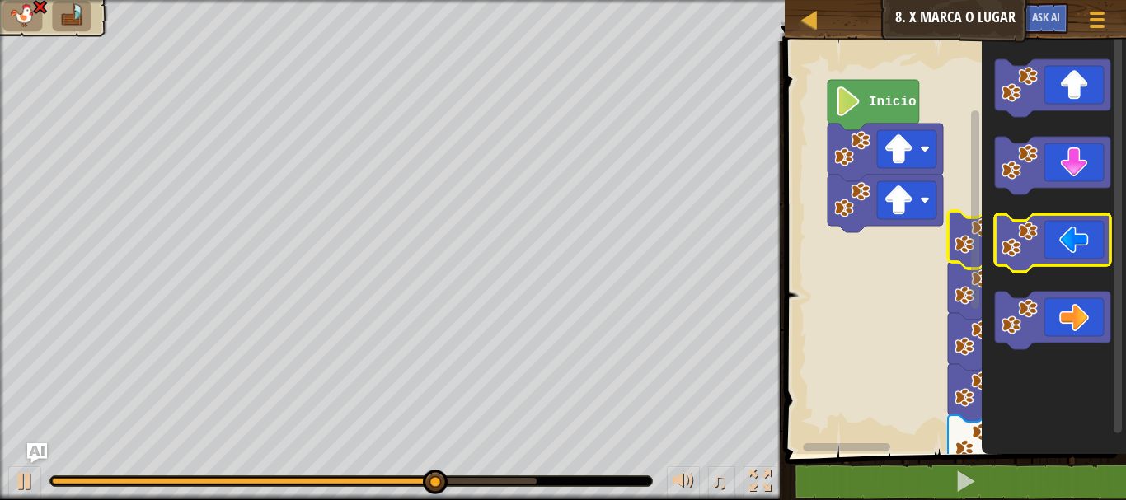
click at [1015, 240] on image "Espaço de trabalho do Blockly" at bounding box center [1020, 240] width 36 height 36
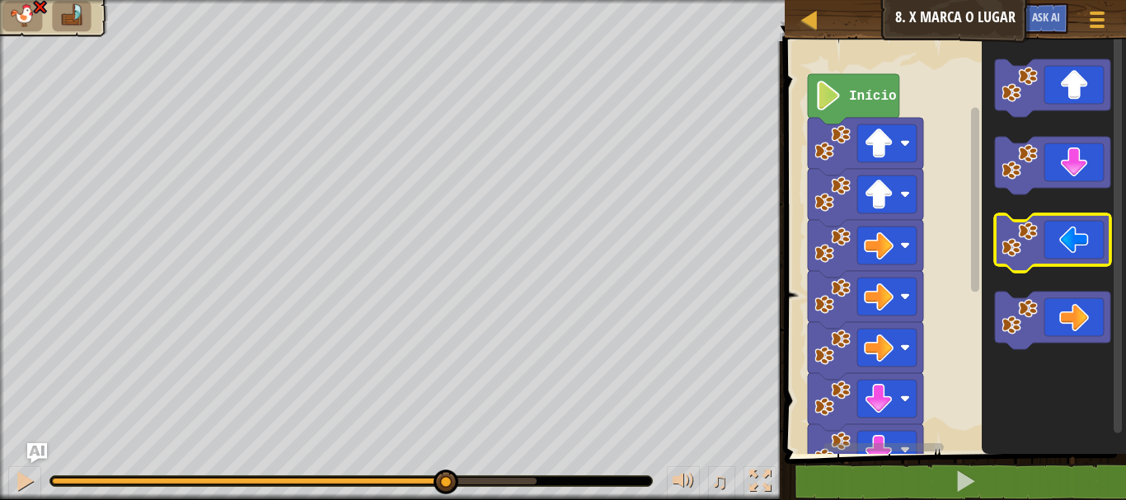
click at [1015, 240] on image "Espaço de trabalho do Blockly" at bounding box center [1020, 240] width 36 height 36
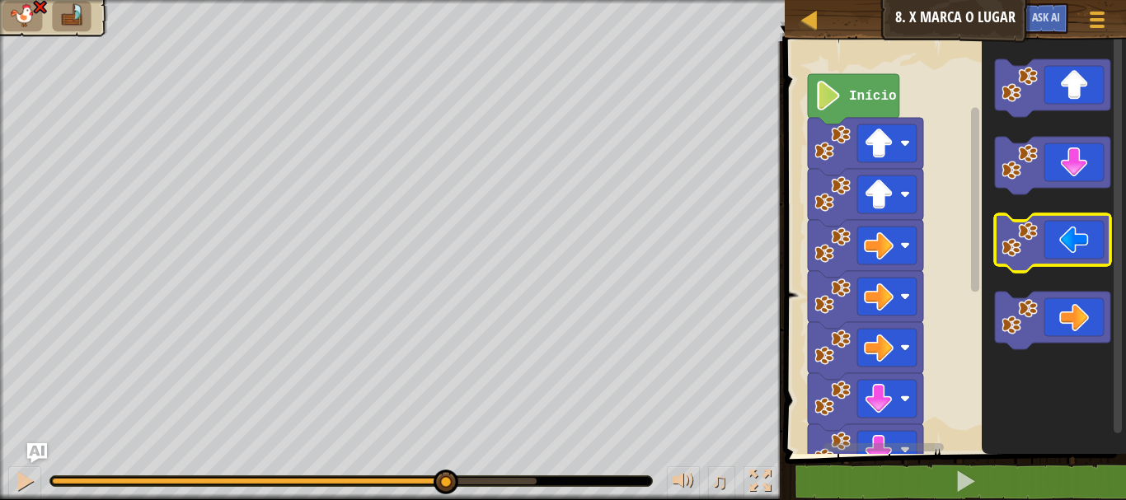
click at [1015, 240] on image "Espaço de trabalho do Blockly" at bounding box center [1020, 240] width 36 height 36
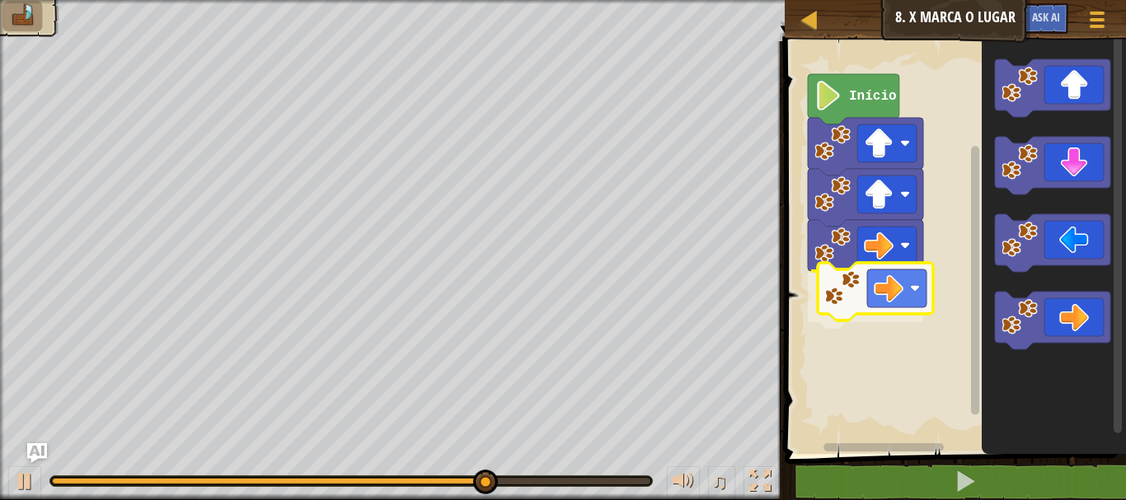
click at [839, 277] on div "Início" at bounding box center [953, 243] width 346 height 421
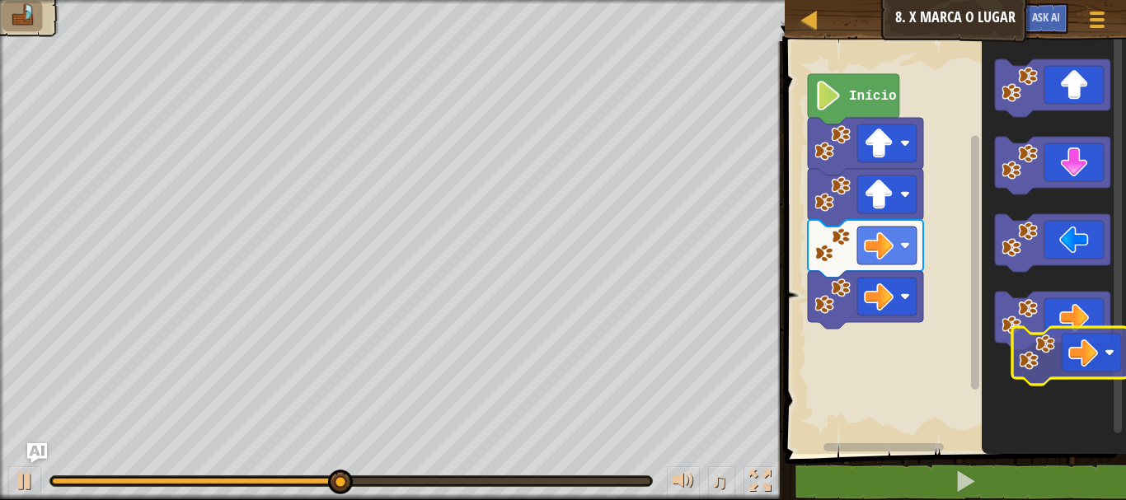
click at [1044, 361] on icon "Espaço de trabalho do Blockly" at bounding box center [1054, 243] width 144 height 421
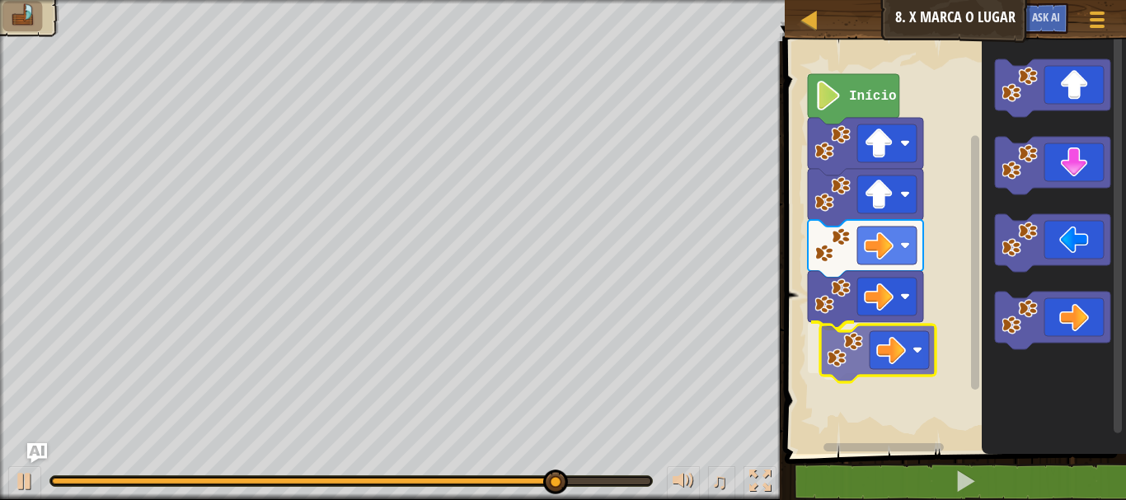
click at [851, 361] on div "Início" at bounding box center [953, 243] width 346 height 421
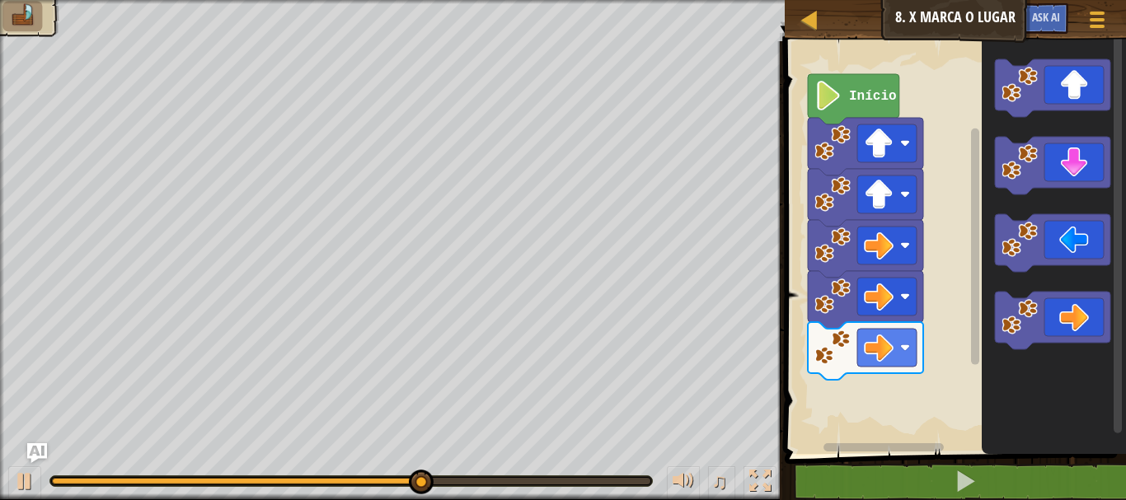
click at [968, 261] on div "Início" at bounding box center [953, 243] width 346 height 421
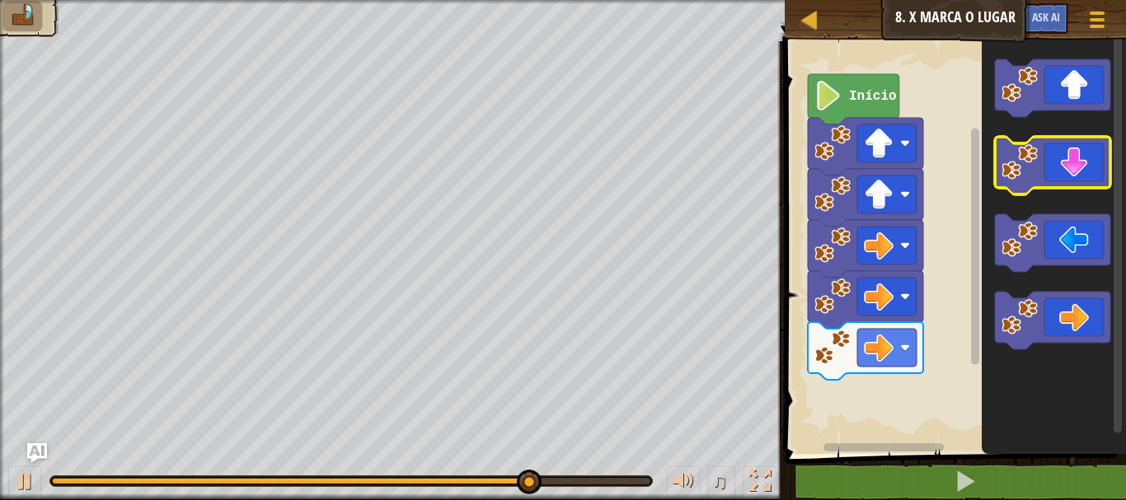
click at [1021, 165] on image "Espaço de trabalho do Blockly" at bounding box center [1020, 162] width 36 height 36
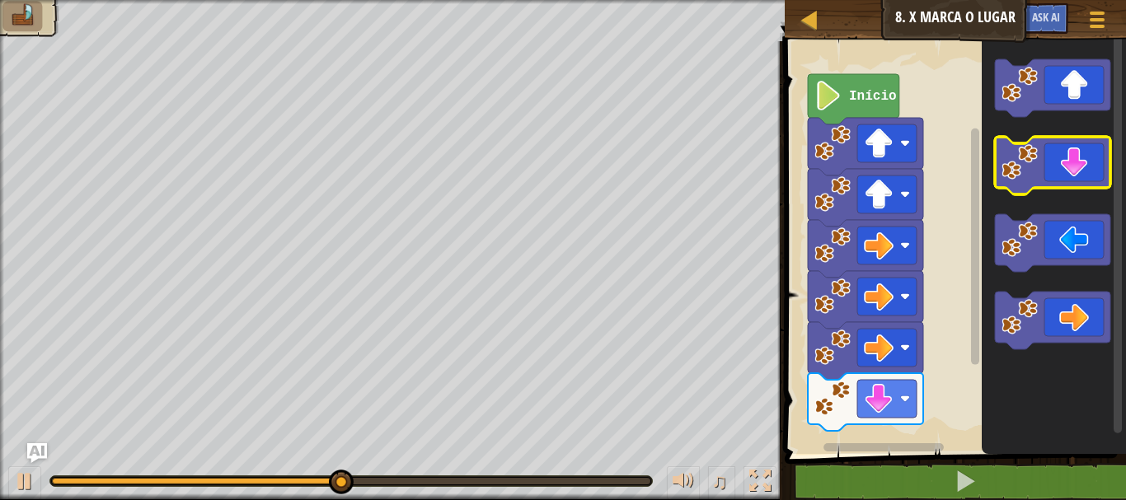
click at [1021, 165] on image "Espaço de trabalho do Blockly" at bounding box center [1020, 162] width 36 height 36
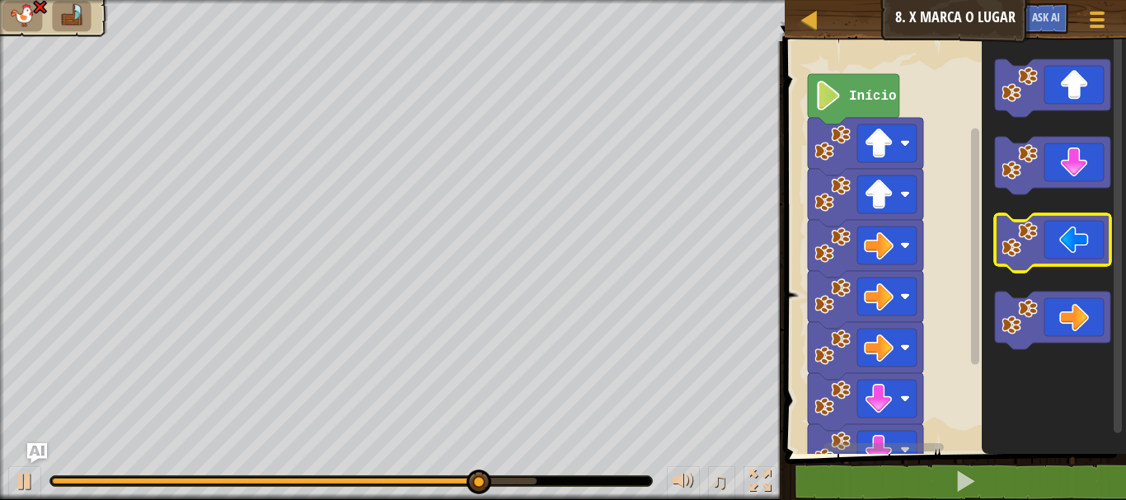
click at [1003, 232] on image "Espaço de trabalho do Blockly" at bounding box center [1020, 240] width 36 height 36
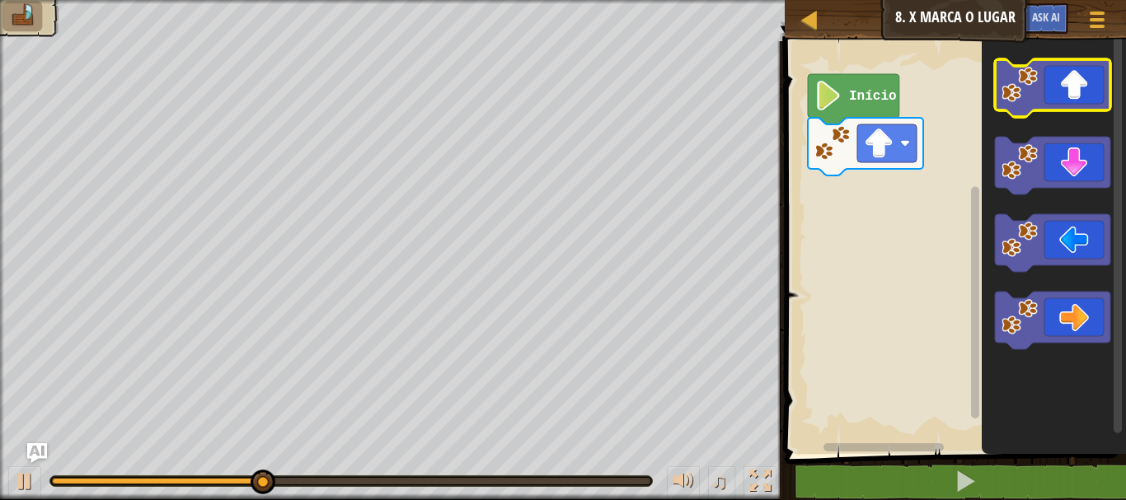
click at [1025, 87] on image "Espaço de trabalho do Blockly" at bounding box center [1020, 85] width 36 height 36
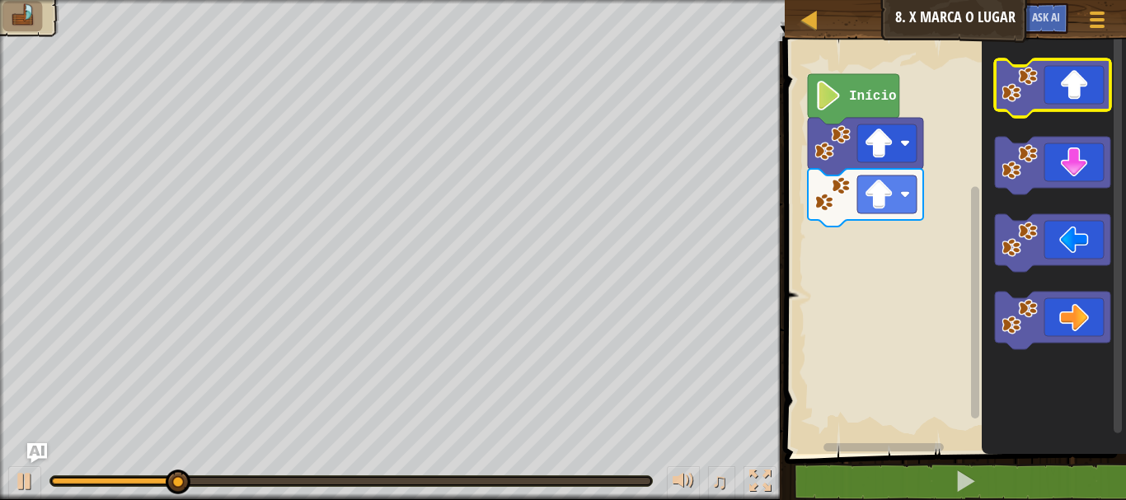
click at [1025, 87] on image "Espaço de trabalho do Blockly" at bounding box center [1020, 85] width 36 height 36
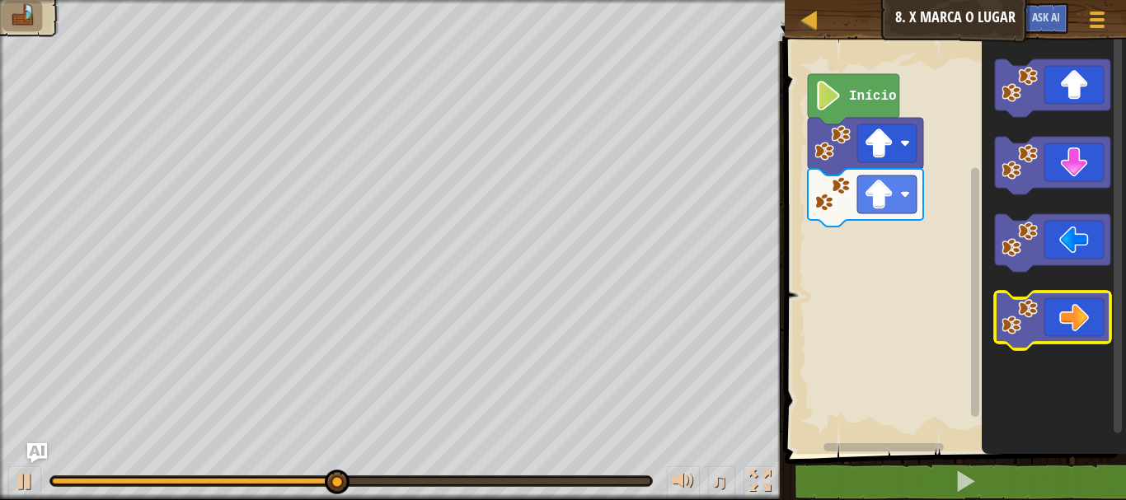
click at [1010, 312] on image "Espaço de trabalho do Blockly" at bounding box center [1020, 317] width 36 height 36
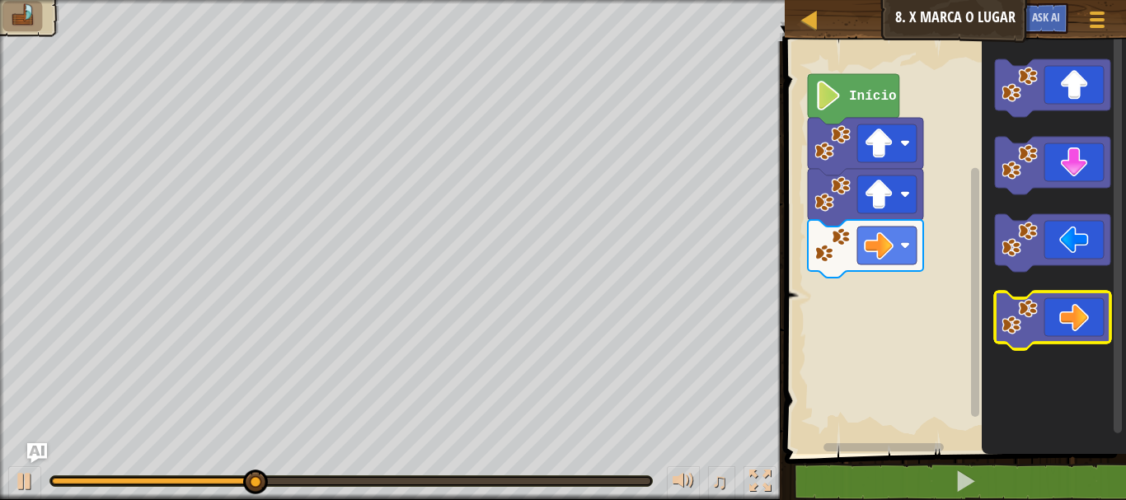
click at [1010, 312] on image "Espaço de trabalho do Blockly" at bounding box center [1020, 317] width 36 height 36
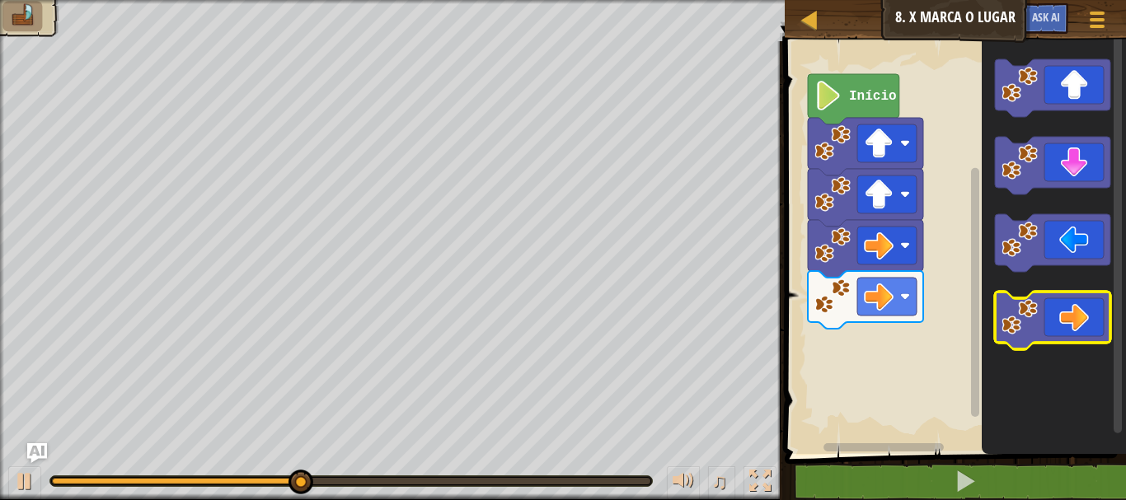
click at [1010, 312] on image "Espaço de trabalho do Blockly" at bounding box center [1020, 317] width 36 height 36
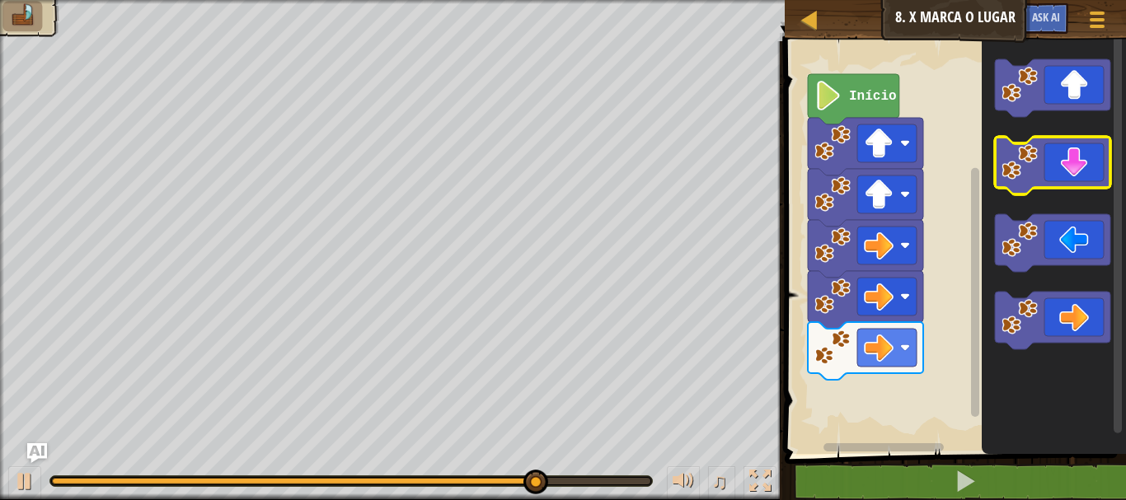
click at [1018, 155] on image "Espaço de trabalho do Blockly" at bounding box center [1020, 162] width 36 height 36
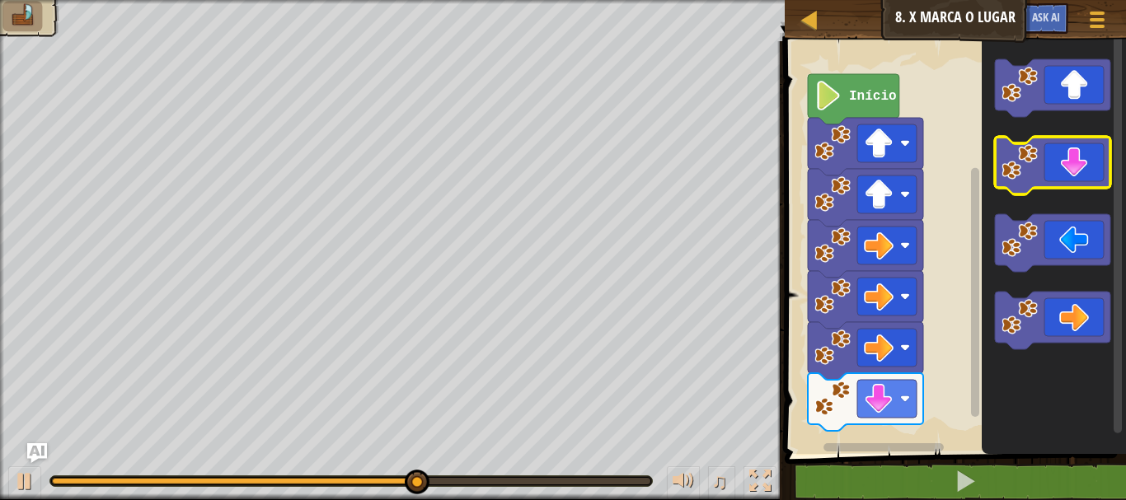
click at [1018, 155] on image "Espaço de trabalho do Blockly" at bounding box center [1020, 162] width 36 height 36
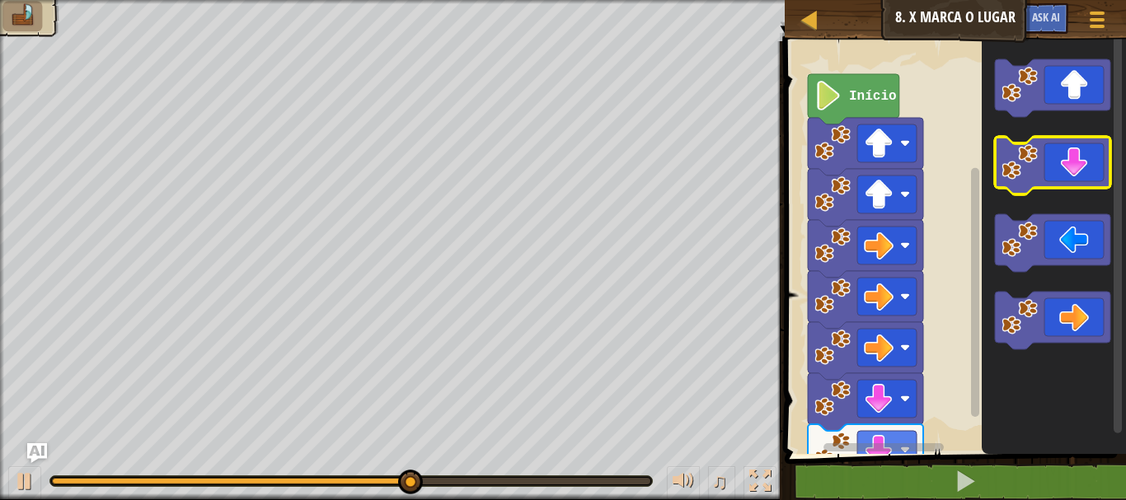
click at [1018, 155] on image "Espaço de trabalho do Blockly" at bounding box center [1020, 162] width 36 height 36
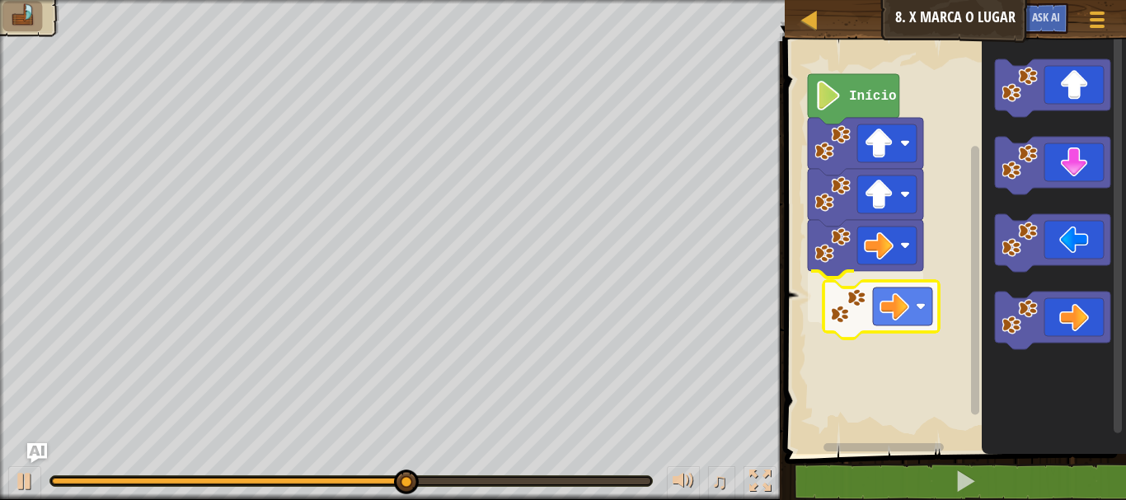
click at [909, 307] on div "Início" at bounding box center [953, 243] width 346 height 421
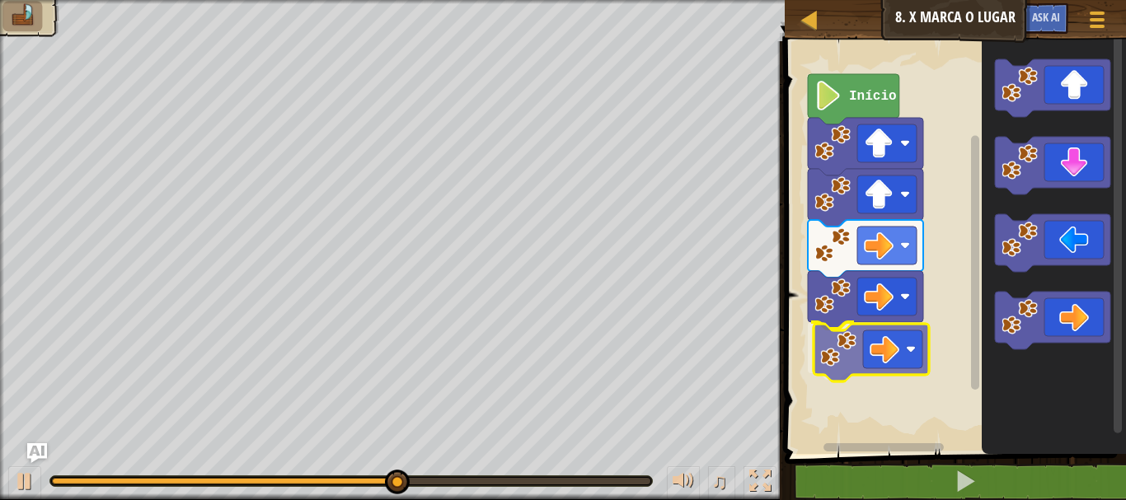
click at [838, 343] on div "Início" at bounding box center [953, 243] width 346 height 421
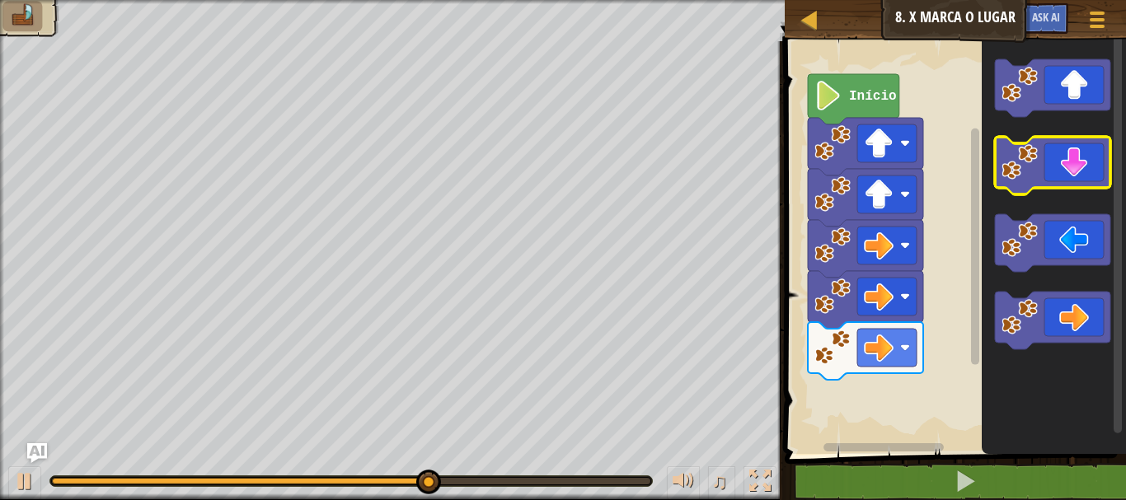
click at [1000, 168] on icon "Espaço de trabalho do Blockly" at bounding box center [1052, 166] width 115 height 58
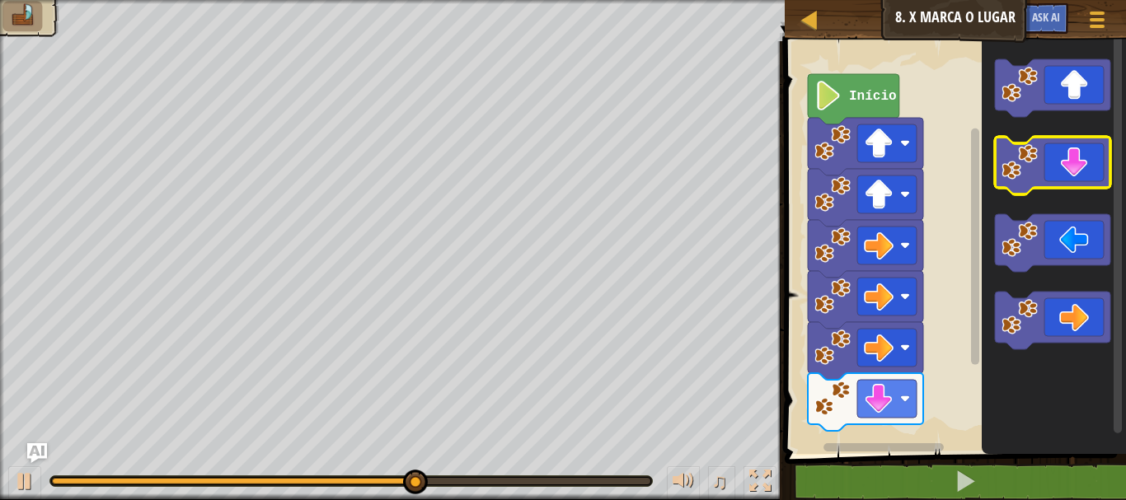
click at [1000, 168] on icon "Espaço de trabalho do Blockly" at bounding box center [1052, 166] width 115 height 58
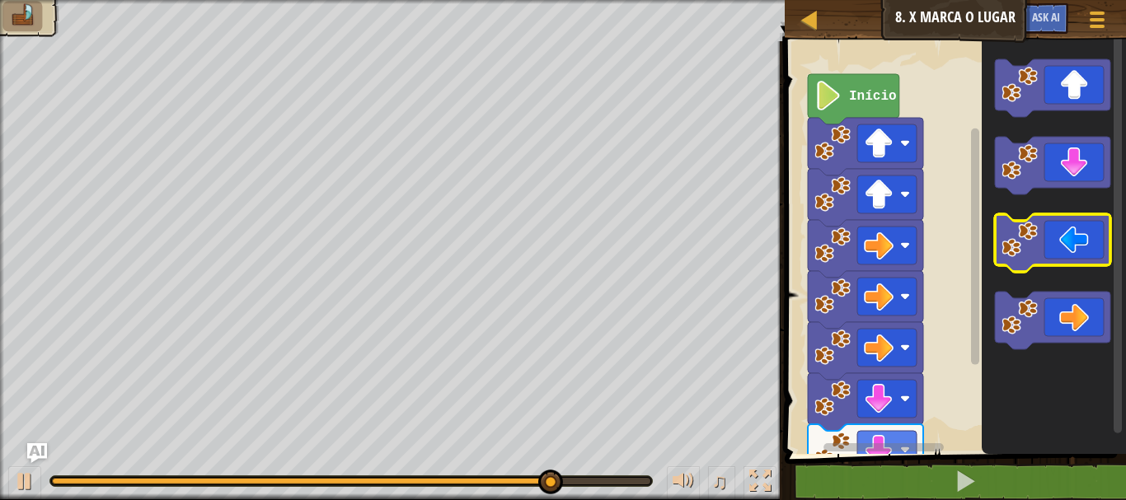
click at [998, 257] on icon "Espaço de trabalho do Blockly" at bounding box center [1052, 243] width 115 height 58
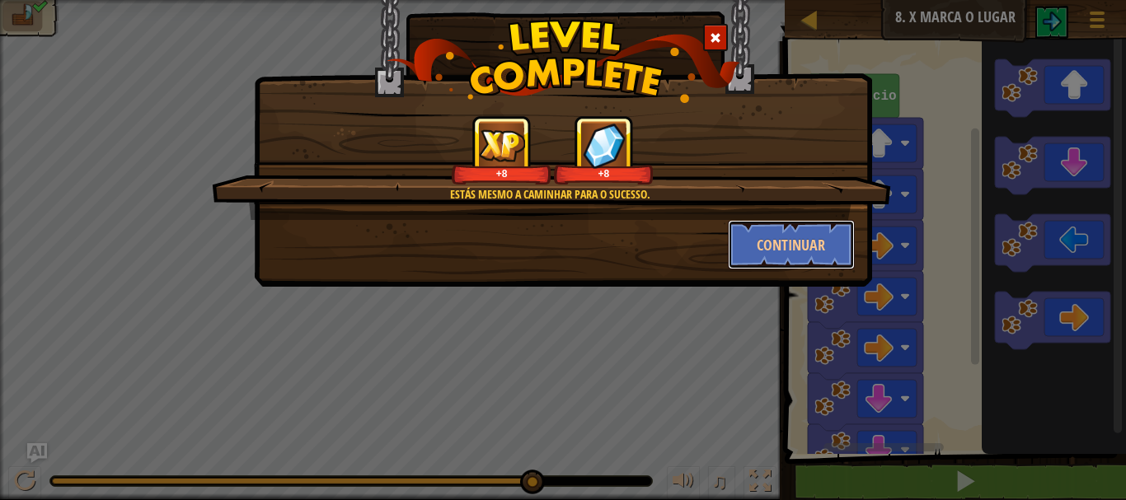
click at [745, 218] on div "Estás mesmo a caminhar para o sucesso. +8 +8 Continuar" at bounding box center [563, 192] width 584 height 154
click at [758, 229] on button "Continuar" at bounding box center [792, 244] width 128 height 49
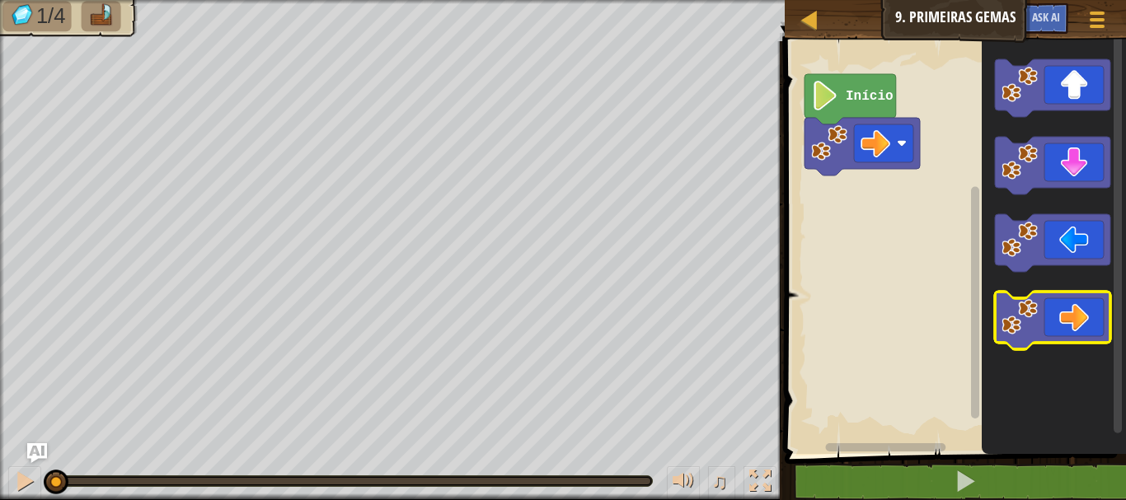
click at [1003, 321] on image "Espaço de trabalho do Blockly" at bounding box center [1020, 317] width 36 height 36
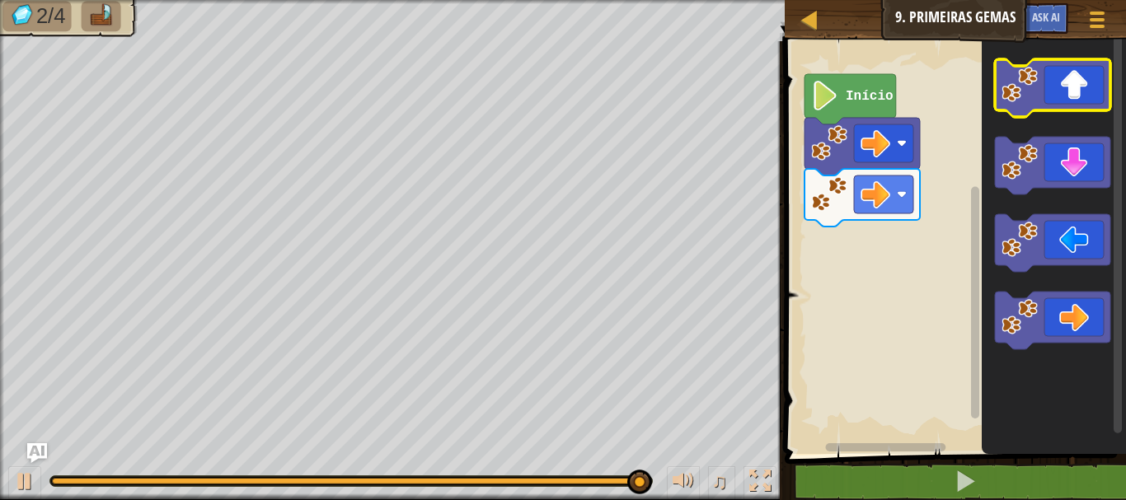
click at [1009, 89] on image "Espaço de trabalho do Blockly" at bounding box center [1020, 85] width 36 height 36
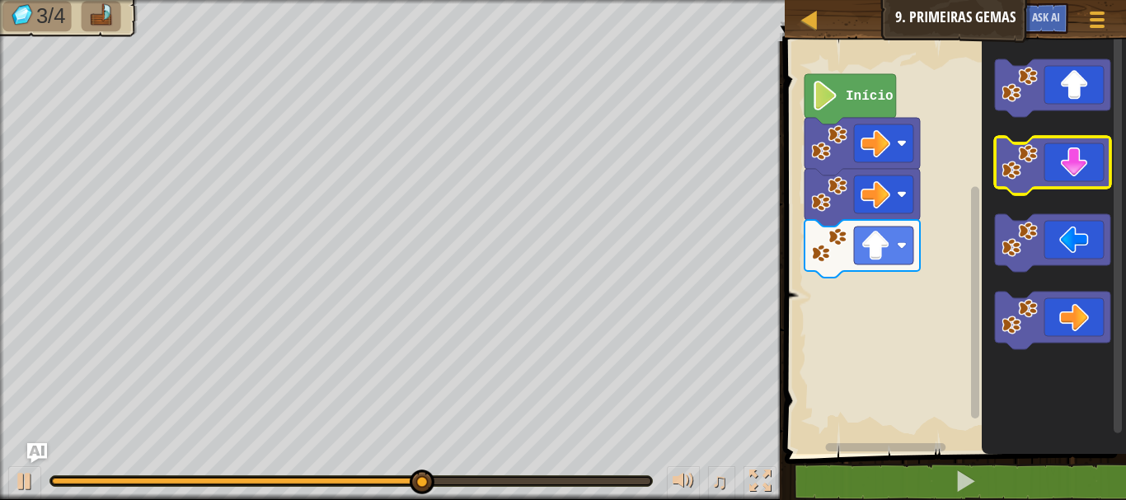
click at [1017, 157] on image "Espaço de trabalho do Blockly" at bounding box center [1020, 162] width 36 height 36
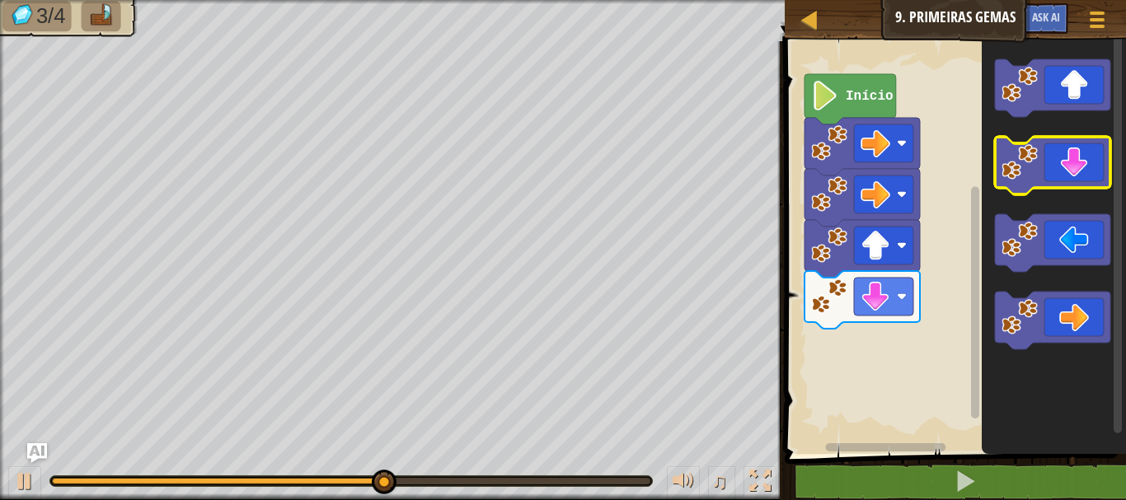
click at [1017, 157] on image "Espaço de trabalho do Blockly" at bounding box center [1020, 162] width 36 height 36
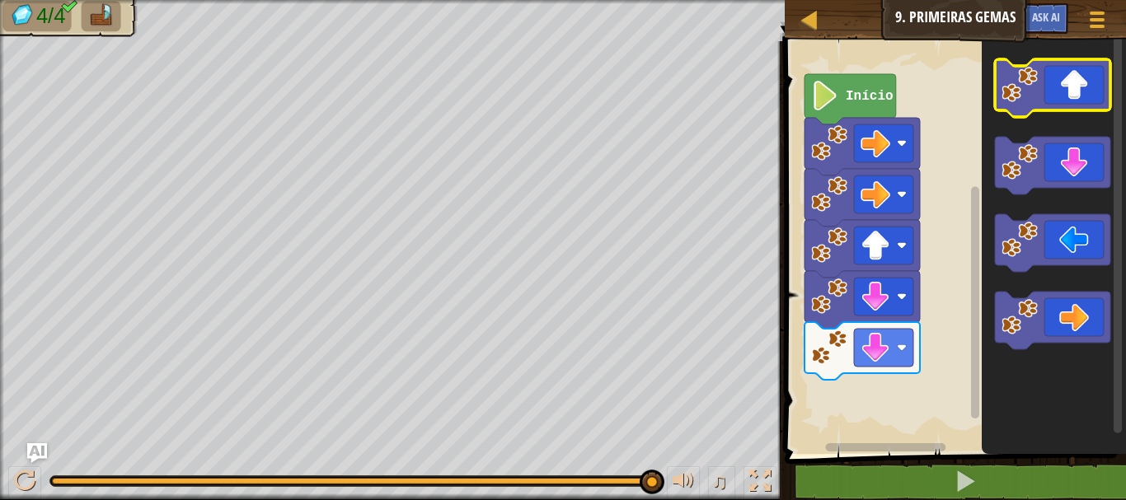
click at [1018, 103] on icon "Espaço de trabalho do Blockly" at bounding box center [1052, 88] width 115 height 58
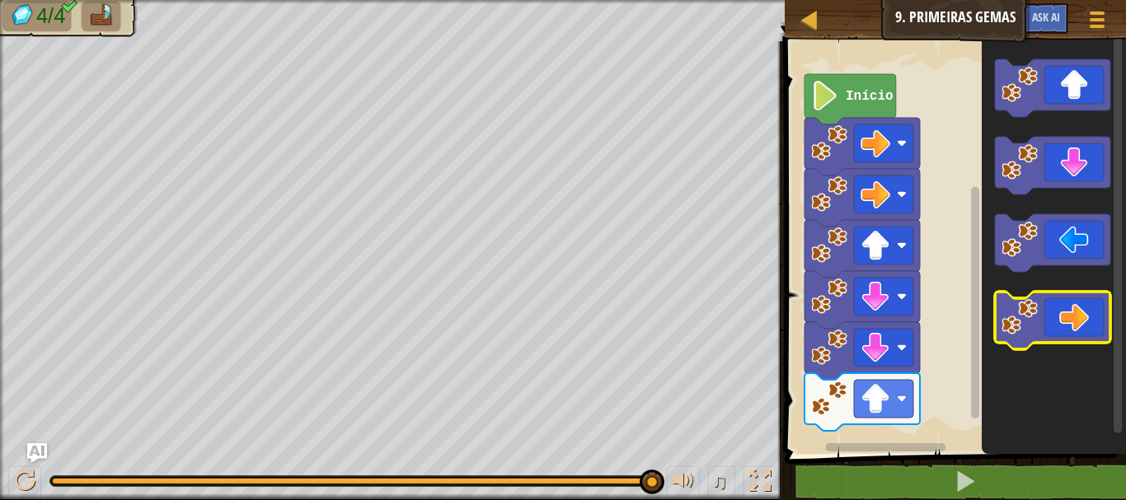
click at [1035, 312] on image "Espaço de trabalho do Blockly" at bounding box center [1020, 317] width 36 height 36
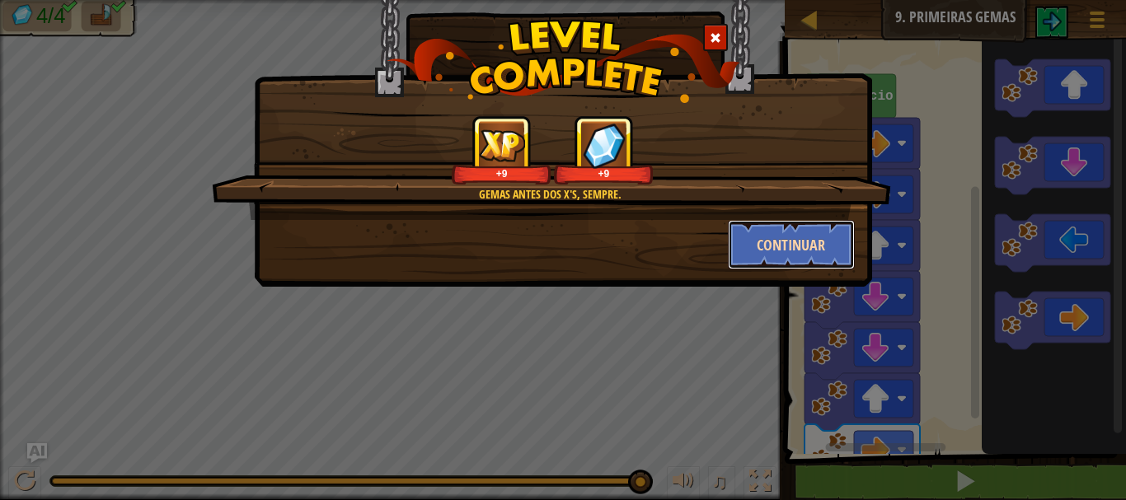
click at [828, 235] on button "Continuar" at bounding box center [792, 244] width 128 height 49
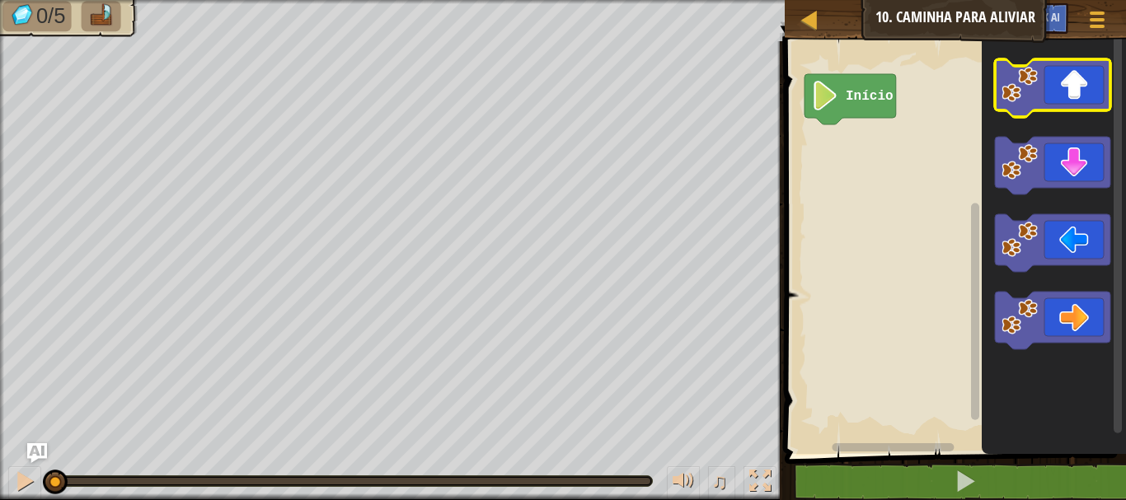
click at [1020, 73] on image "Espaço de trabalho do Blockly" at bounding box center [1020, 85] width 36 height 36
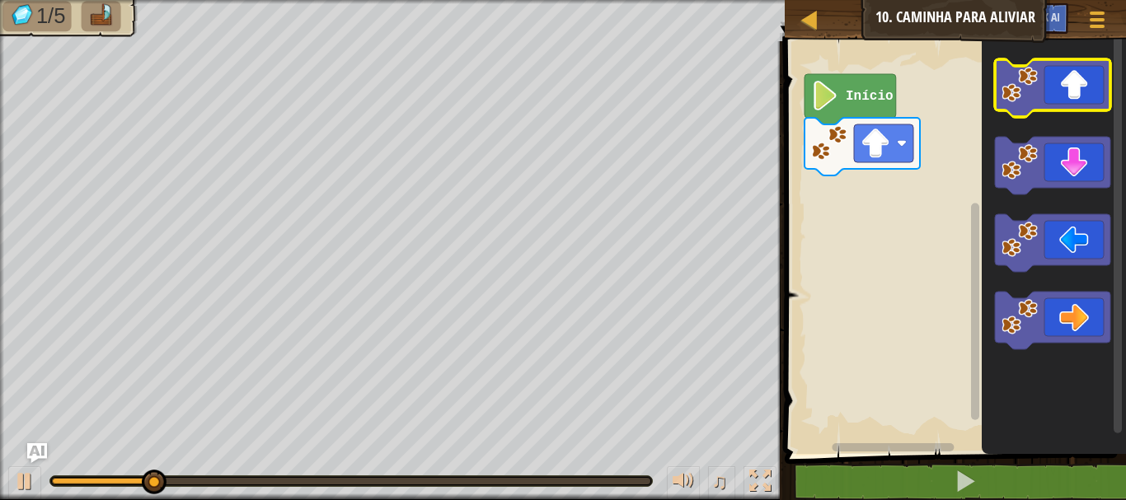
click at [1020, 73] on image "Espaço de trabalho do Blockly" at bounding box center [1020, 85] width 36 height 36
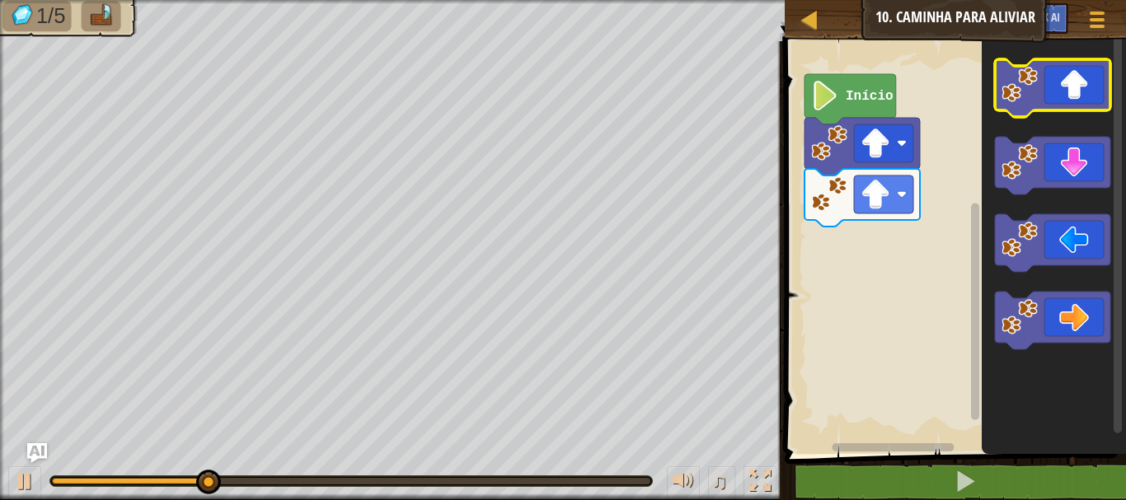
click at [1020, 73] on image "Espaço de trabalho do Blockly" at bounding box center [1020, 85] width 36 height 36
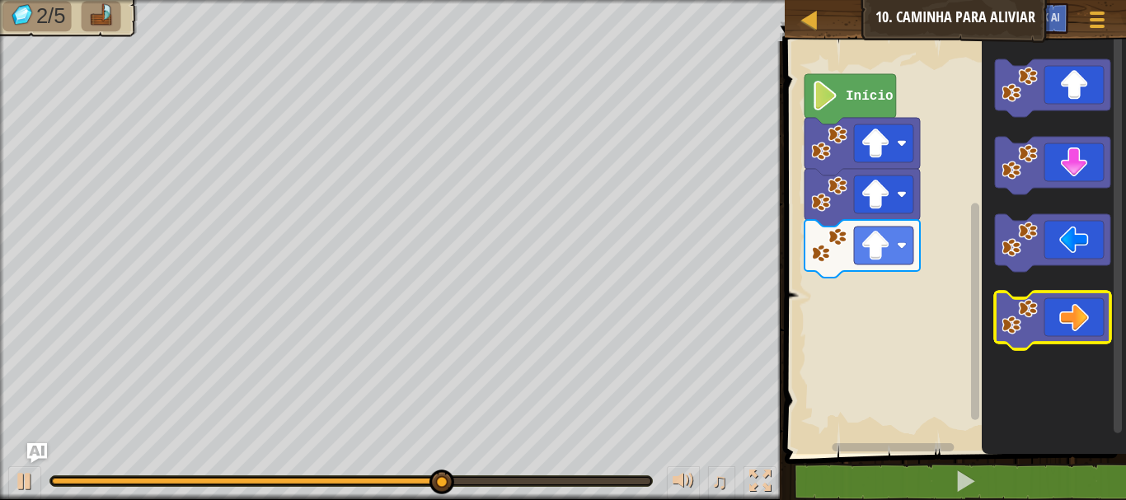
click at [1011, 309] on image "Espaço de trabalho do Blockly" at bounding box center [1020, 317] width 36 height 36
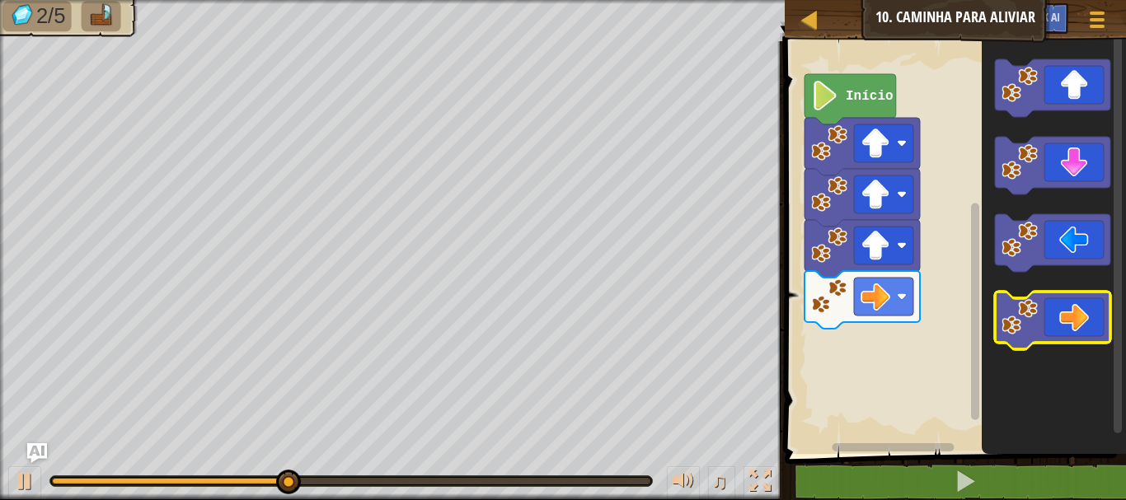
click at [1011, 309] on image "Espaço de trabalho do Blockly" at bounding box center [1020, 317] width 36 height 36
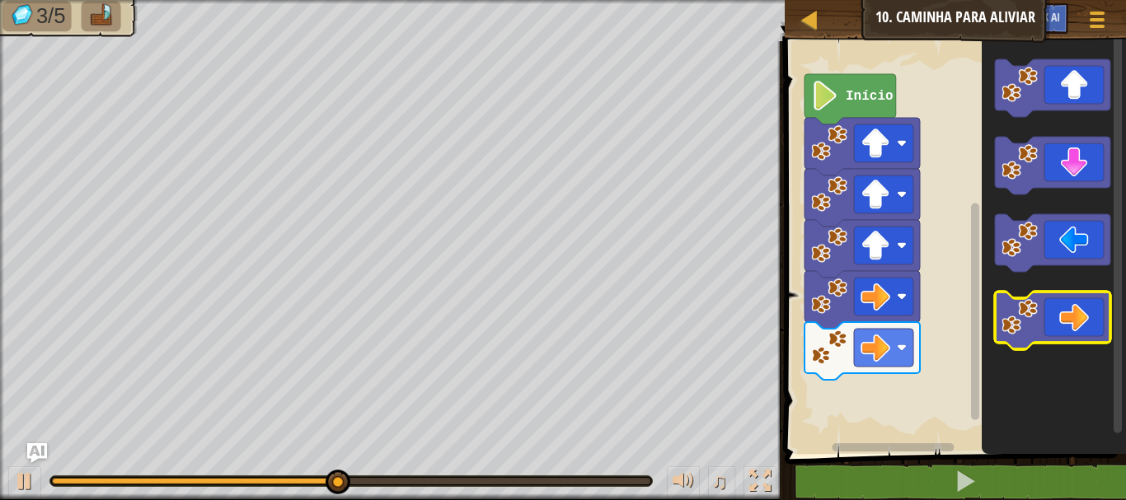
click at [1011, 309] on image "Espaço de trabalho do Blockly" at bounding box center [1020, 317] width 36 height 36
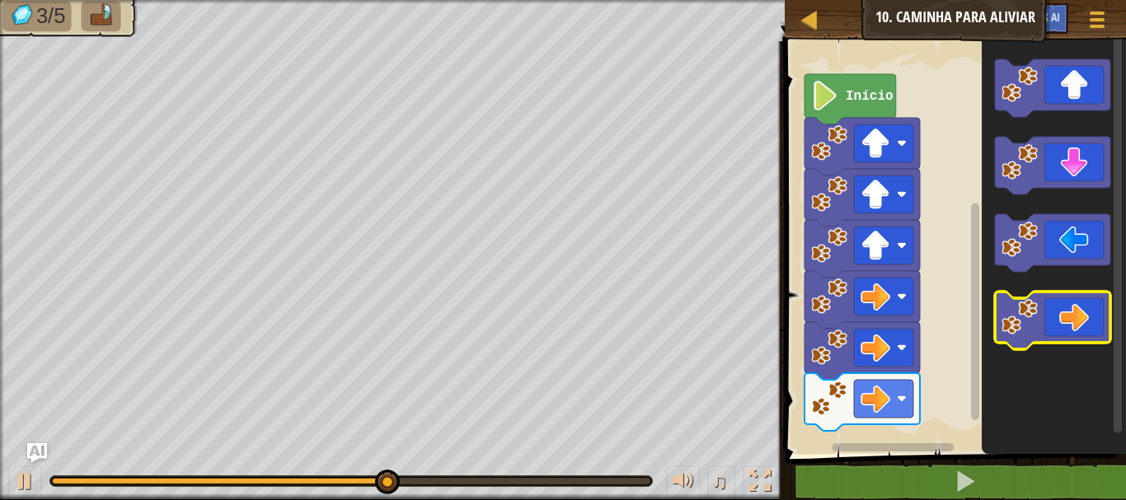
click at [1011, 309] on image "Espaço de trabalho do Blockly" at bounding box center [1020, 317] width 36 height 36
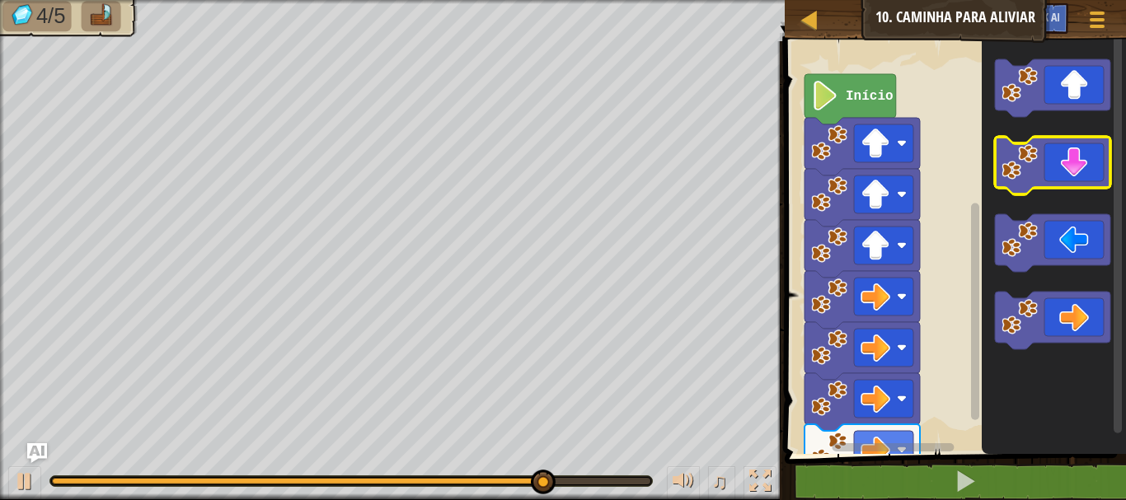
click at [1010, 150] on image "Espaço de trabalho do Blockly" at bounding box center [1020, 162] width 36 height 36
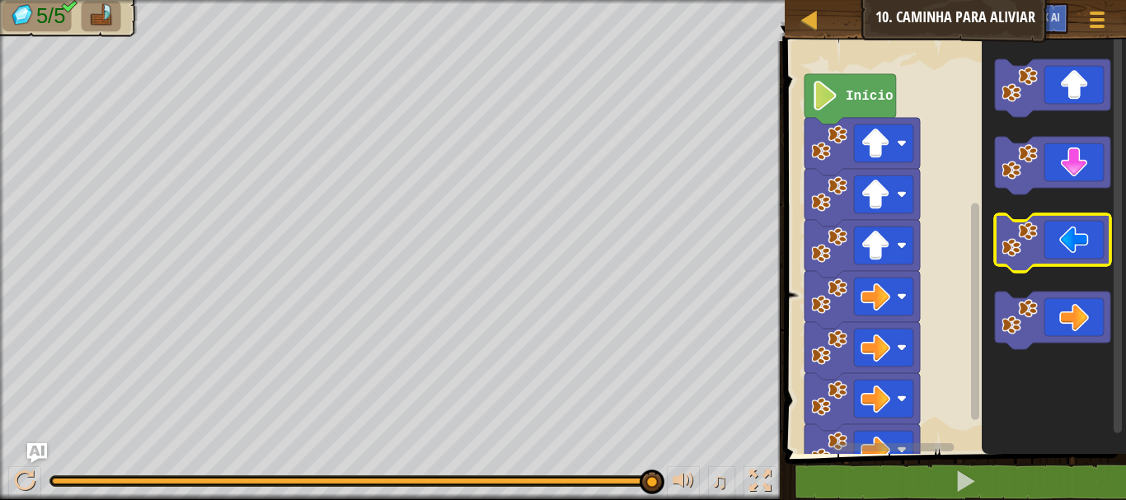
click at [1014, 246] on image "Espaço de trabalho do Blockly" at bounding box center [1020, 240] width 36 height 36
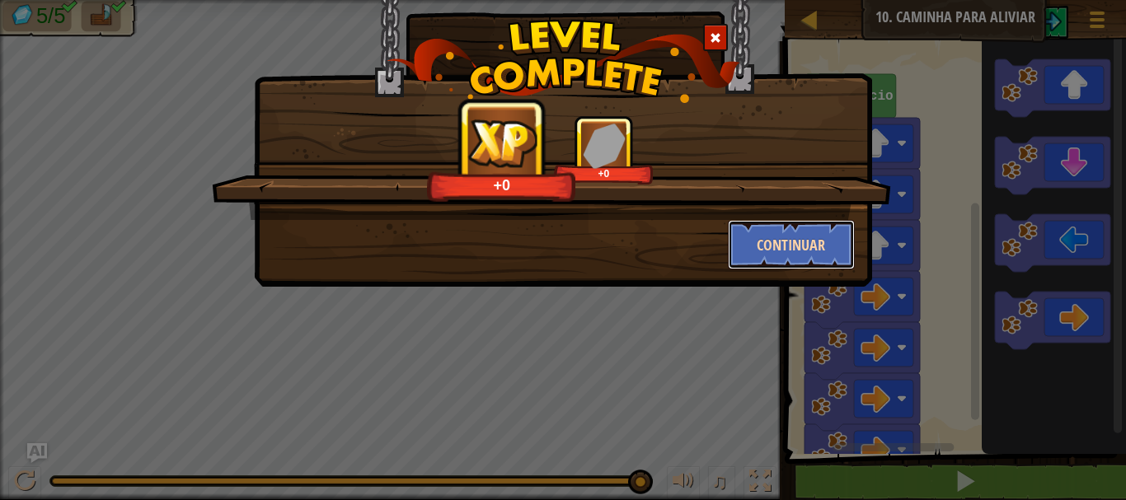
click at [774, 235] on button "Continuar" at bounding box center [792, 244] width 128 height 49
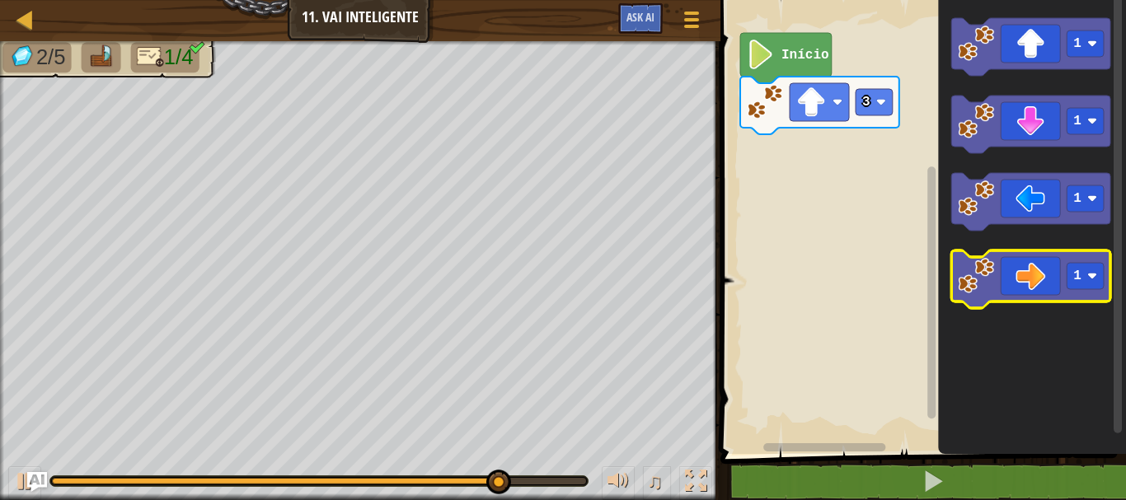
click at [973, 264] on image "Espaço de trabalho do Blockly" at bounding box center [976, 276] width 36 height 36
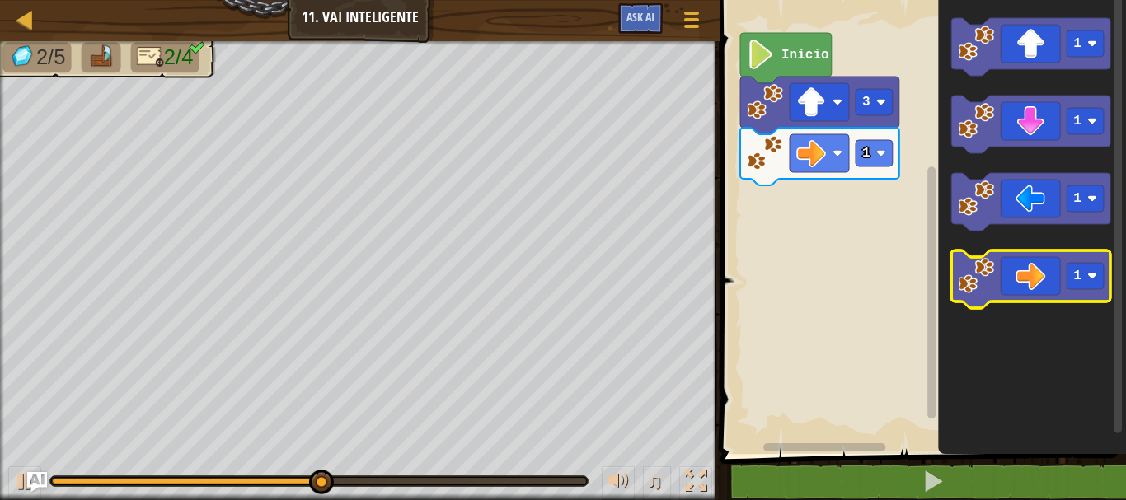
click at [971, 281] on image "Espaço de trabalho do Blockly" at bounding box center [976, 276] width 36 height 36
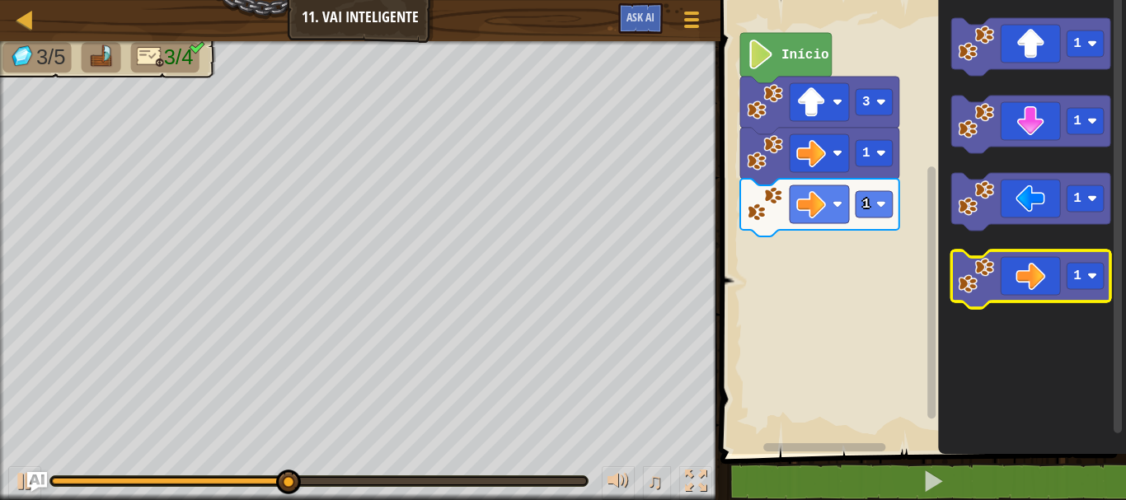
click at [983, 268] on image "Espaço de trabalho do Blockly" at bounding box center [976, 276] width 36 height 36
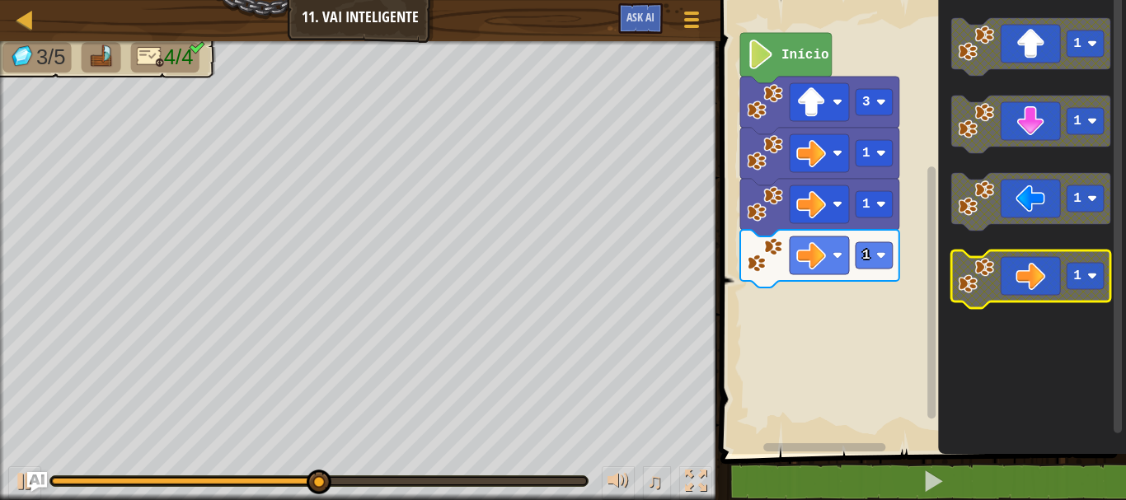
click at [983, 268] on image "Espaço de trabalho do Blockly" at bounding box center [976, 276] width 36 height 36
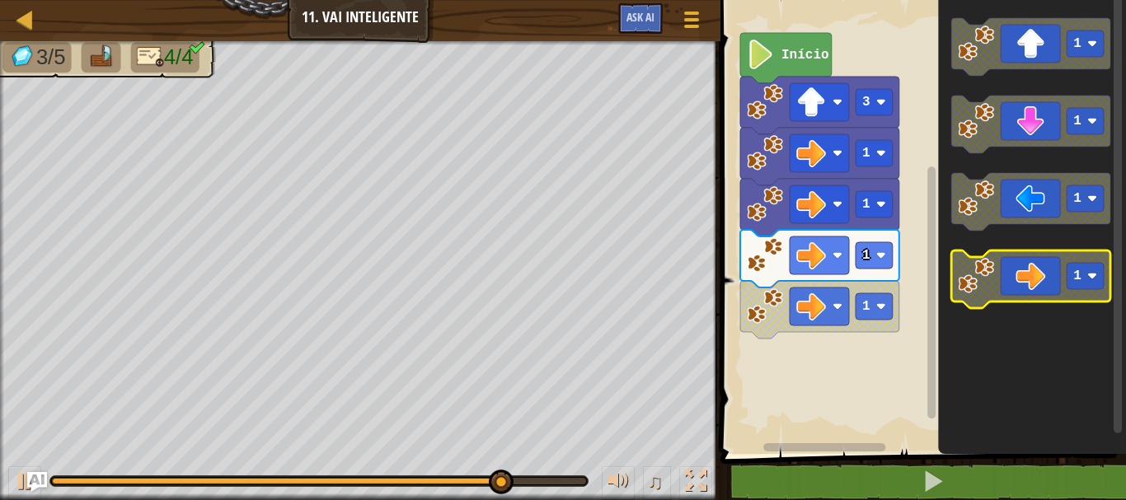
click at [1074, 275] on text "1" at bounding box center [1077, 276] width 8 height 15
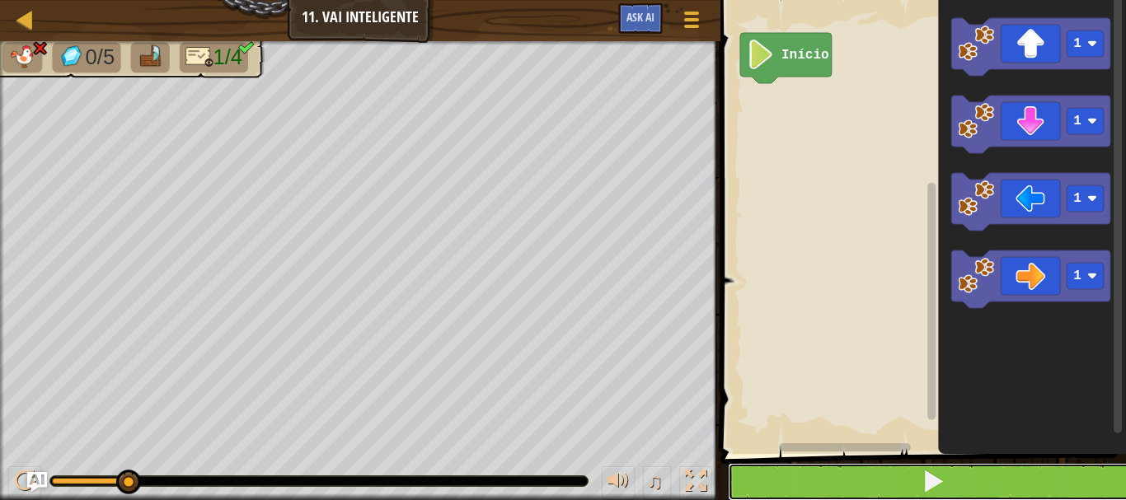
click at [933, 472] on span at bounding box center [933, 481] width 23 height 23
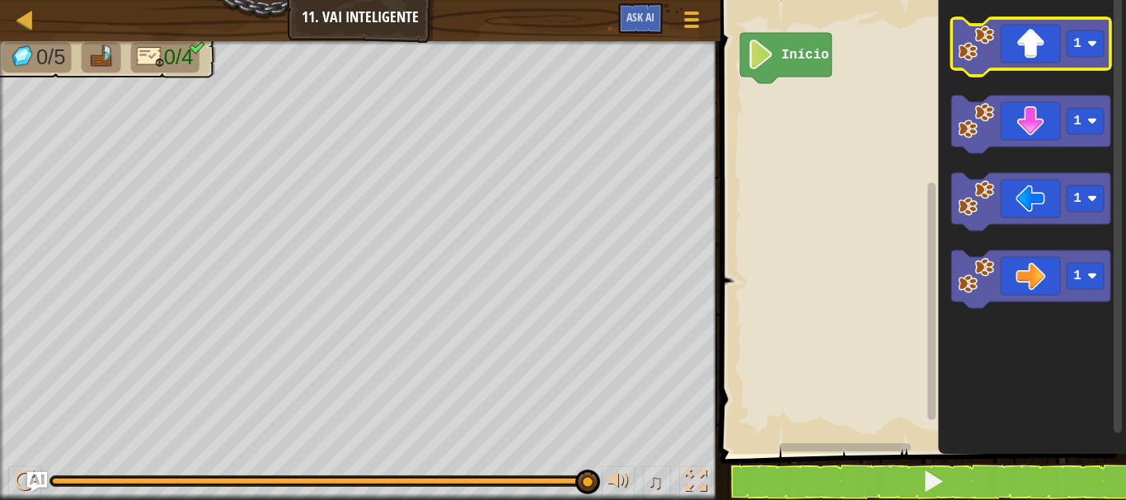
click at [993, 40] on image "Espaço de trabalho do Blockly" at bounding box center [976, 44] width 36 height 36
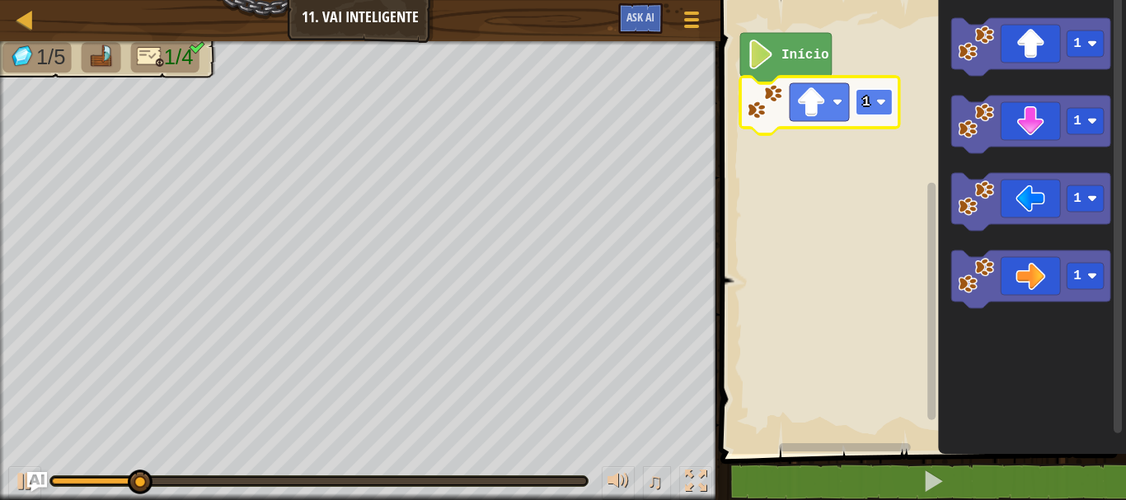
click at [880, 92] on rect "Espaço de trabalho do Blockly" at bounding box center [874, 102] width 37 height 26
click at [868, 103] on text "2" at bounding box center [866, 102] width 8 height 15
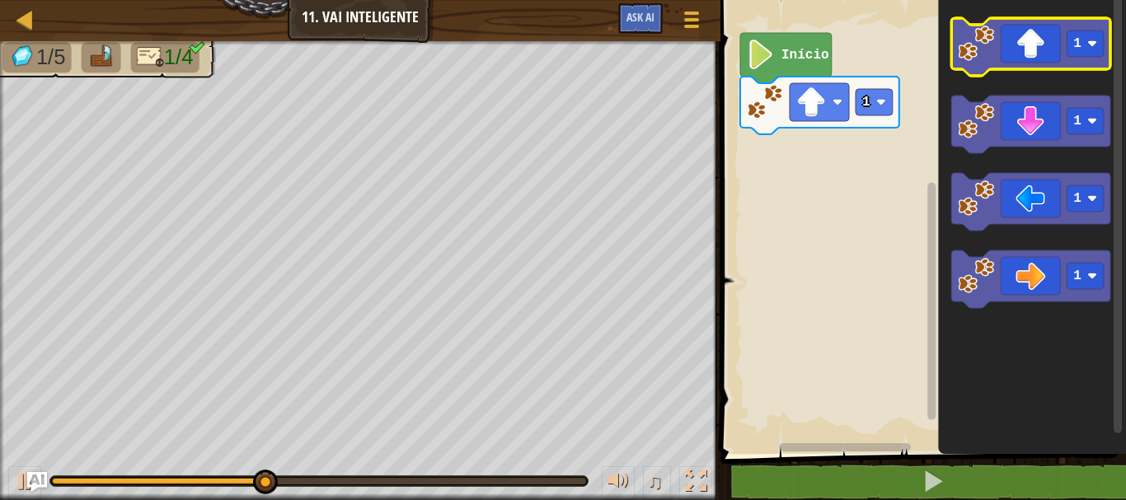
click at [971, 44] on image "Espaço de trabalho do Blockly" at bounding box center [976, 44] width 36 height 36
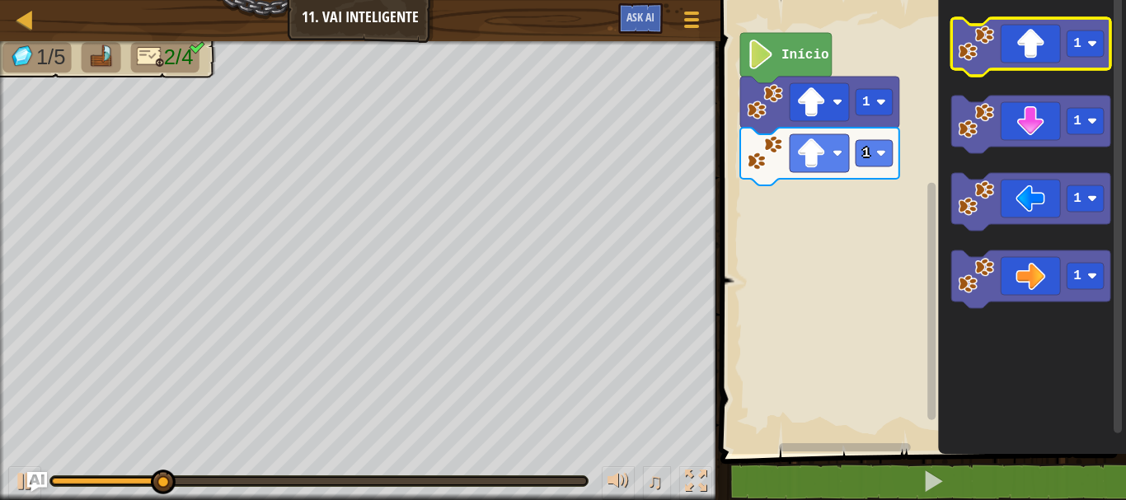
click at [971, 44] on image "Espaço de trabalho do Blockly" at bounding box center [976, 44] width 36 height 36
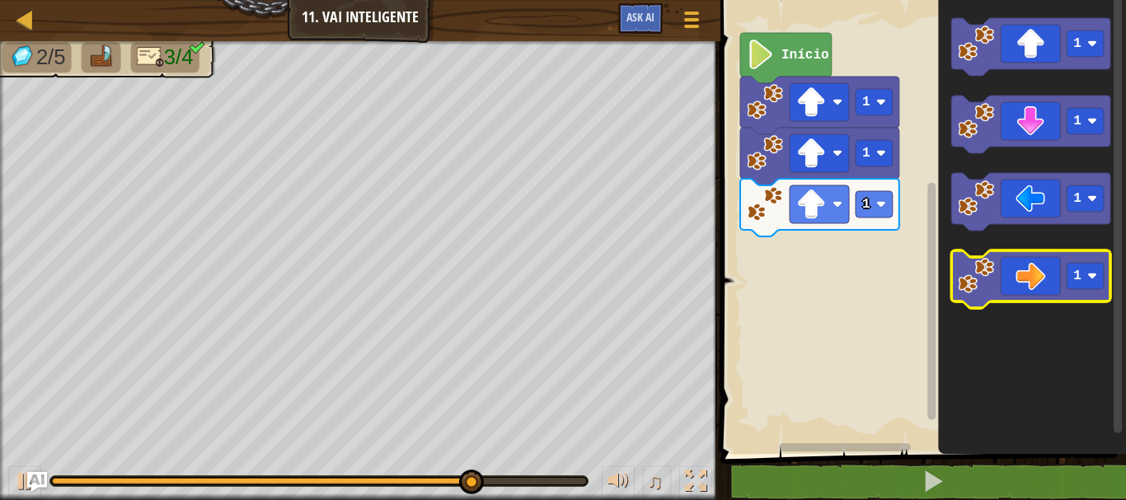
click at [1027, 275] on icon "Espaço de trabalho do Blockly" at bounding box center [1030, 280] width 159 height 58
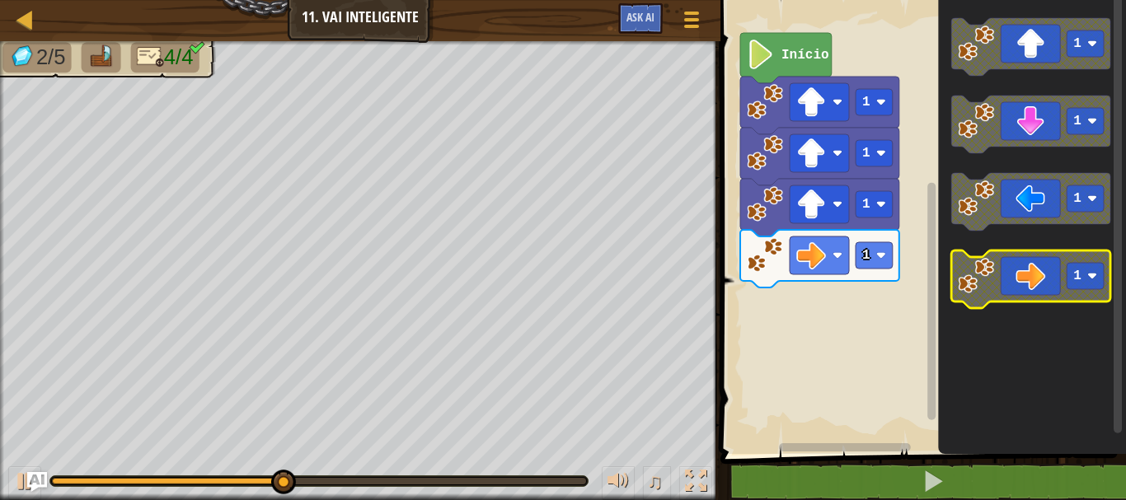
click at [1093, 275] on image "Espaço de trabalho do Blockly" at bounding box center [1092, 276] width 10 height 10
click at [988, 293] on image "Espaço de trabalho do Blockly" at bounding box center [976, 276] width 36 height 36
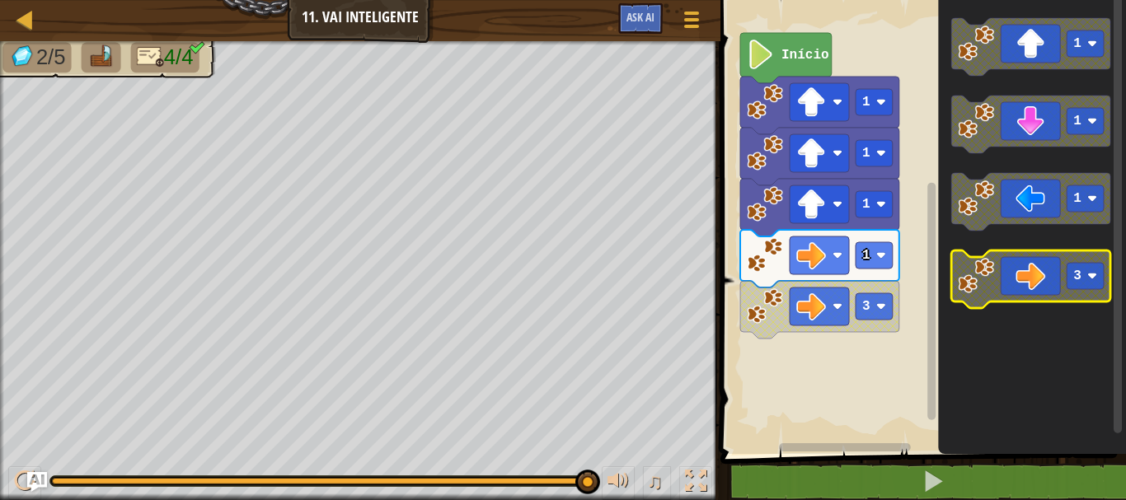
click at [988, 293] on image "Espaço de trabalho do Blockly" at bounding box center [976, 276] width 36 height 36
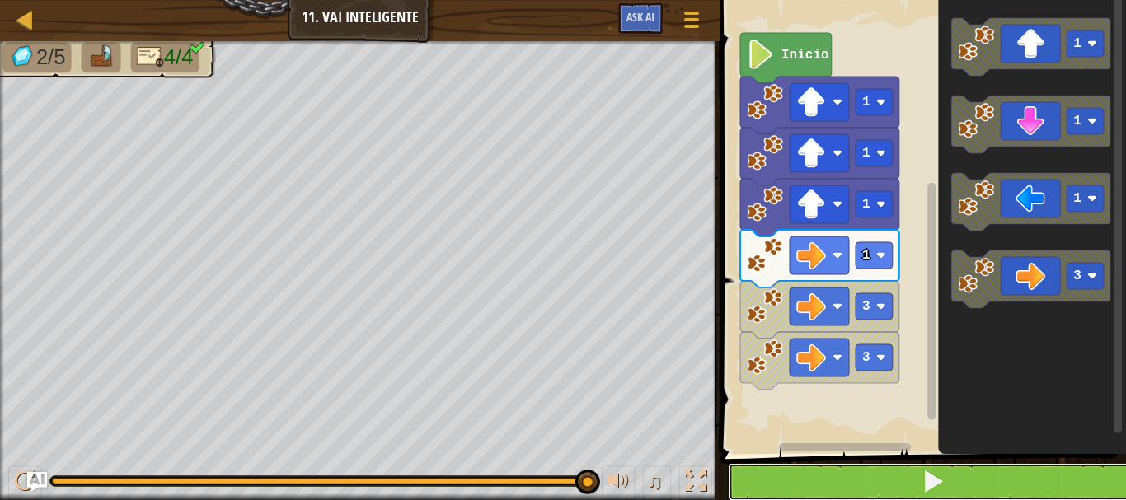
click at [918, 474] on button at bounding box center [933, 482] width 411 height 38
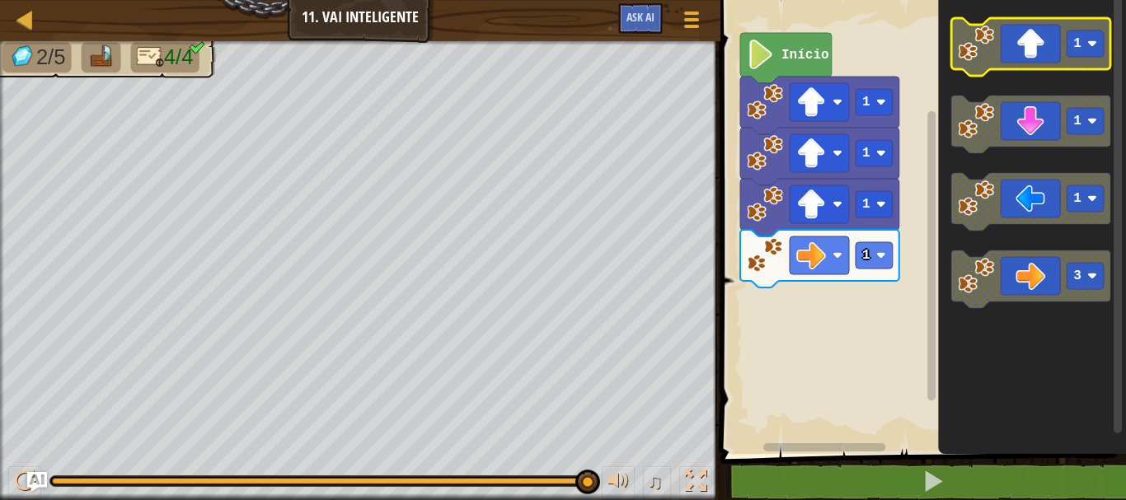
click at [1087, 45] on image "Espaço de trabalho do Blockly" at bounding box center [1092, 44] width 10 height 10
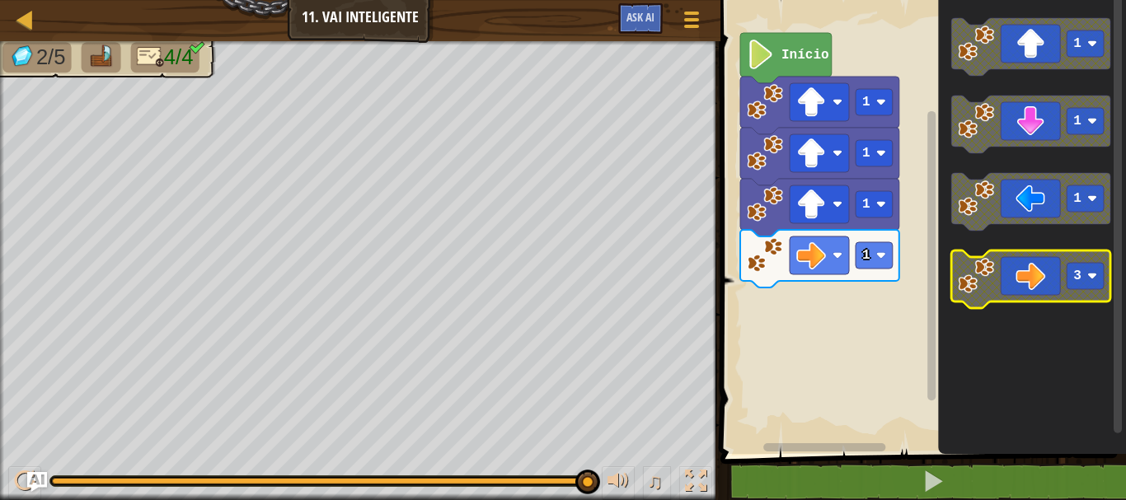
click at [988, 293] on image "Espaço de trabalho do Blockly" at bounding box center [976, 276] width 36 height 36
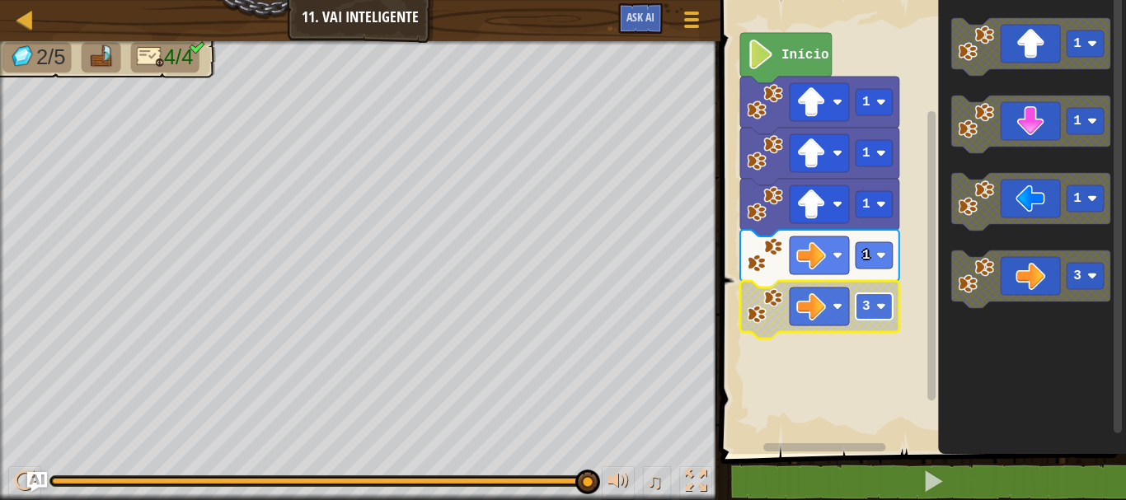
click at [883, 294] on rect "Espaço de trabalho do Blockly" at bounding box center [874, 306] width 37 height 26
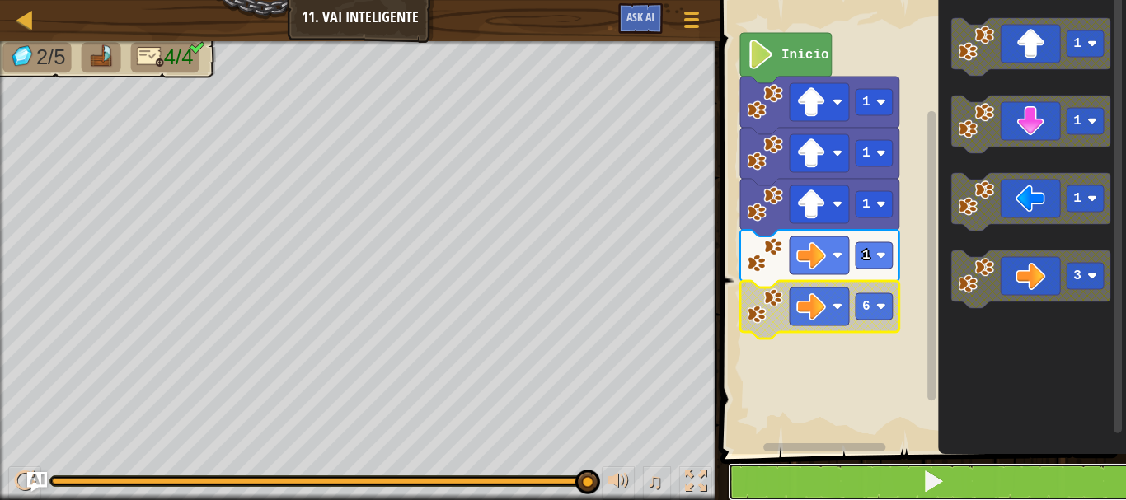
click at [880, 471] on button at bounding box center [933, 482] width 411 height 38
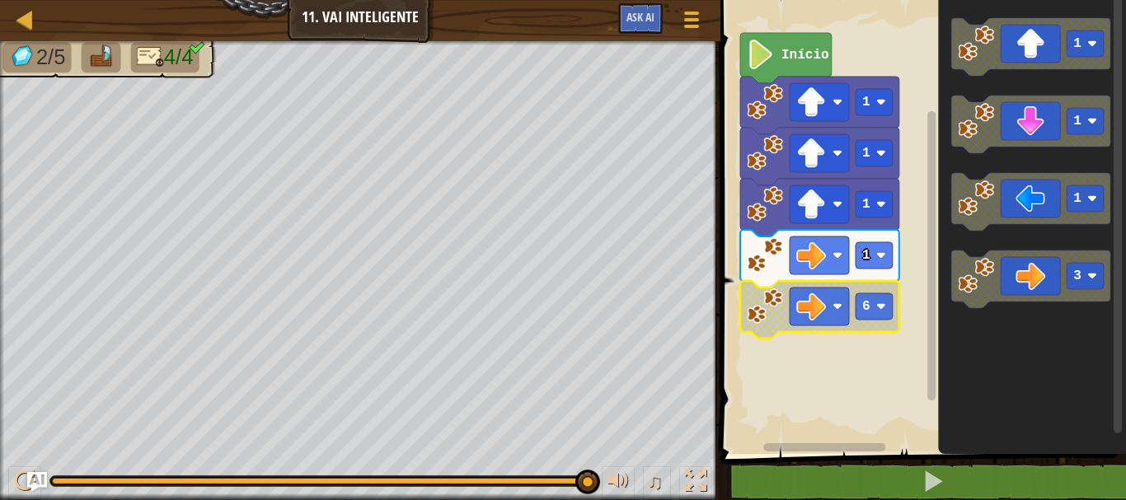
click at [343, 3] on div "Mapa Júnior 11. Vai Inteligente Menu do Jogo Ask AI" at bounding box center [360, 20] width 720 height 41
drag, startPoint x: 343, startPoint y: 3, endPoint x: 631, endPoint y: 9, distance: 288.6
click at [631, 9] on div "Mapa Júnior 11. Vai Inteligente Menu do Jogo Ask AI" at bounding box center [360, 20] width 720 height 41
click at [631, 9] on button "Ask AI" at bounding box center [640, 18] width 45 height 31
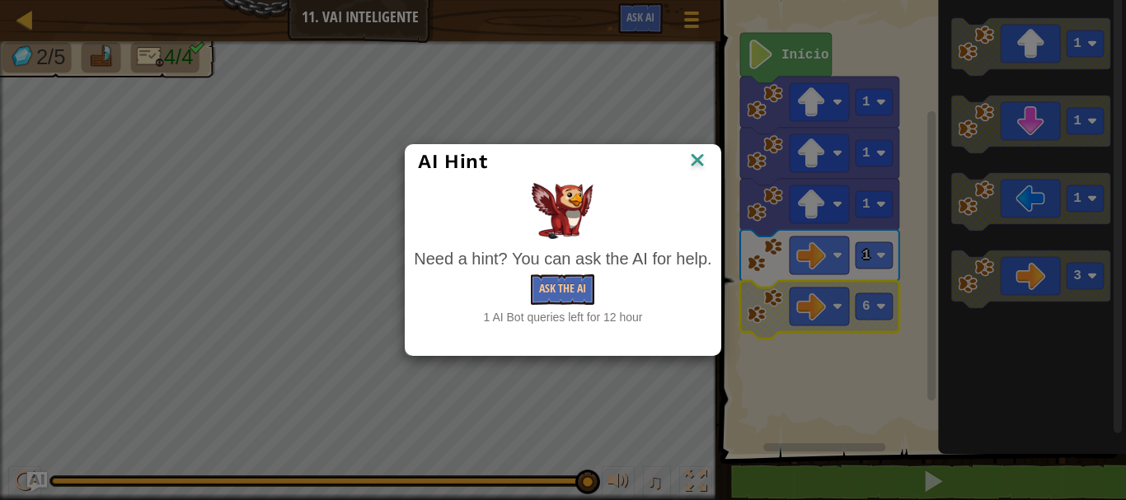
click at [698, 153] on img at bounding box center [697, 161] width 21 height 25
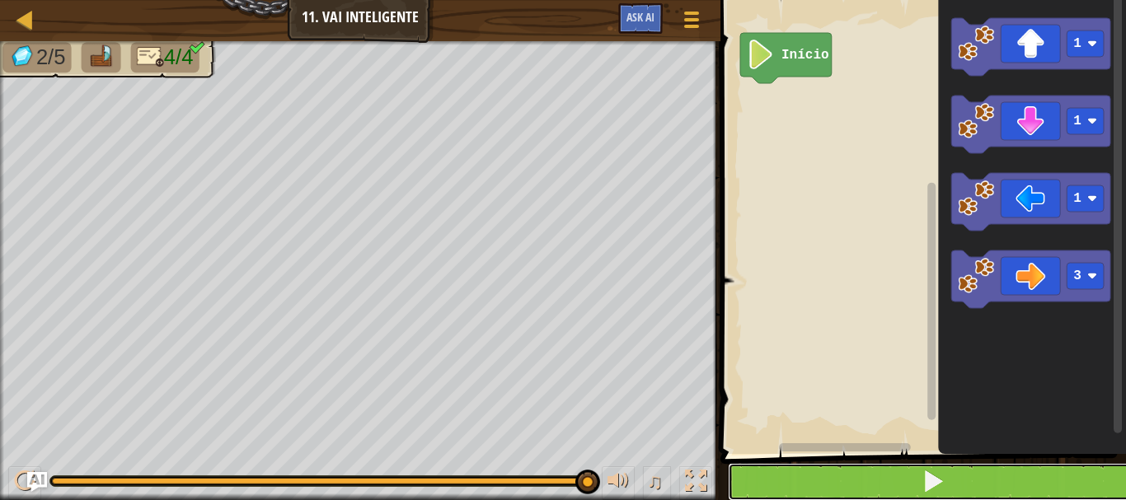
click at [834, 467] on button at bounding box center [933, 482] width 411 height 38
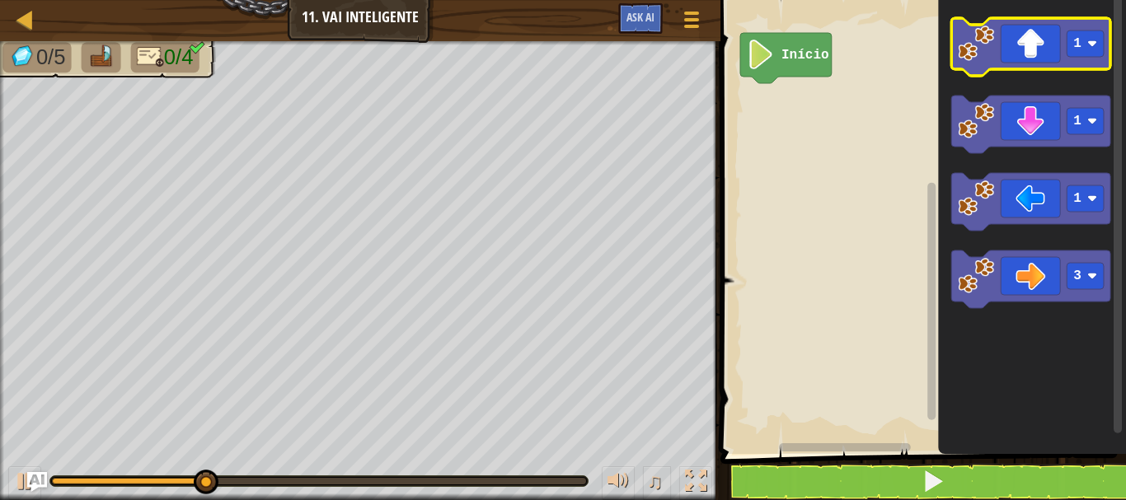
click at [975, 59] on image "Espaço de trabalho do Blockly" at bounding box center [976, 44] width 36 height 36
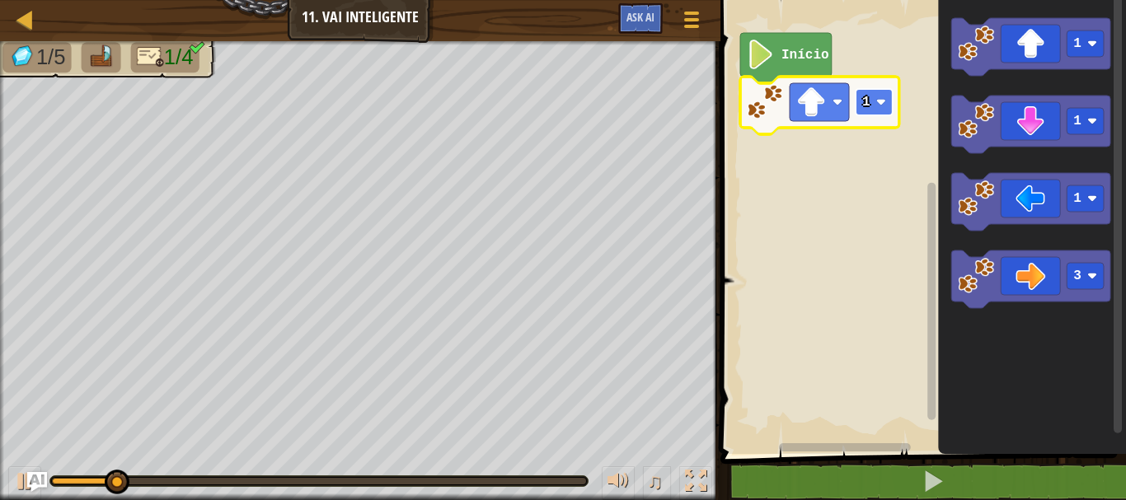
click at [885, 93] on rect "Espaço de trabalho do Blockly" at bounding box center [874, 102] width 37 height 26
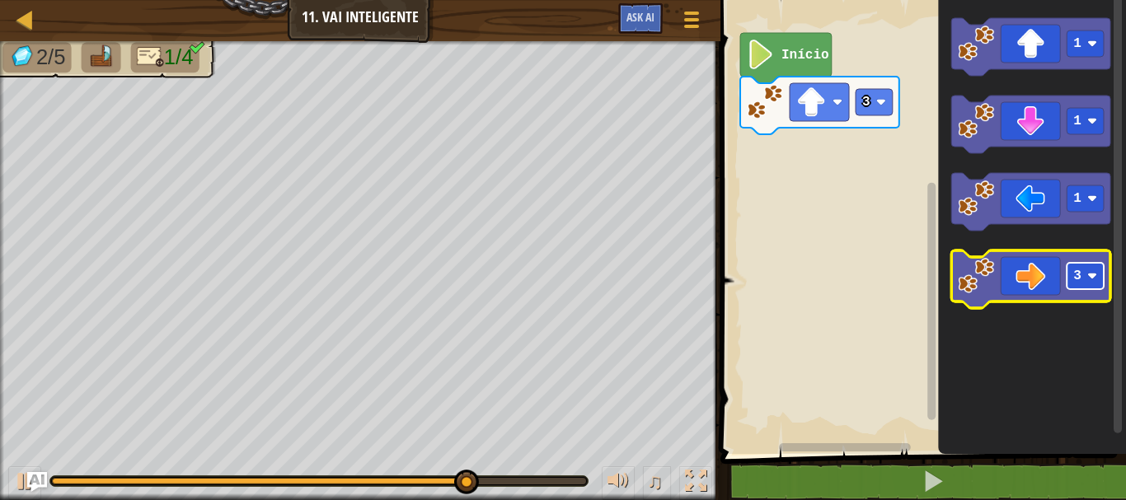
click at [1083, 277] on rect "Espaço de trabalho do Blockly" at bounding box center [1085, 276] width 37 height 26
click at [964, 279] on image "Espaço de trabalho do Blockly" at bounding box center [976, 276] width 36 height 36
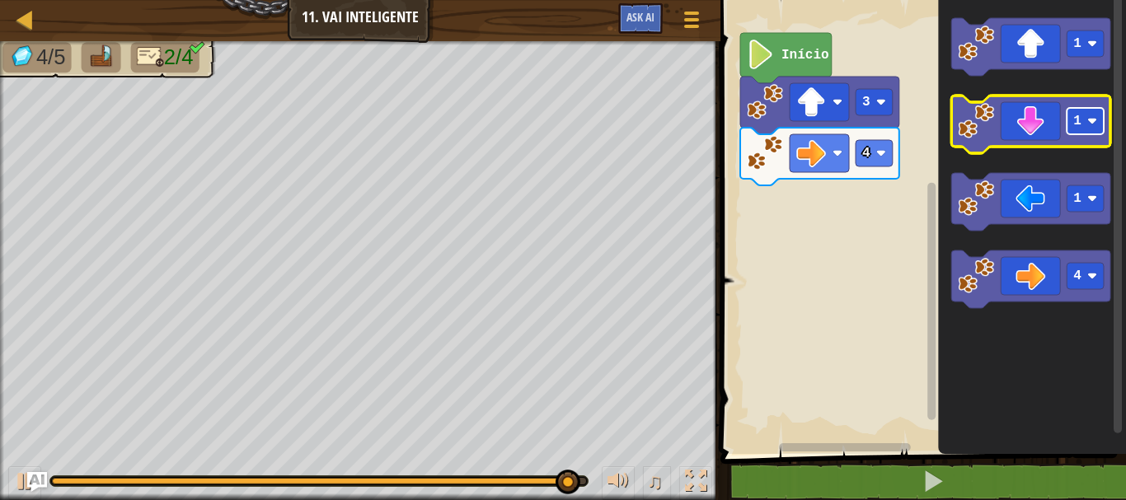
click at [1083, 127] on rect "Espaço de trabalho do Blockly" at bounding box center [1085, 121] width 37 height 26
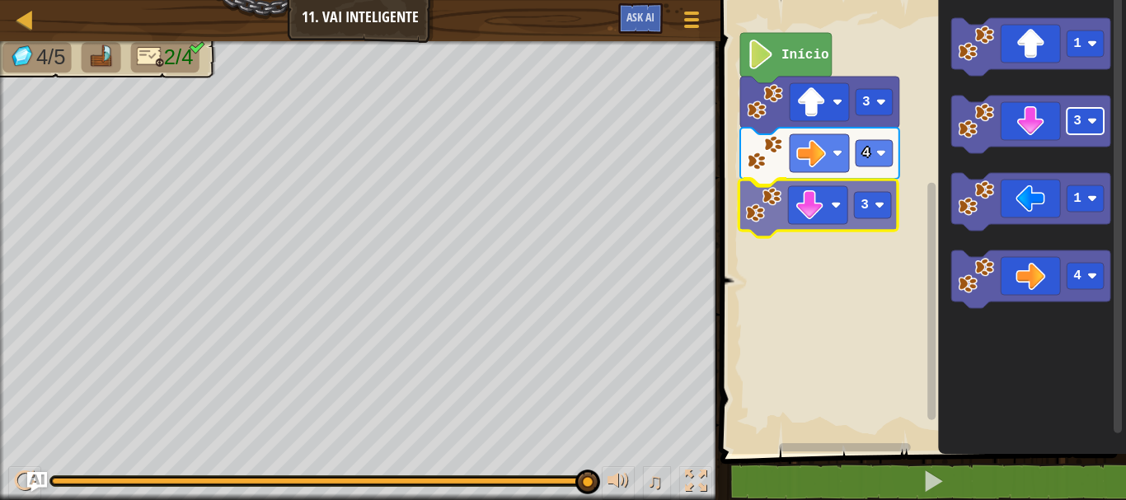
click at [871, 217] on div "Início 3 4 3 1 3 1 4 3" at bounding box center [921, 223] width 411 height 462
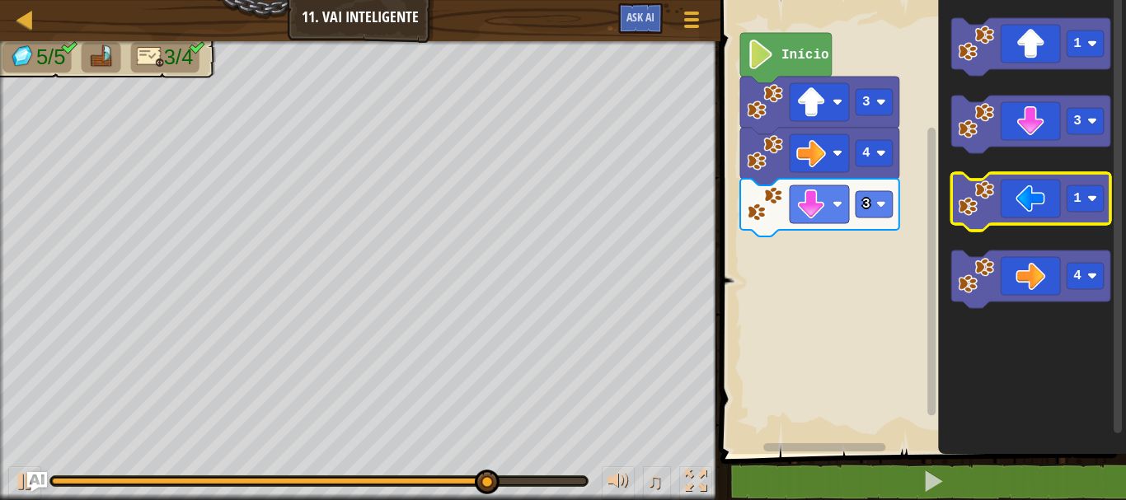
click at [997, 217] on icon "Espaço de trabalho do Blockly" at bounding box center [1030, 202] width 159 height 58
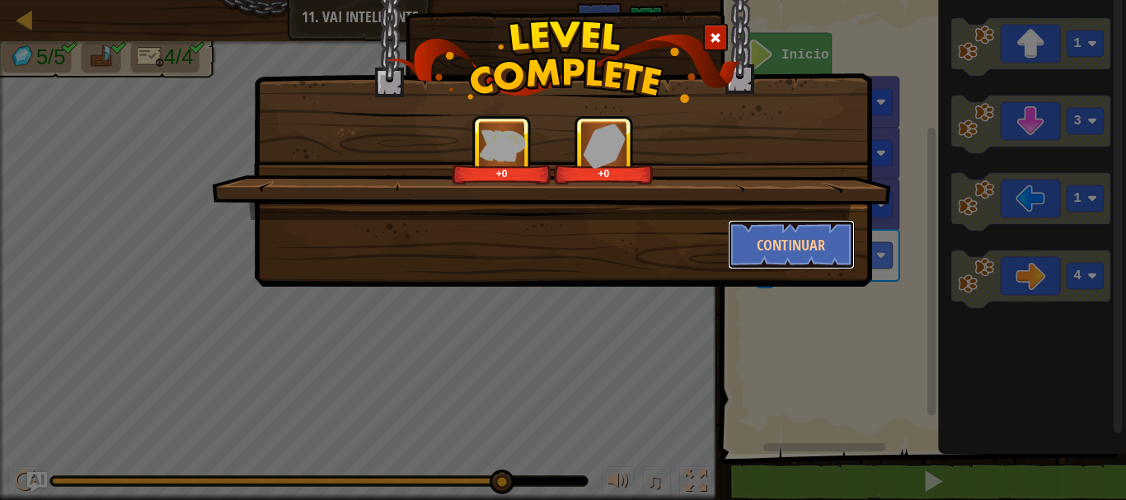
click at [786, 227] on button "Continuar" at bounding box center [792, 244] width 128 height 49
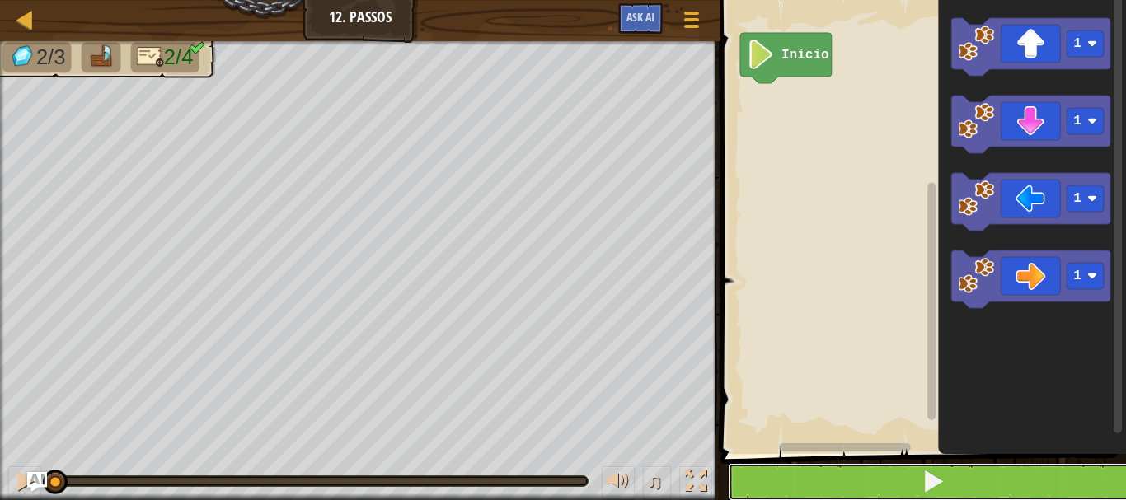
click at [885, 476] on button at bounding box center [933, 482] width 411 height 38
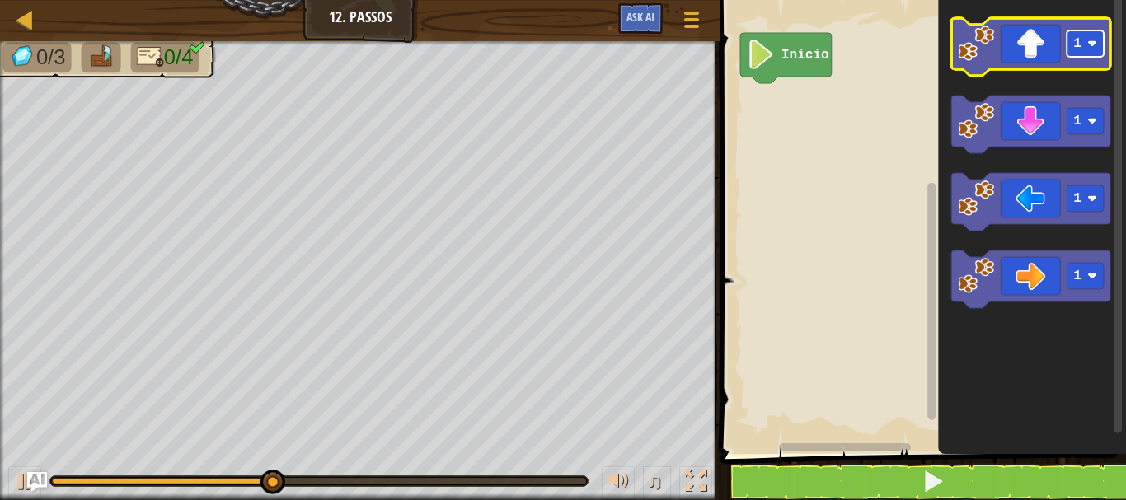
click at [1086, 52] on rect "Espaço de trabalho do Blockly" at bounding box center [1085, 44] width 37 height 26
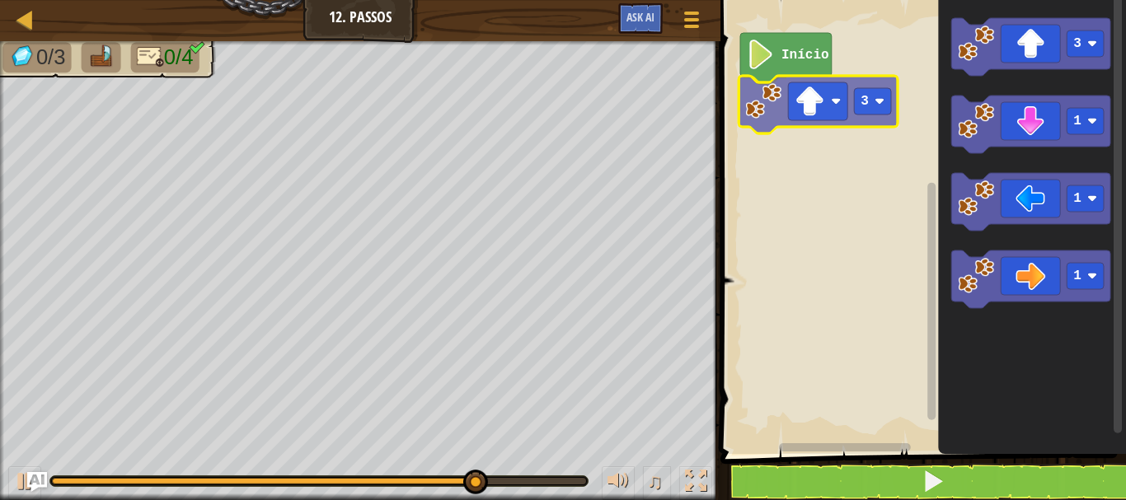
click at [768, 107] on div "Início 3 3 1 1 1 3" at bounding box center [921, 223] width 411 height 462
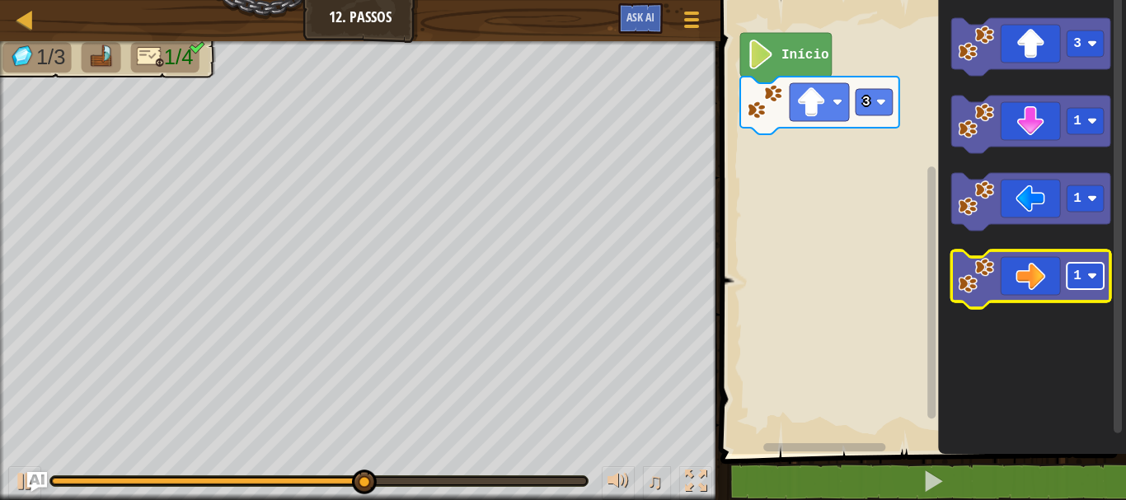
click at [1091, 282] on rect "Espaço de trabalho do Blockly" at bounding box center [1085, 276] width 37 height 26
click at [988, 274] on image "Espaço de trabalho do Blockly" at bounding box center [976, 276] width 36 height 36
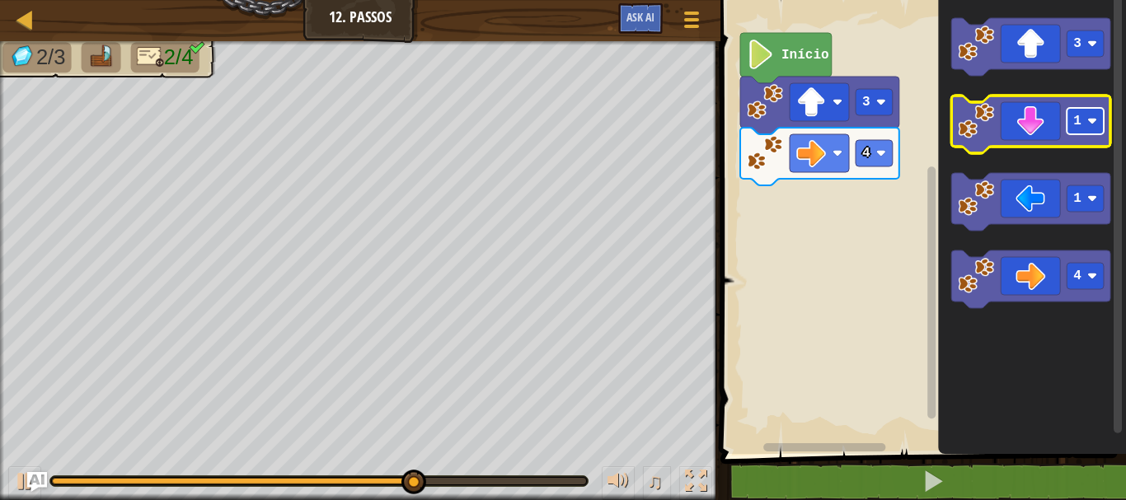
click at [1087, 124] on image "Espaço de trabalho do Blockly" at bounding box center [1092, 121] width 10 height 10
click at [981, 120] on image "Espaço de trabalho do Blockly" at bounding box center [976, 121] width 36 height 36
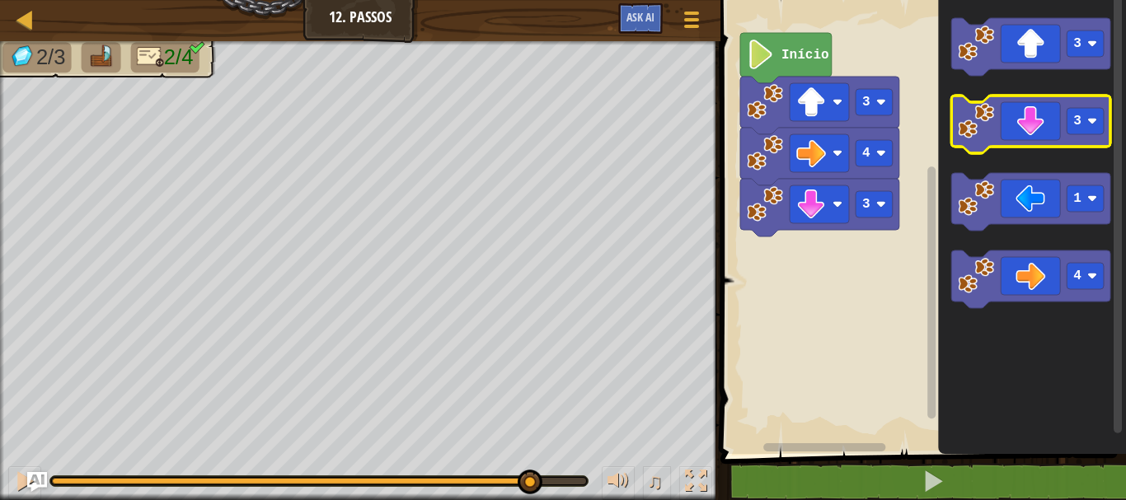
click at [981, 120] on image "Espaço de trabalho do Blockly" at bounding box center [976, 121] width 36 height 36
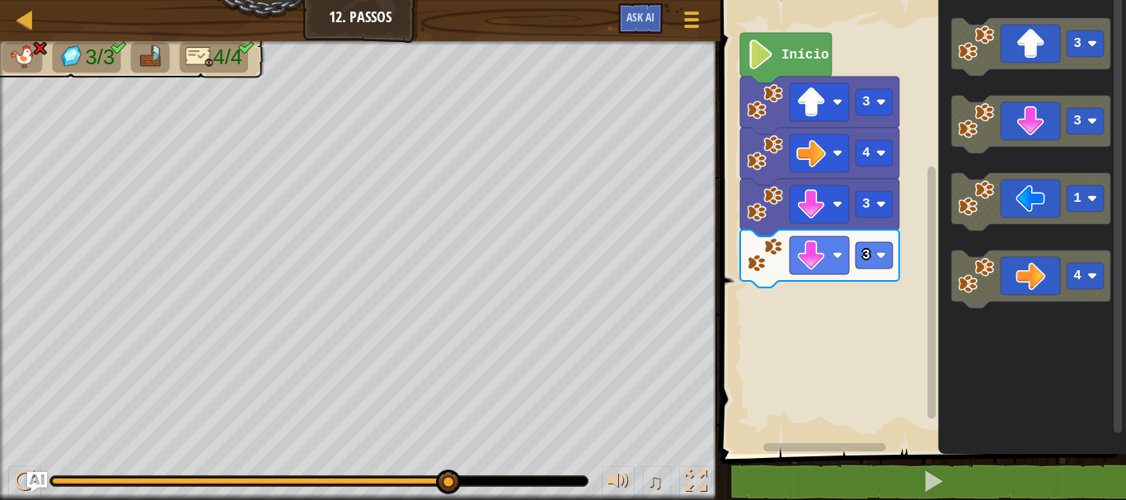
click at [758, 261] on image "Espaço de trabalho do Blockly" at bounding box center [765, 255] width 36 height 36
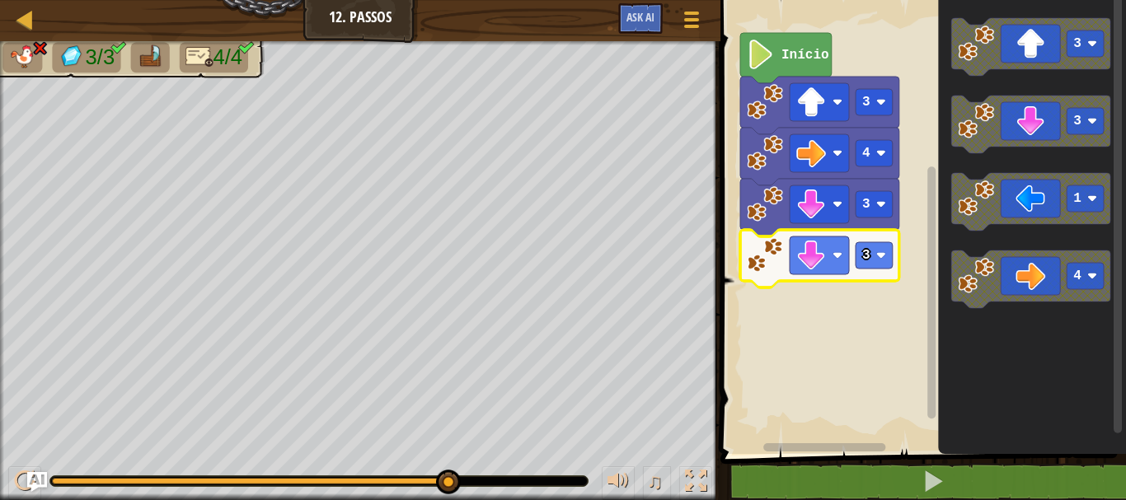
click at [758, 261] on image "Espaço de trabalho do Blockly" at bounding box center [765, 255] width 36 height 36
click at [757, 260] on image "Espaço de trabalho do Blockly" at bounding box center [765, 255] width 36 height 36
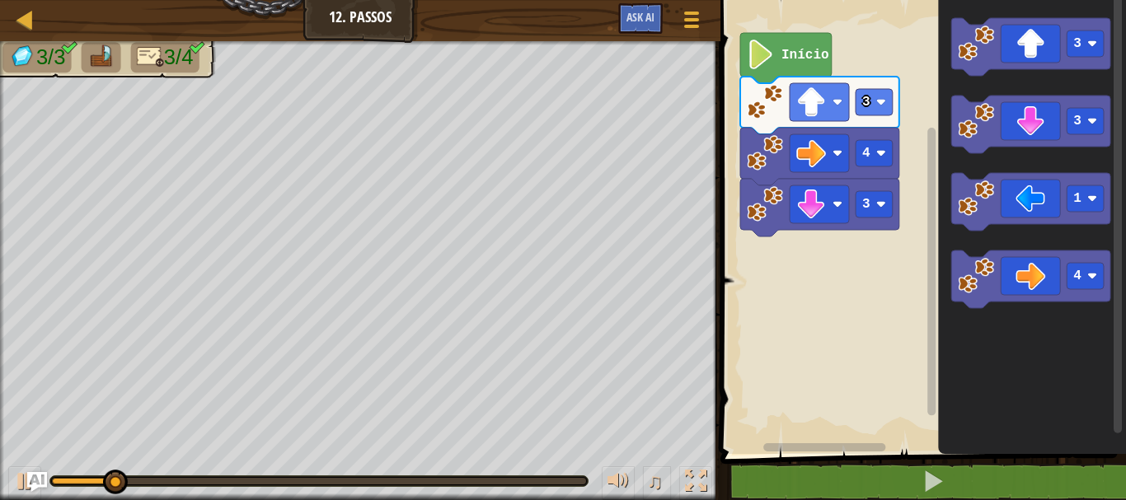
click at [900, 462] on span at bounding box center [925, 204] width 419 height 521
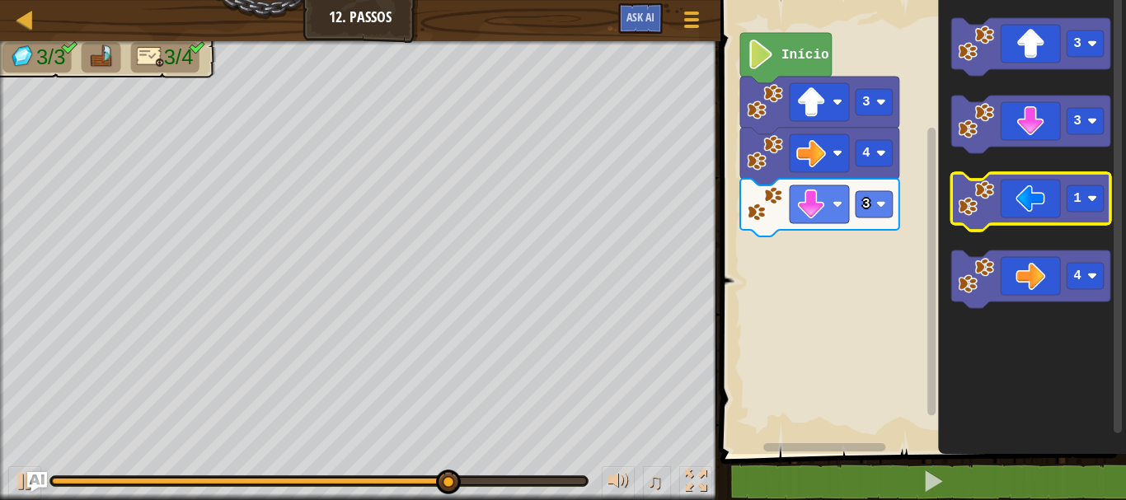
click at [972, 189] on image "Espaço de trabalho do Blockly" at bounding box center [976, 199] width 36 height 36
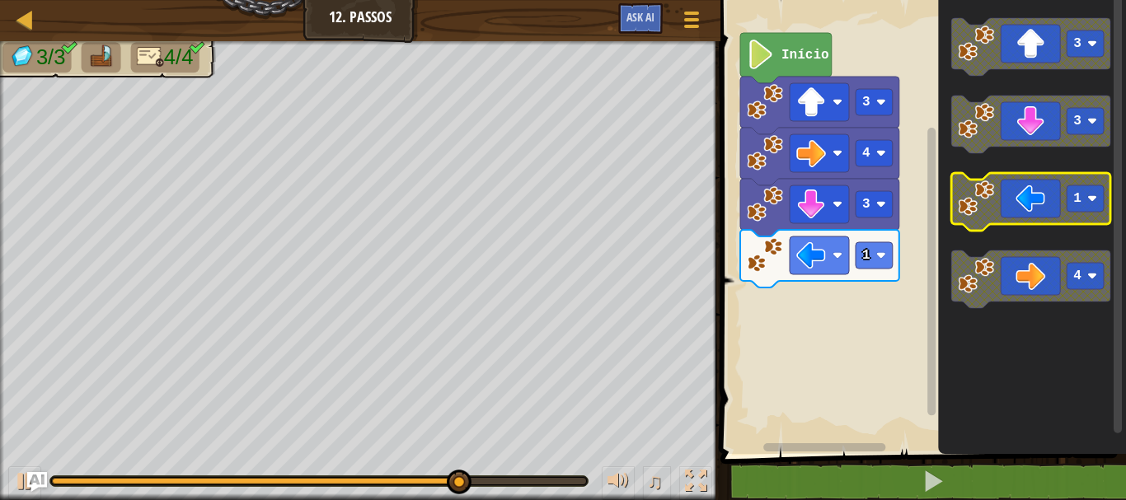
click at [972, 189] on image "Espaço de trabalho do Blockly" at bounding box center [976, 199] width 36 height 36
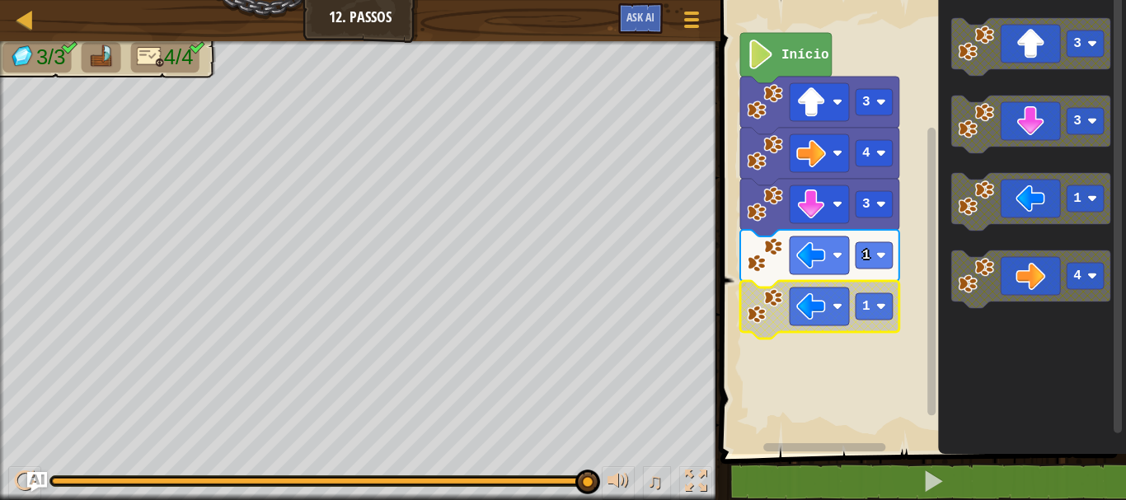
click at [764, 315] on image "Espaço de trabalho do Blockly" at bounding box center [765, 307] width 36 height 36
click at [770, 312] on image "Espaço de trabalho do Blockly" at bounding box center [765, 307] width 36 height 36
click at [744, 312] on icon "Espaço de trabalho do Blockly" at bounding box center [819, 310] width 159 height 58
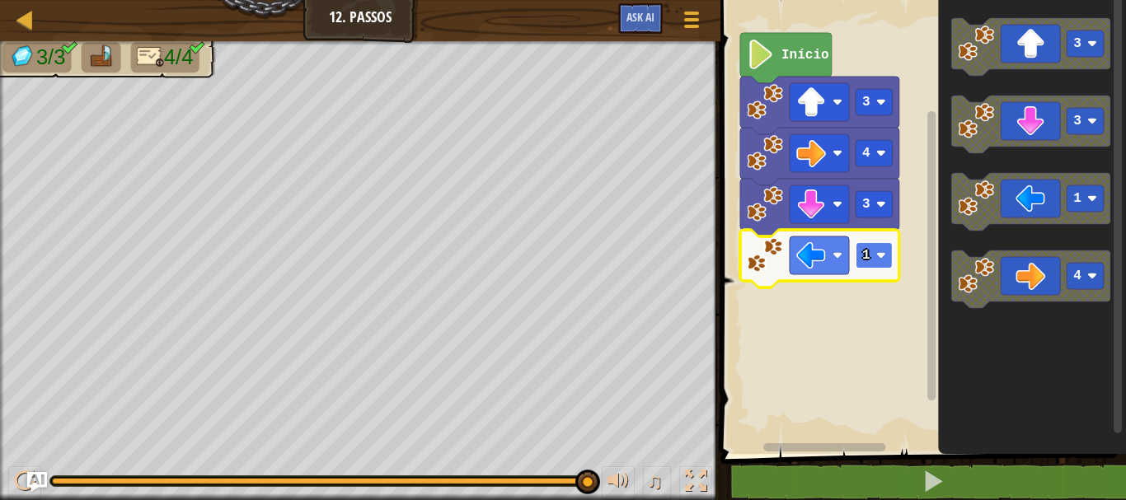
click at [872, 257] on rect "Espaço de trabalho do Blockly" at bounding box center [874, 255] width 37 height 26
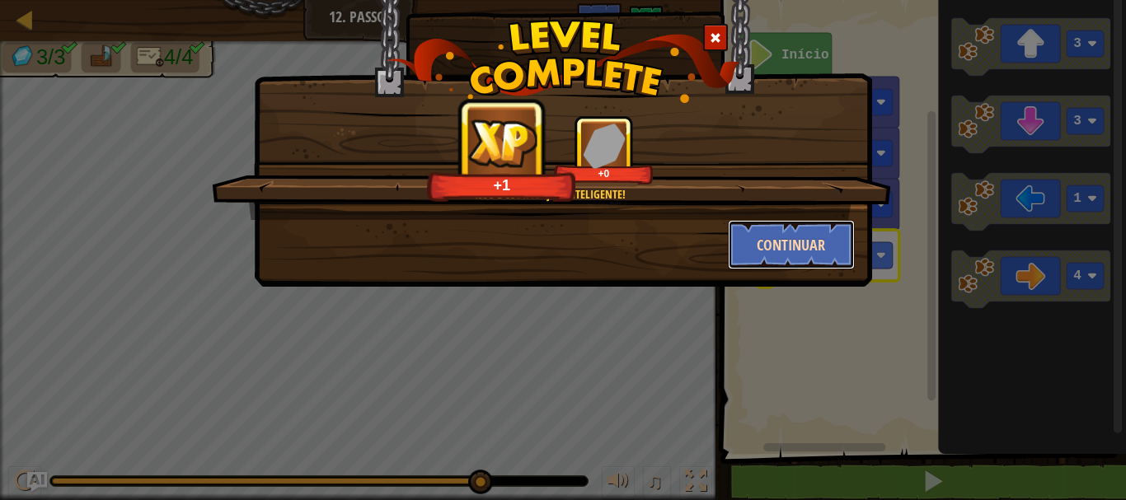
click at [796, 237] on button "Continuar" at bounding box center [792, 244] width 128 height 49
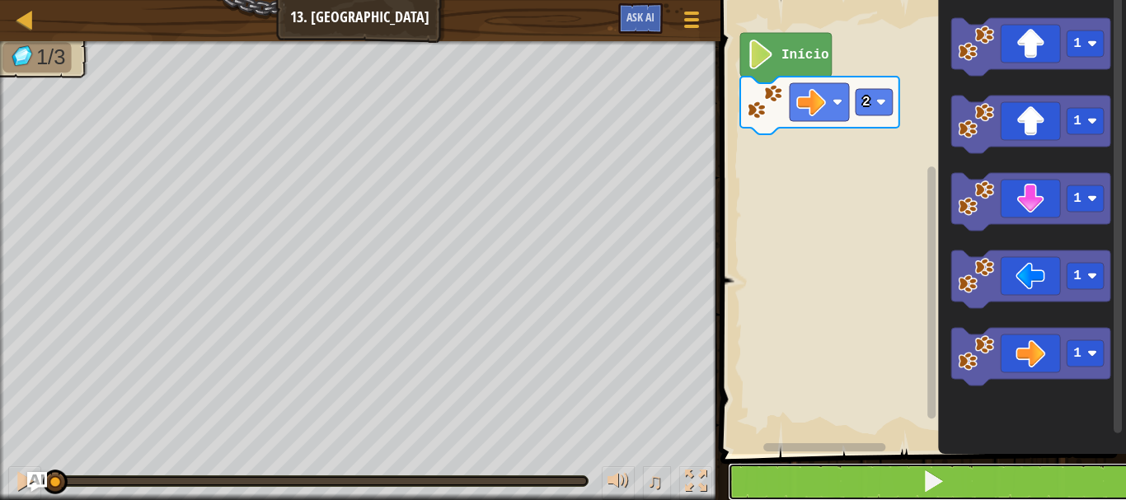
click at [888, 488] on button at bounding box center [933, 482] width 411 height 38
